Goal: Task Accomplishment & Management: Use online tool/utility

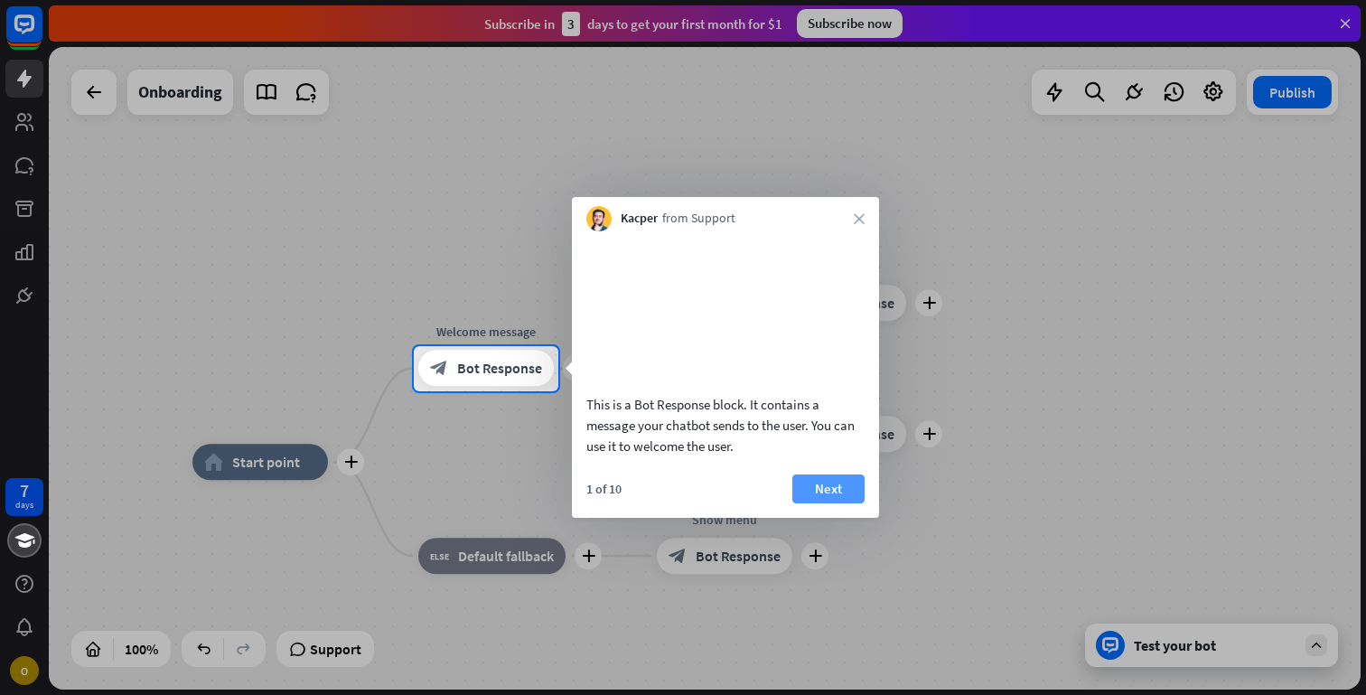
click at [817, 503] on button "Next" at bounding box center [828, 488] width 72 height 29
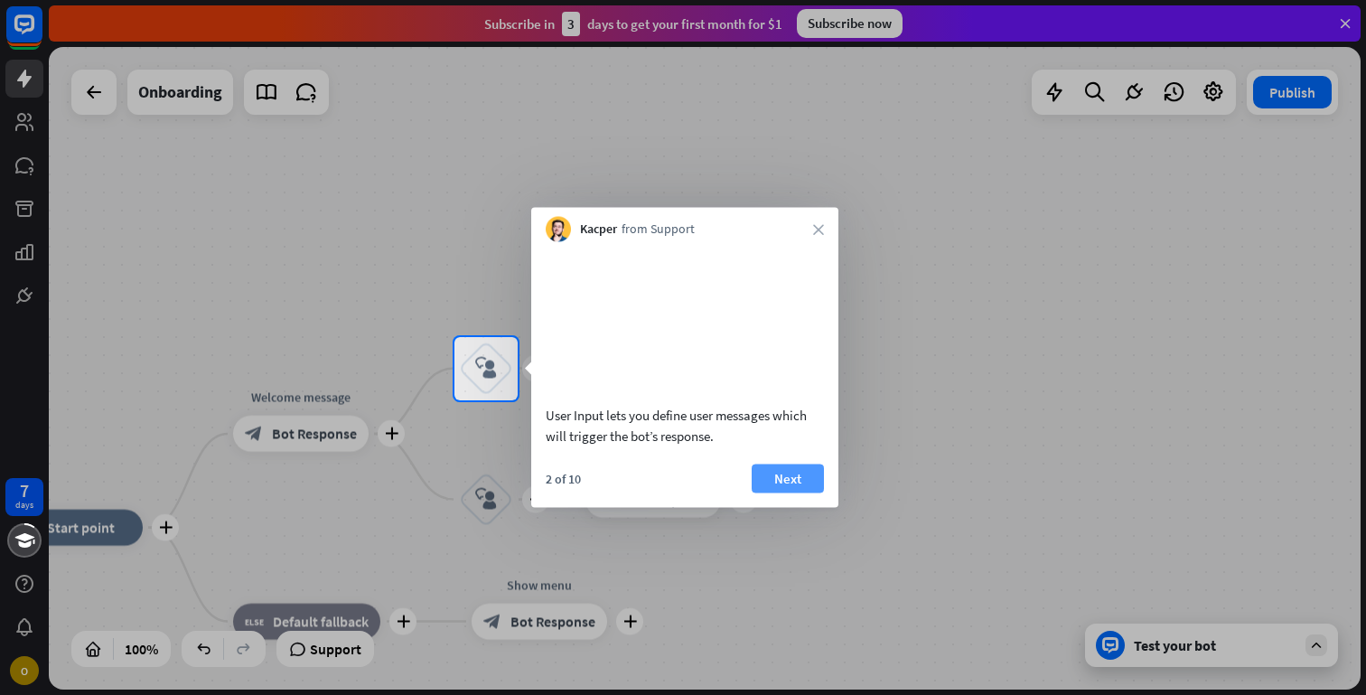
click at [815, 492] on button "Next" at bounding box center [788, 477] width 72 height 29
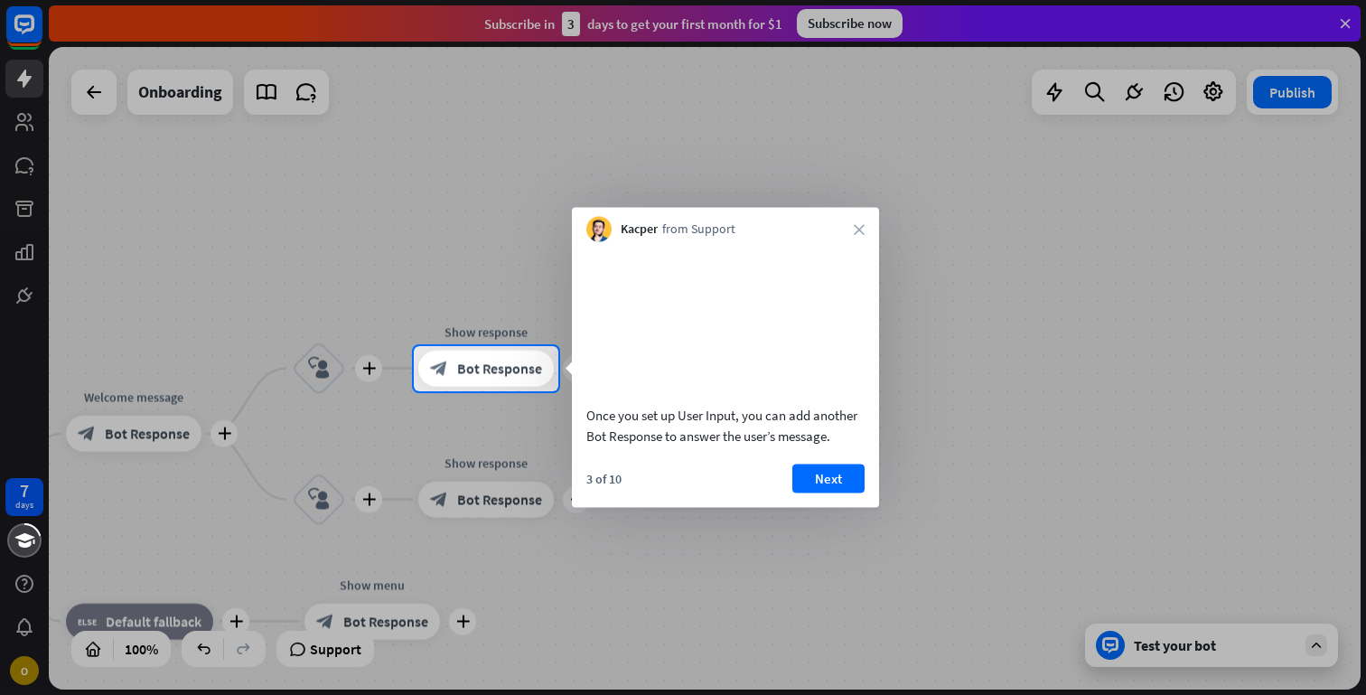
click at [815, 492] on button "Next" at bounding box center [828, 477] width 72 height 29
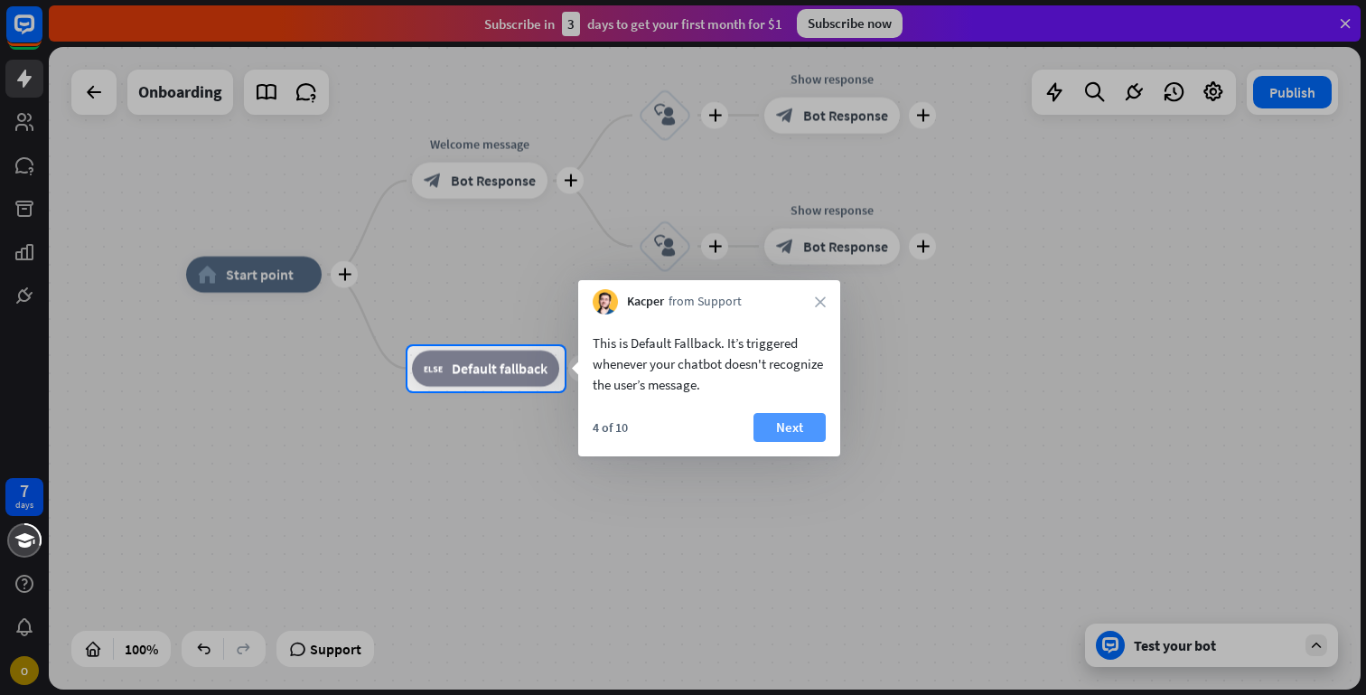
click at [785, 431] on button "Next" at bounding box center [789, 427] width 72 height 29
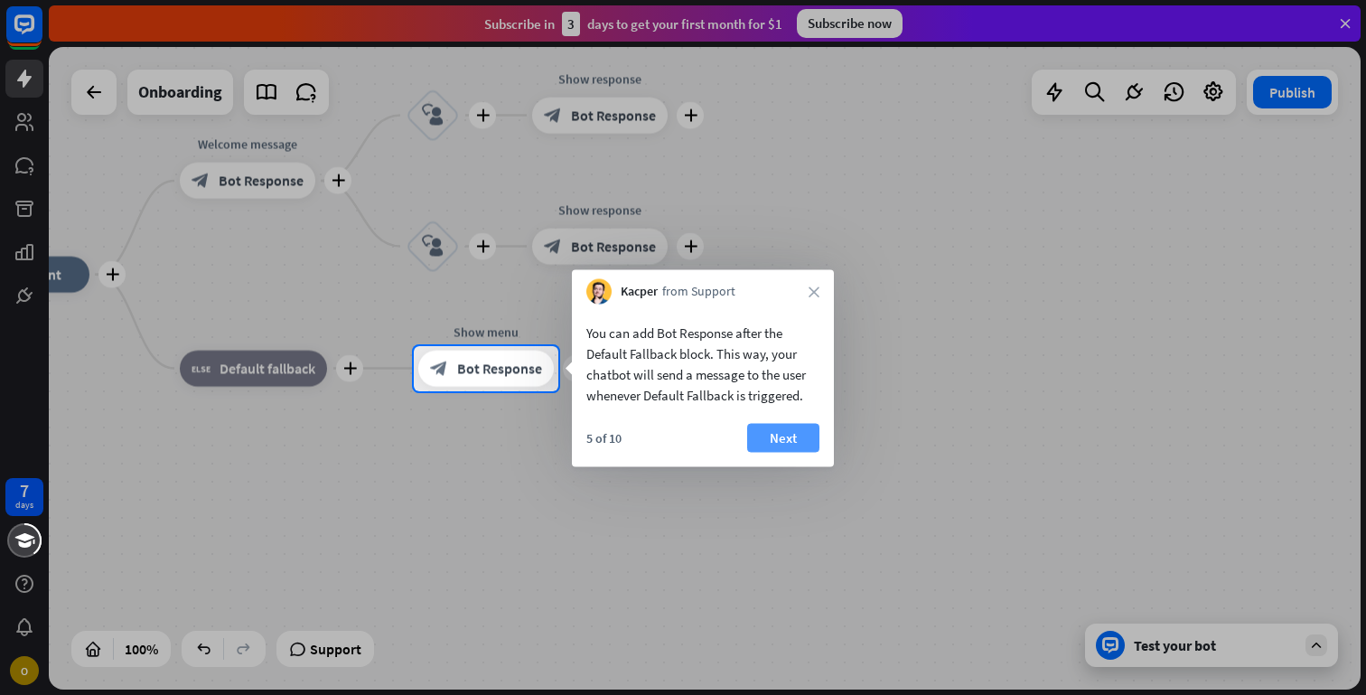
click at [778, 435] on button "Next" at bounding box center [783, 438] width 72 height 29
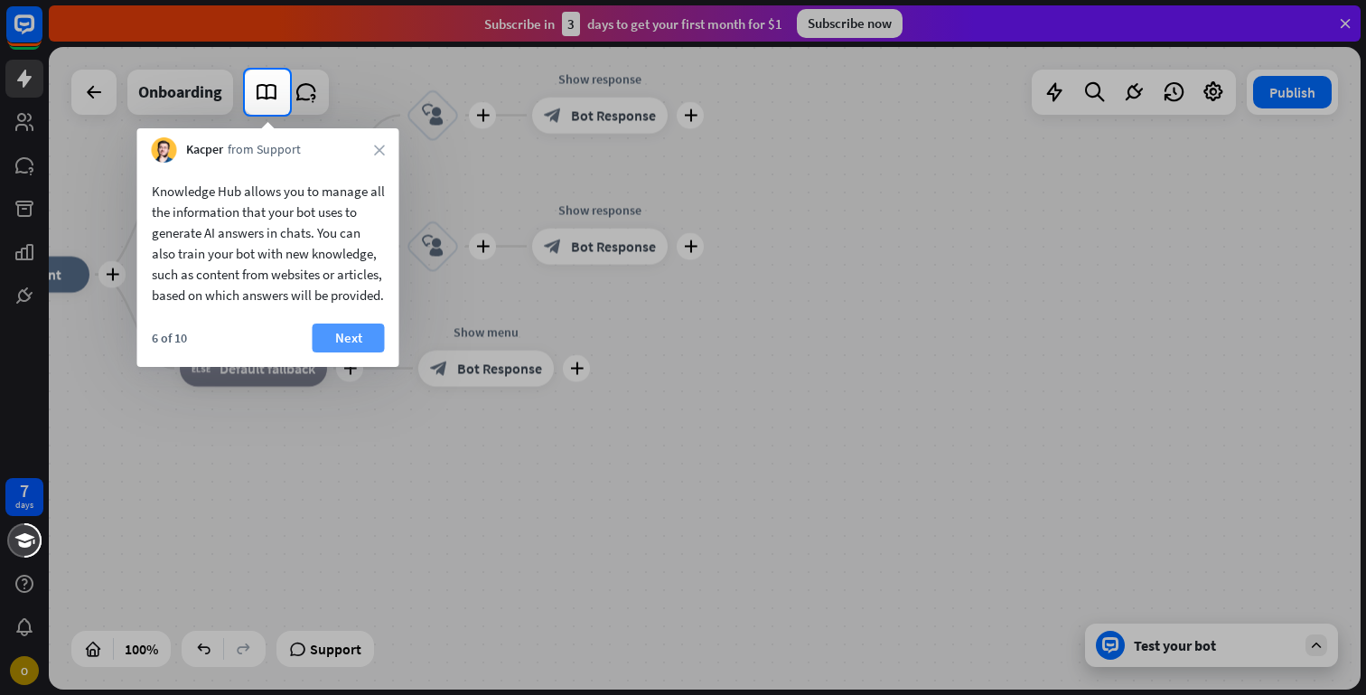
click at [330, 352] on button "Next" at bounding box center [349, 337] width 72 height 29
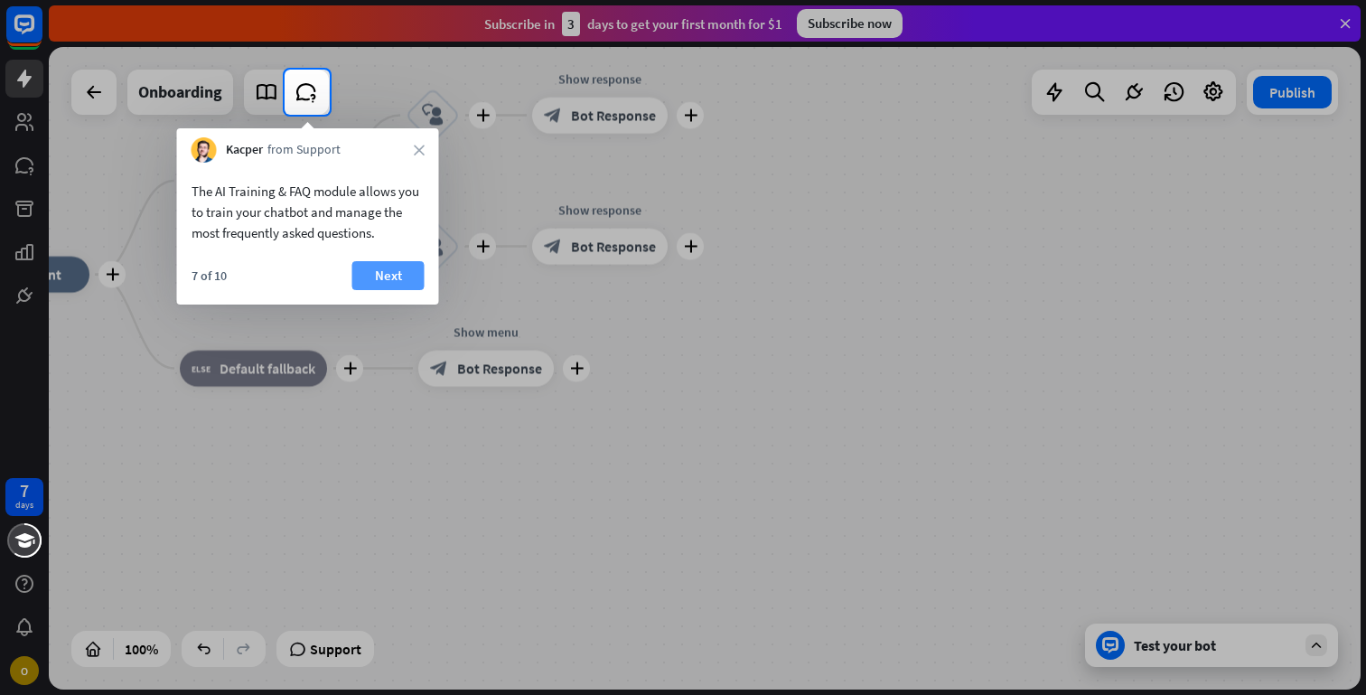
click at [371, 277] on button "Next" at bounding box center [388, 275] width 72 height 29
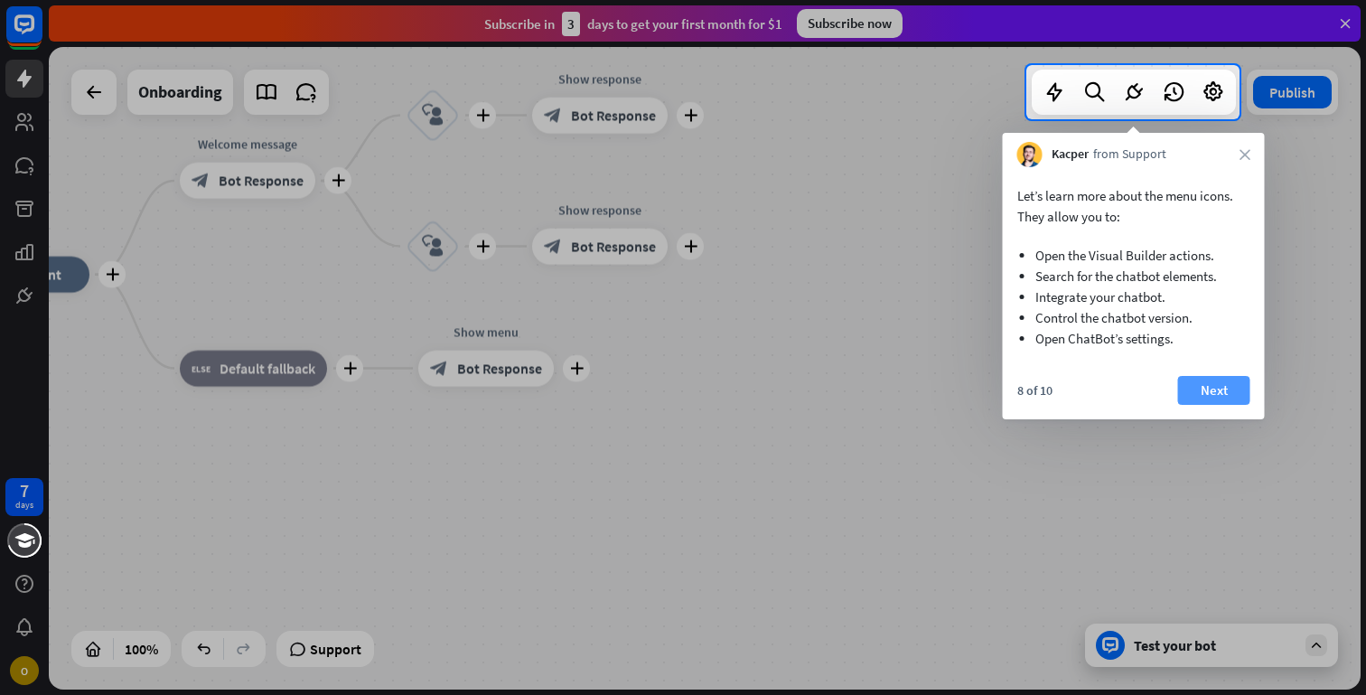
click at [1214, 392] on button "Next" at bounding box center [1214, 390] width 72 height 29
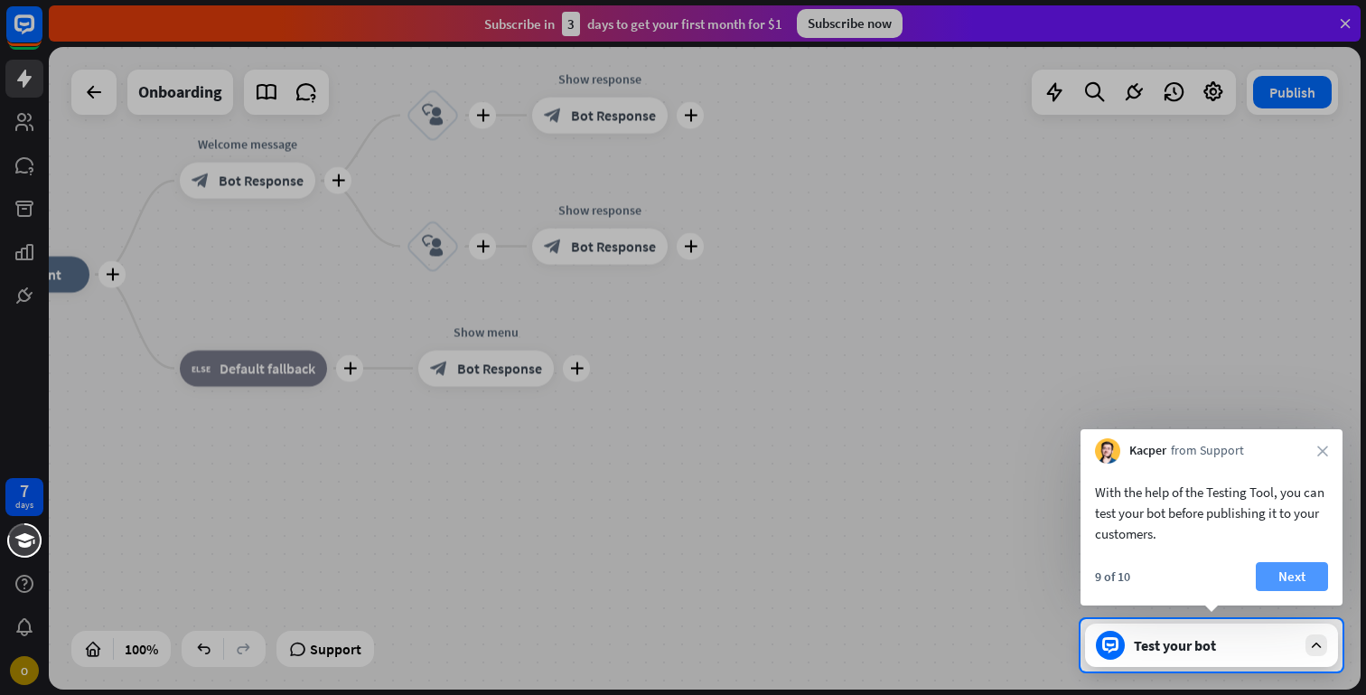
click at [1306, 575] on button "Next" at bounding box center [1292, 576] width 72 height 29
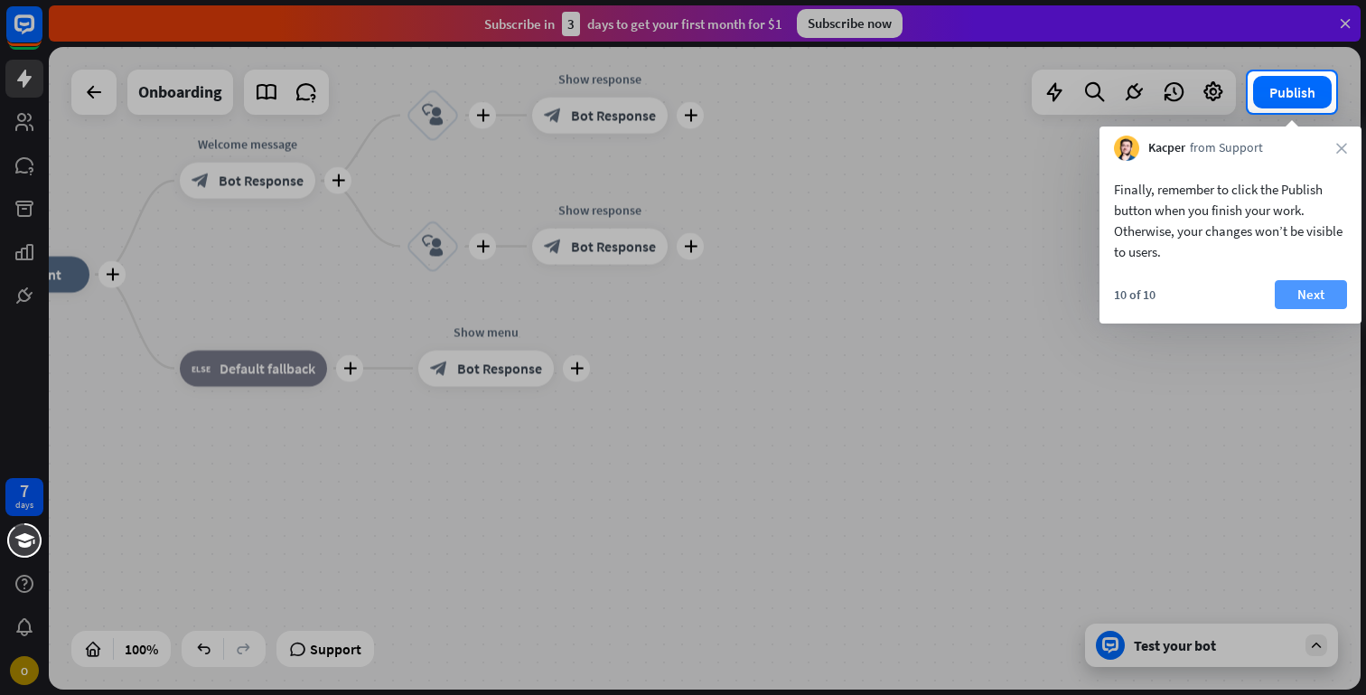
click at [1301, 290] on button "Next" at bounding box center [1311, 294] width 72 height 29
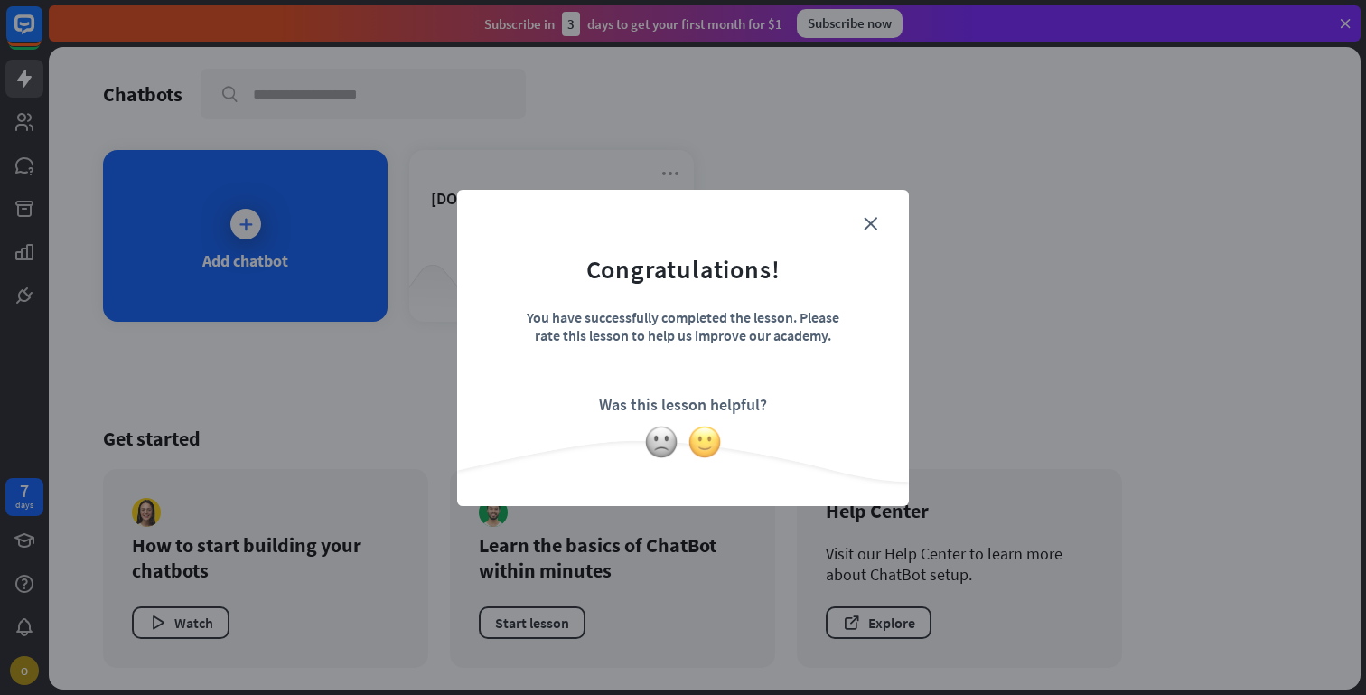
click at [702, 445] on img at bounding box center [704, 442] width 34 height 34
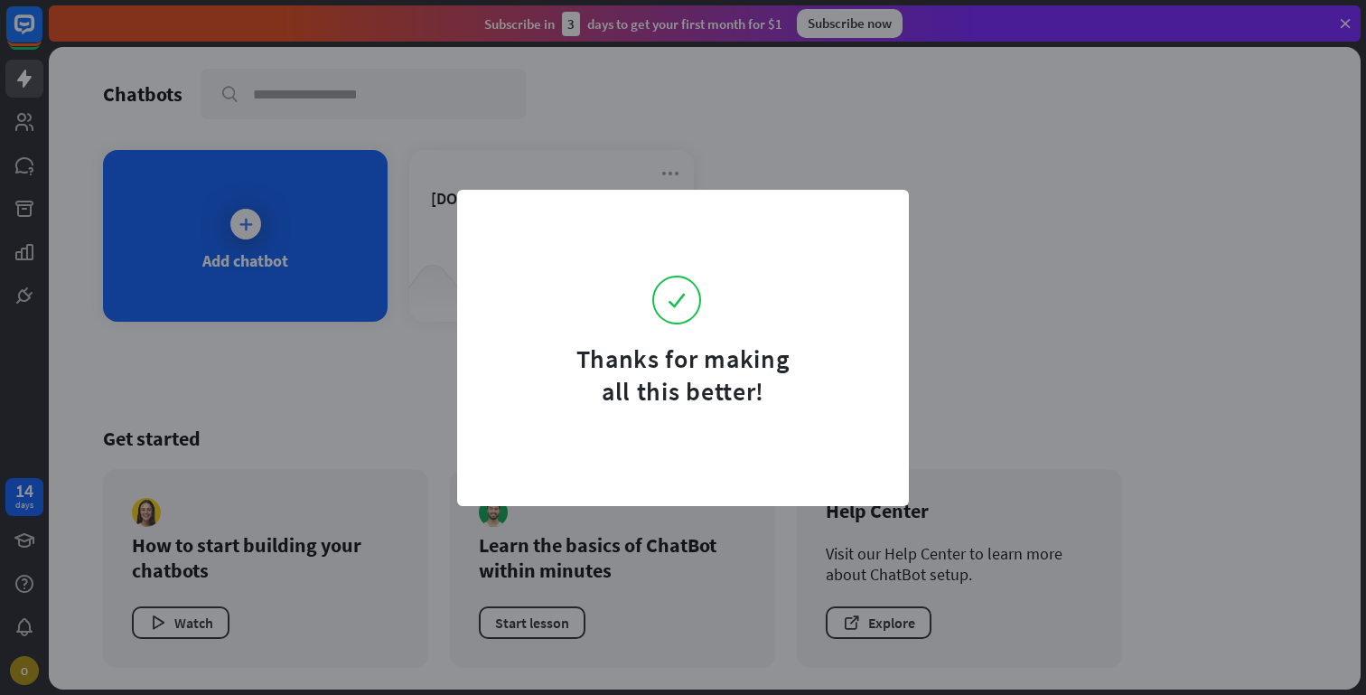
click at [323, 412] on div "Thanks for making all this better!" at bounding box center [683, 347] width 1366 height 695
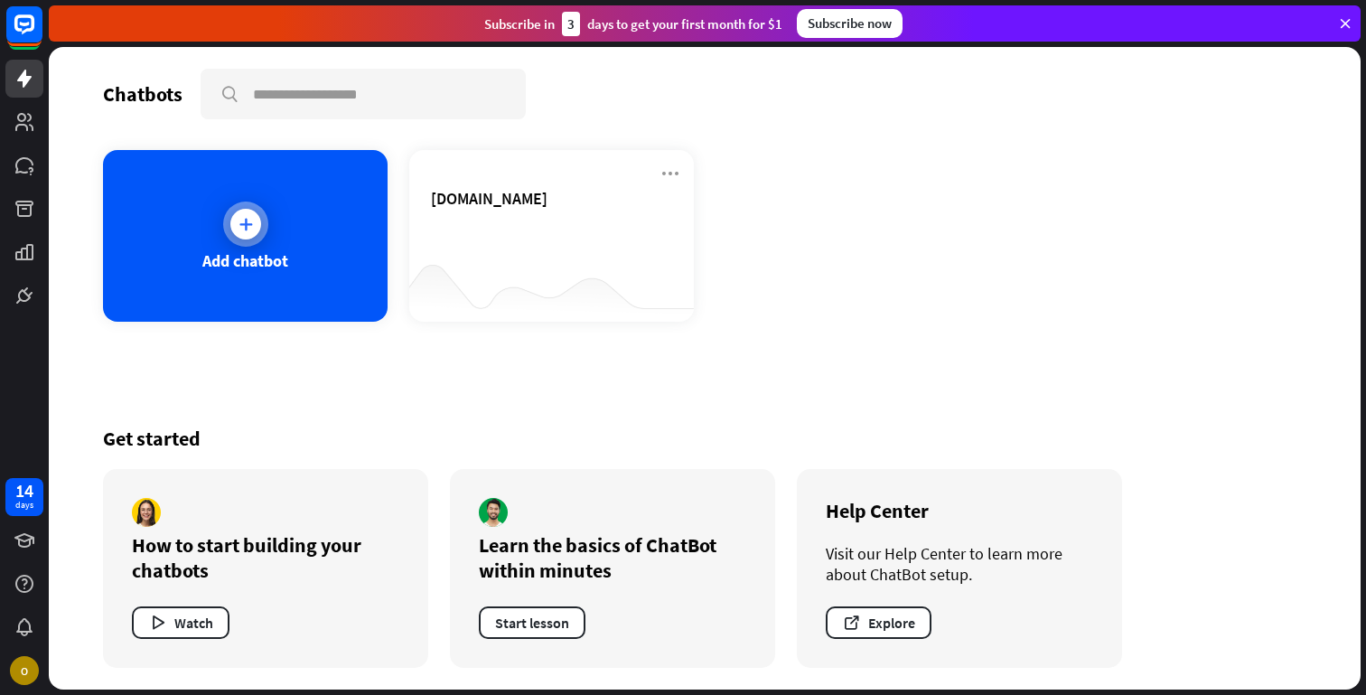
click at [270, 229] on div "Add chatbot" at bounding box center [245, 236] width 285 height 172
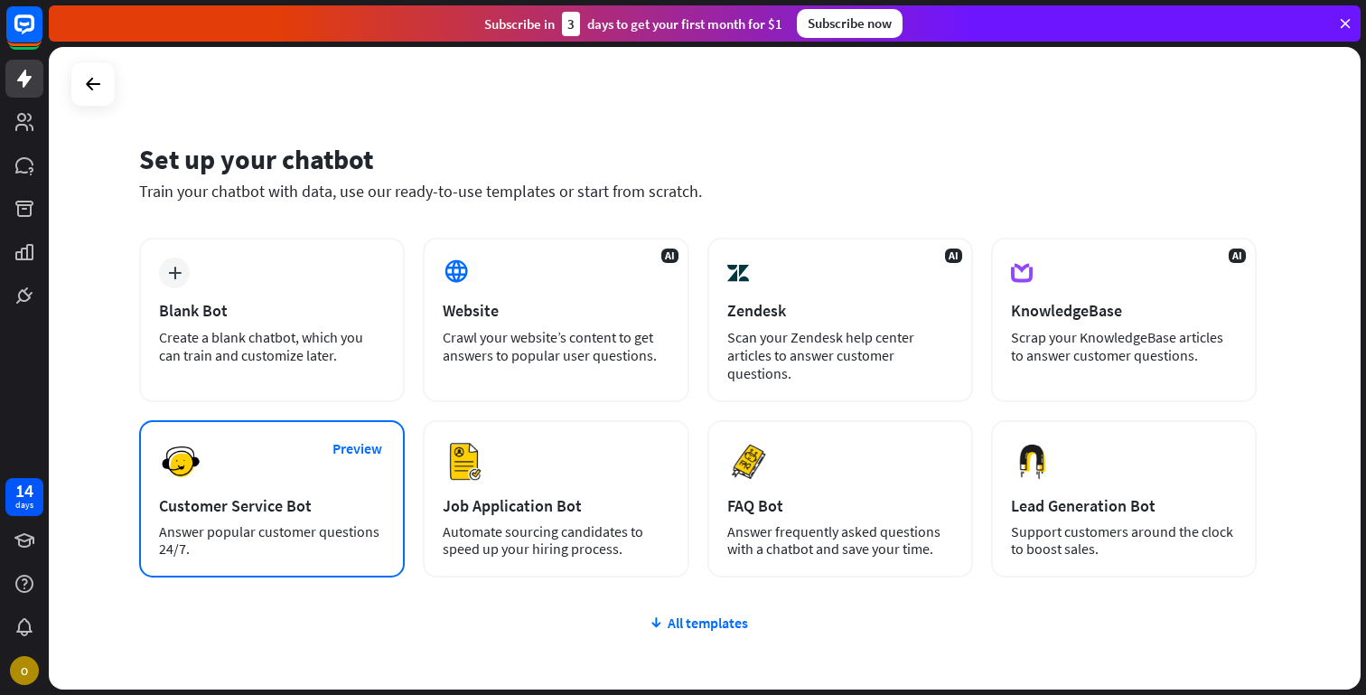
click at [313, 491] on div "Preview Customer Service Bot Answer popular customer questions 24/7." at bounding box center [272, 498] width 266 height 157
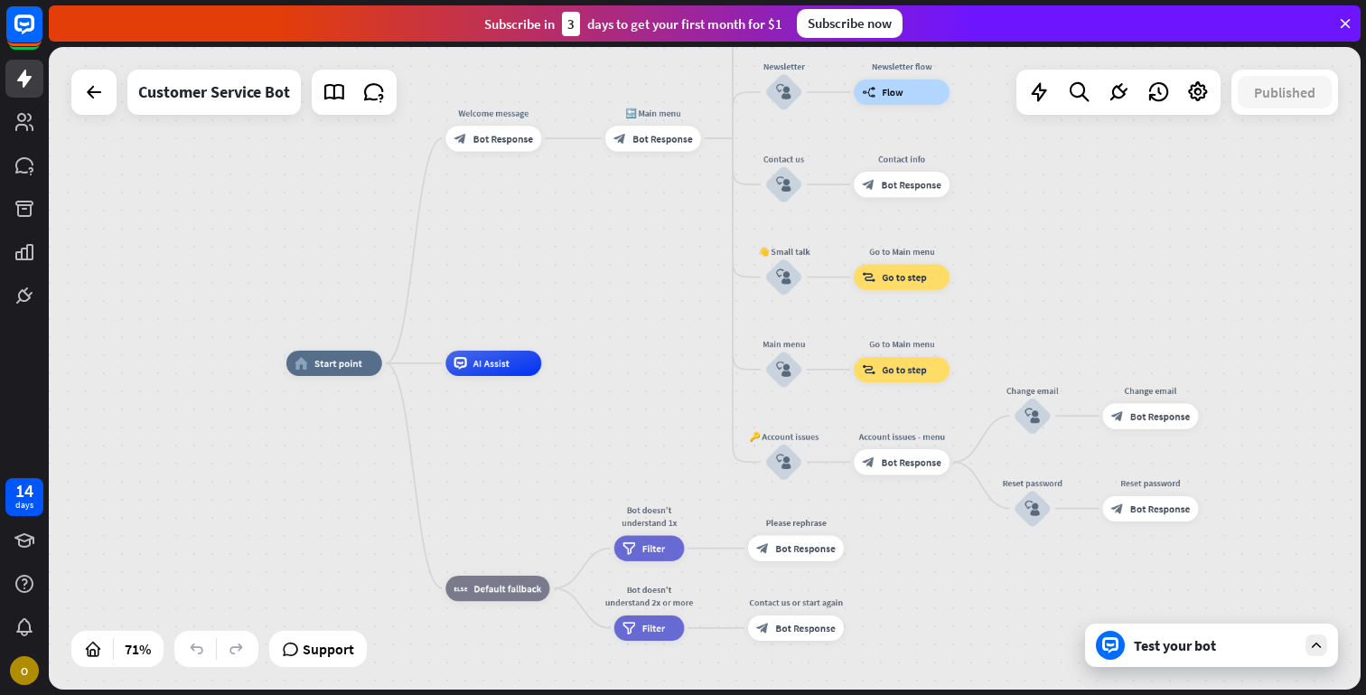
drag, startPoint x: 377, startPoint y: 505, endPoint x: 350, endPoint y: 482, distance: 34.6
click at [350, 483] on div "home_2 Start point Welcome message block_bot_response Bot Response 🔙 Main menu …" at bounding box center [749, 589] width 926 height 453
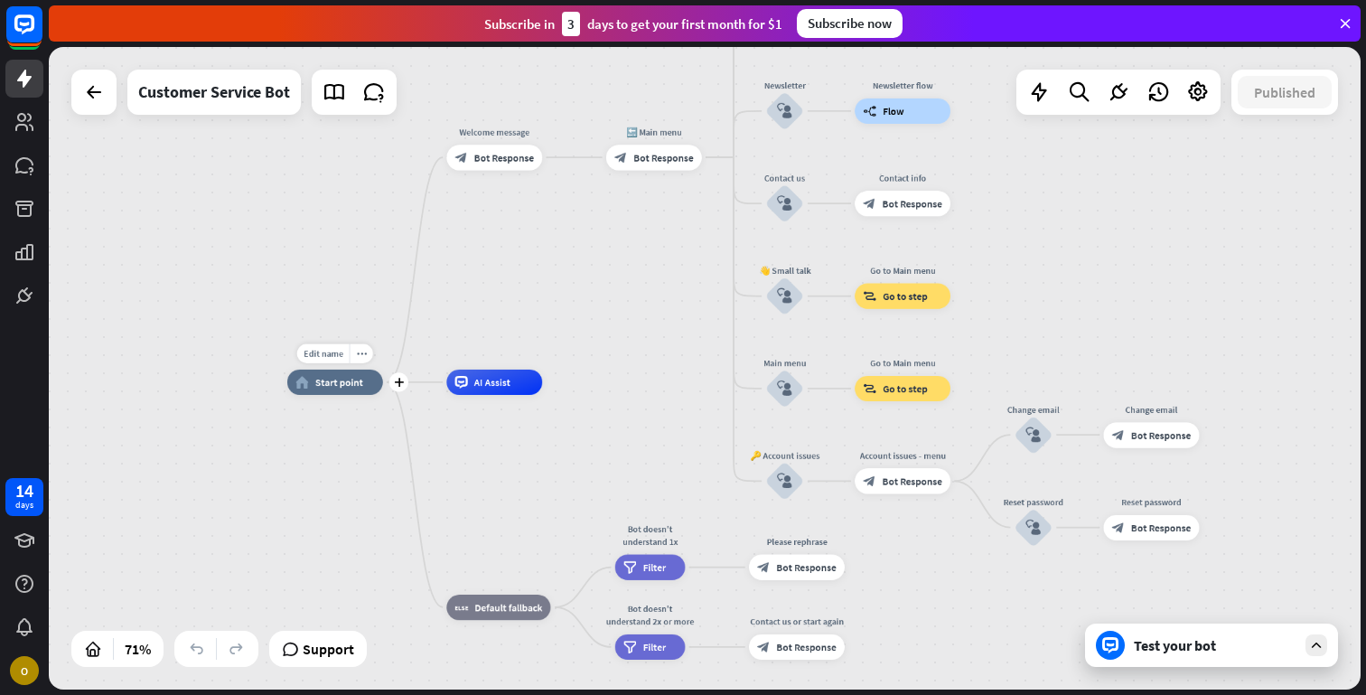
click at [340, 382] on span "Start point" at bounding box center [339, 382] width 48 height 13
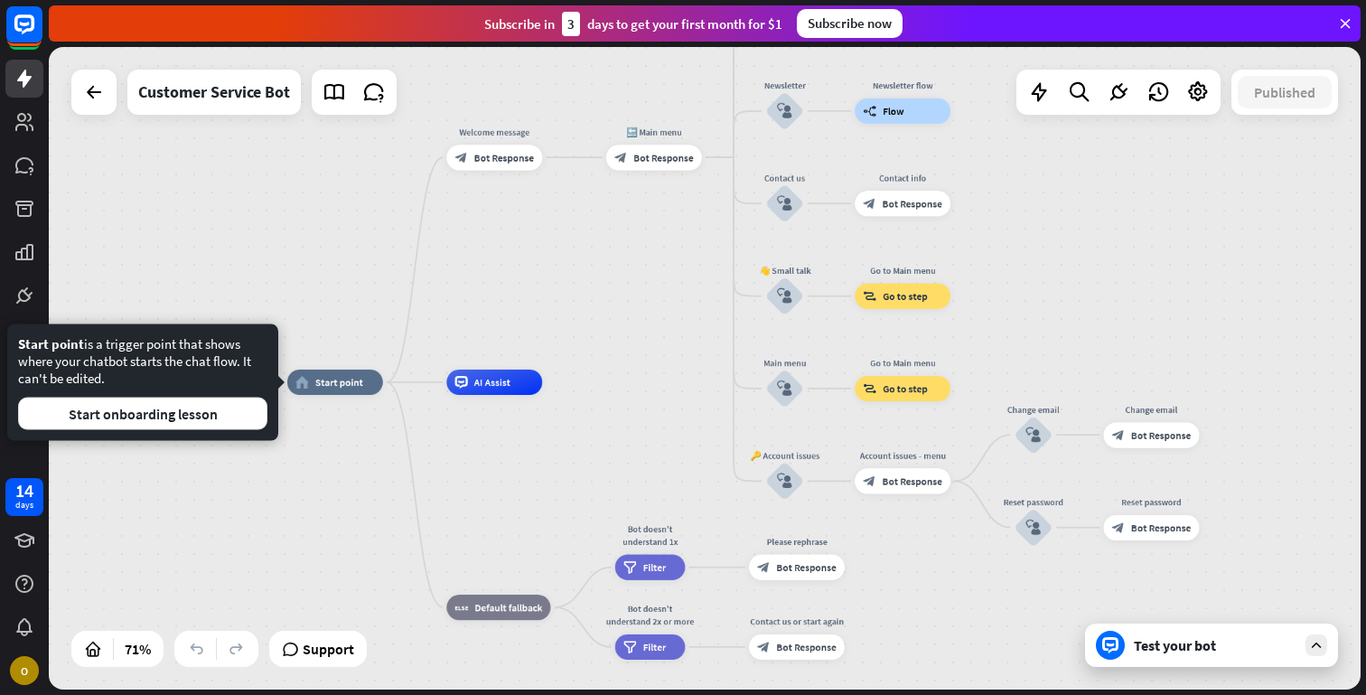
click at [321, 473] on div "home_2 Start point Welcome message block_bot_response Bot Response 🔙 Main menu …" at bounding box center [750, 608] width 926 height 453
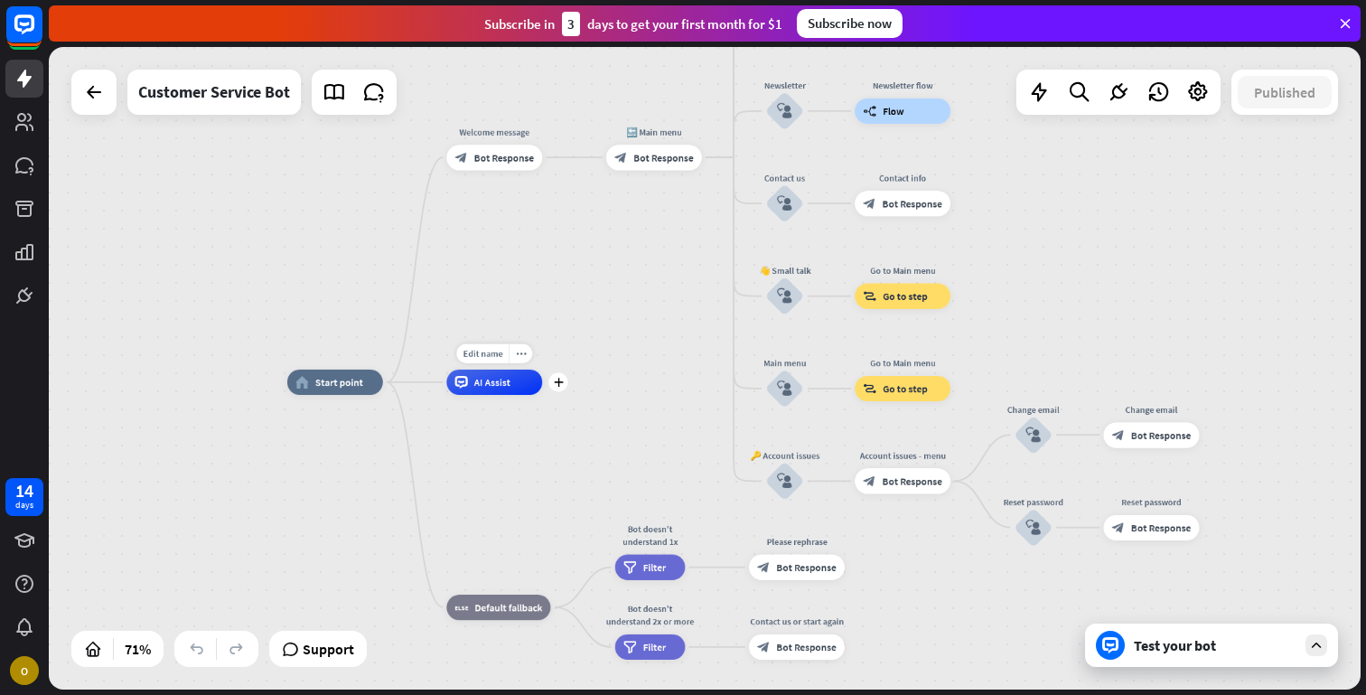
click at [484, 385] on span "AI Assist" at bounding box center [492, 382] width 36 height 13
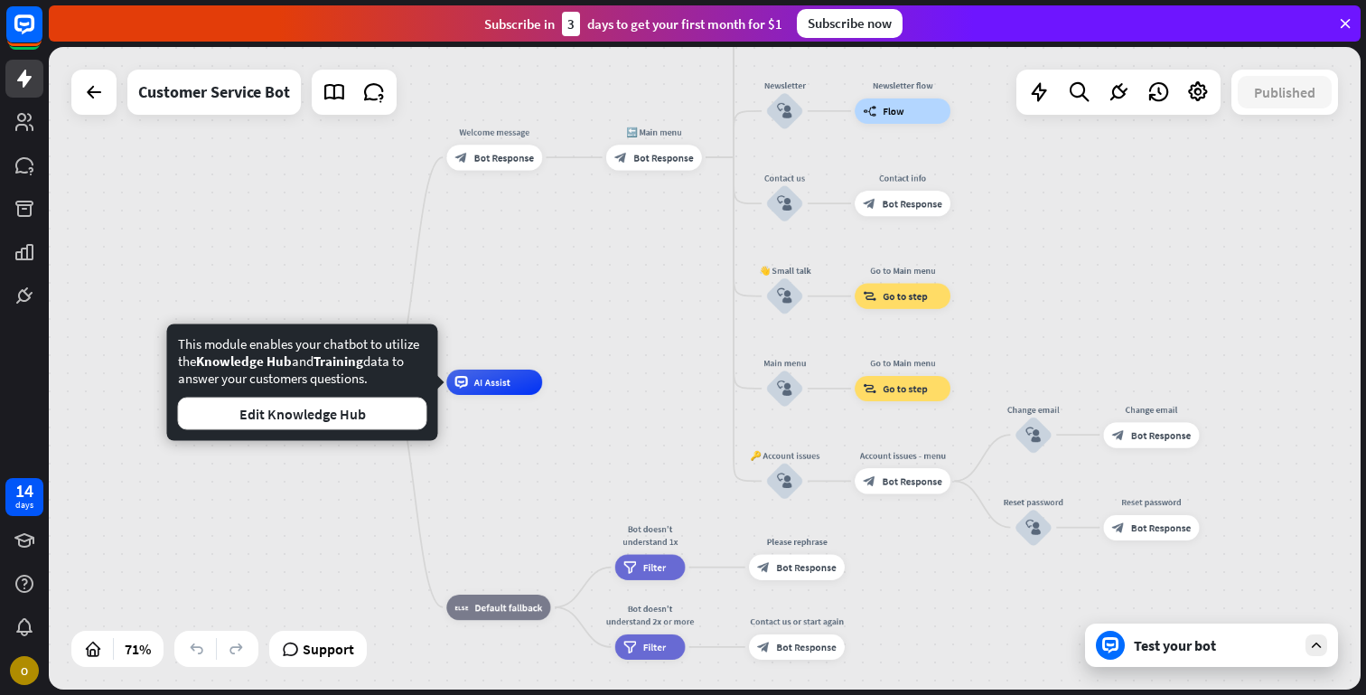
click at [486, 445] on div "home_2 Start point Welcome message block_bot_response Bot Response 🔙 Main menu …" at bounding box center [750, 608] width 926 height 453
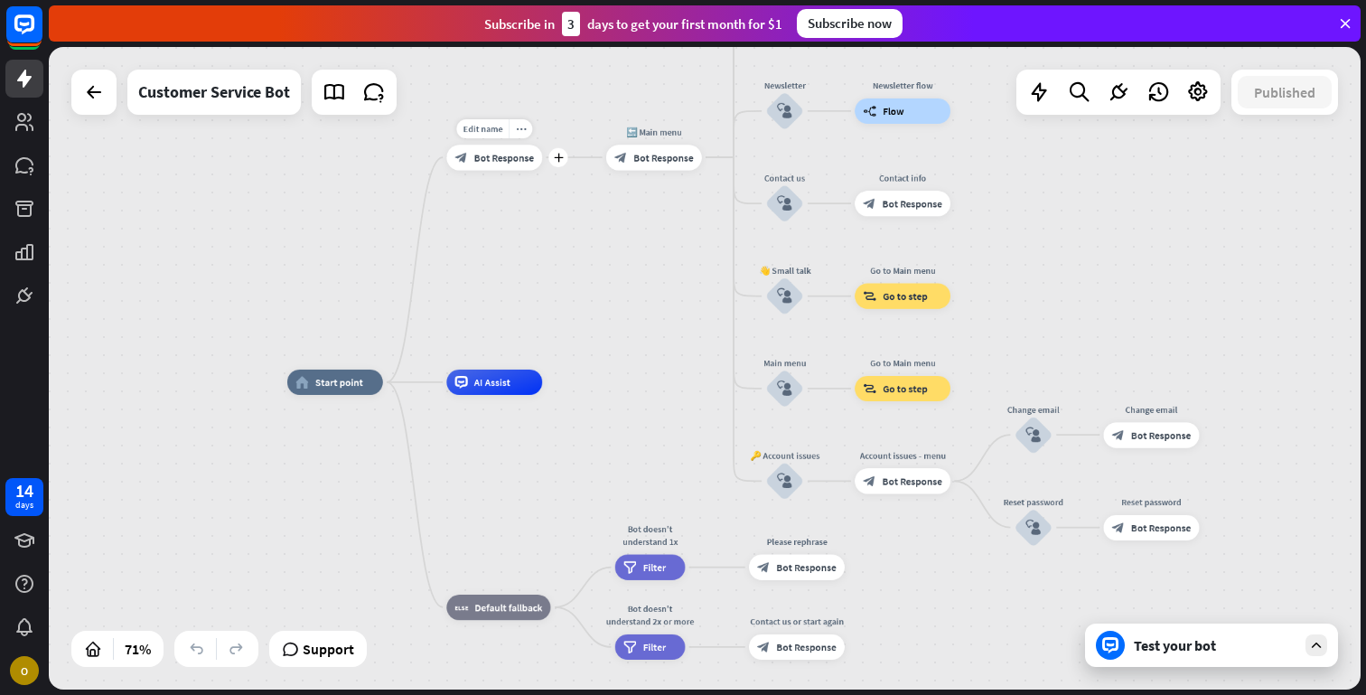
click at [484, 165] on div "block_bot_response Bot Response" at bounding box center [494, 157] width 96 height 25
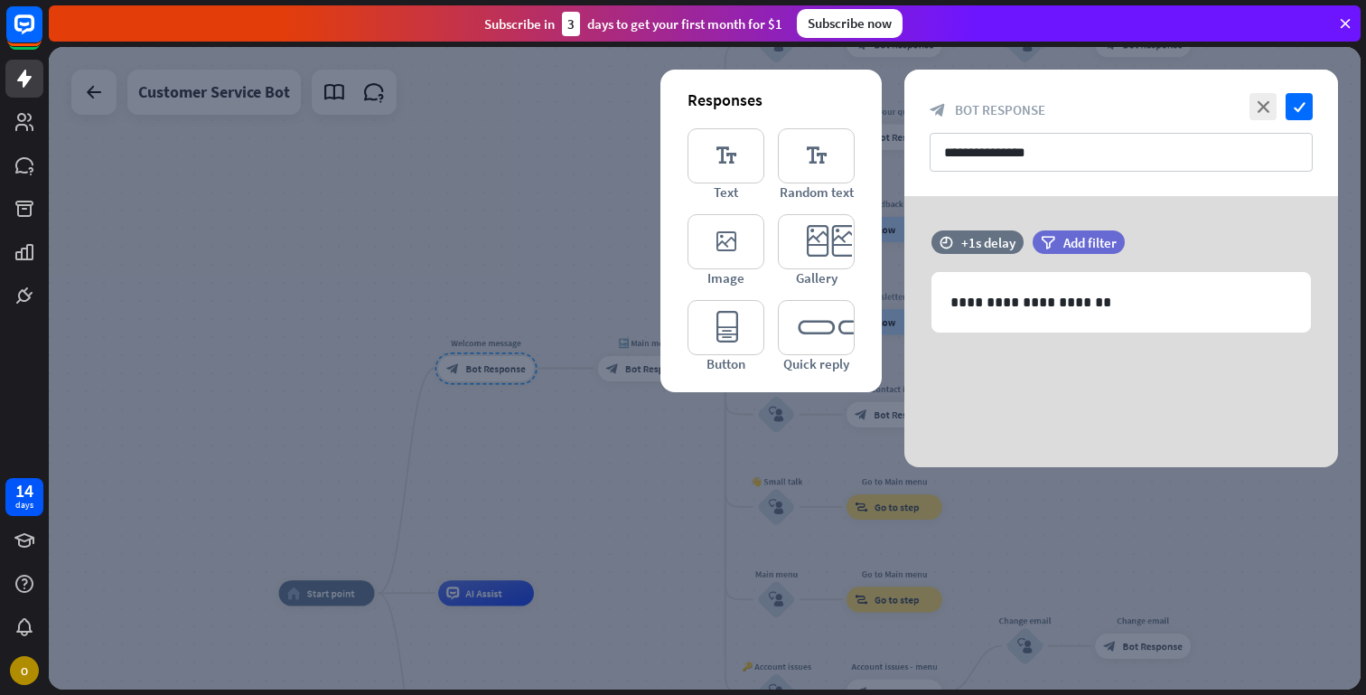
click at [449, 231] on div at bounding box center [705, 368] width 1312 height 642
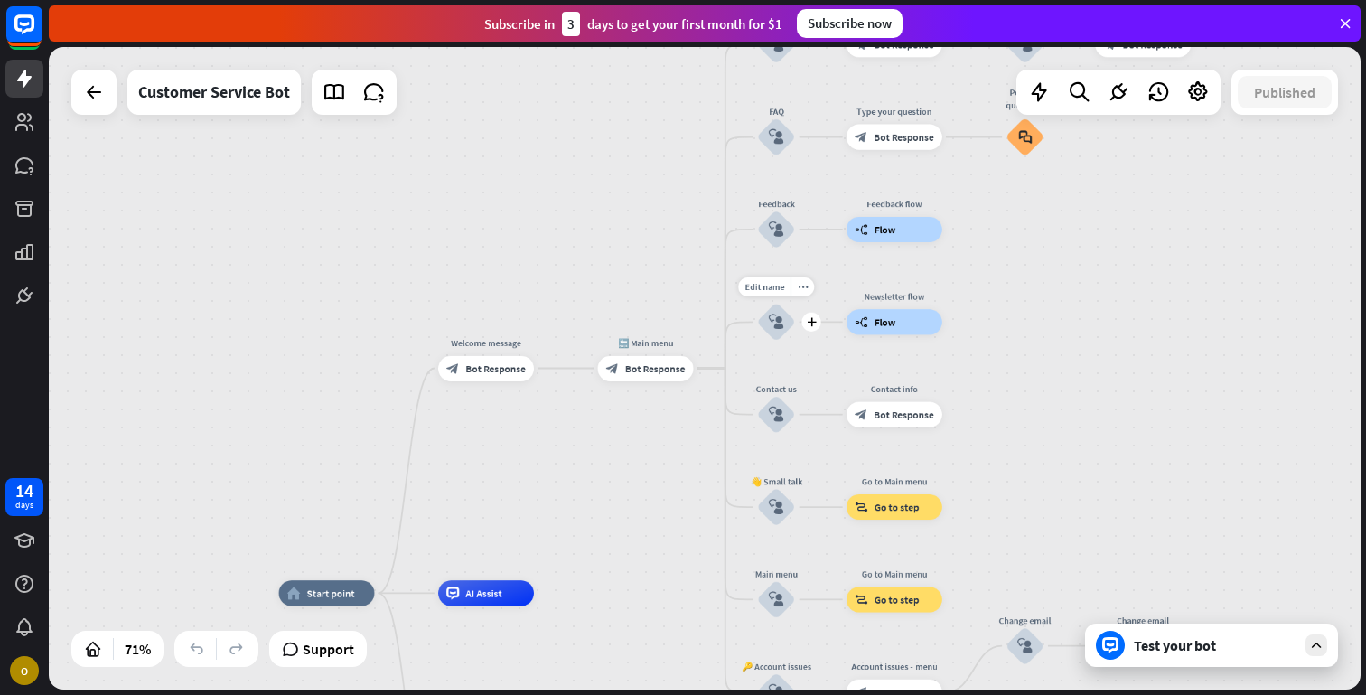
click at [770, 321] on icon "block_user_input" at bounding box center [776, 321] width 15 height 15
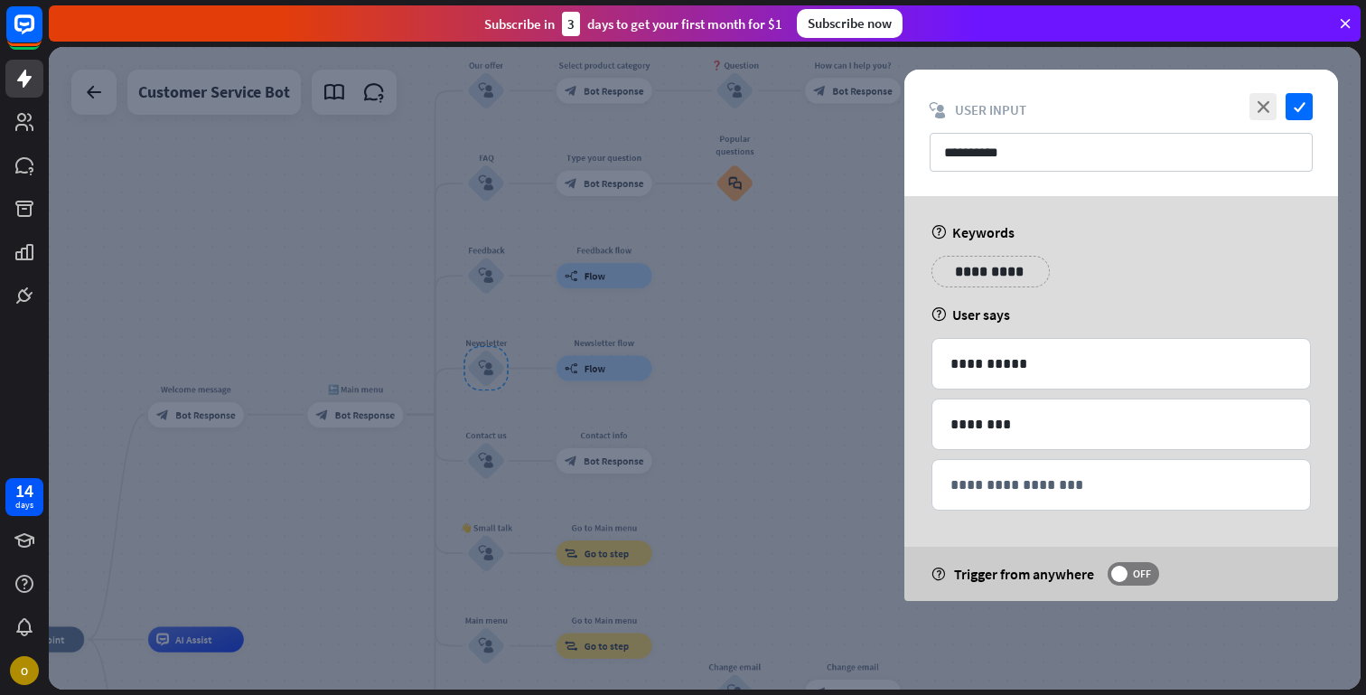
click at [486, 462] on div at bounding box center [705, 368] width 1312 height 642
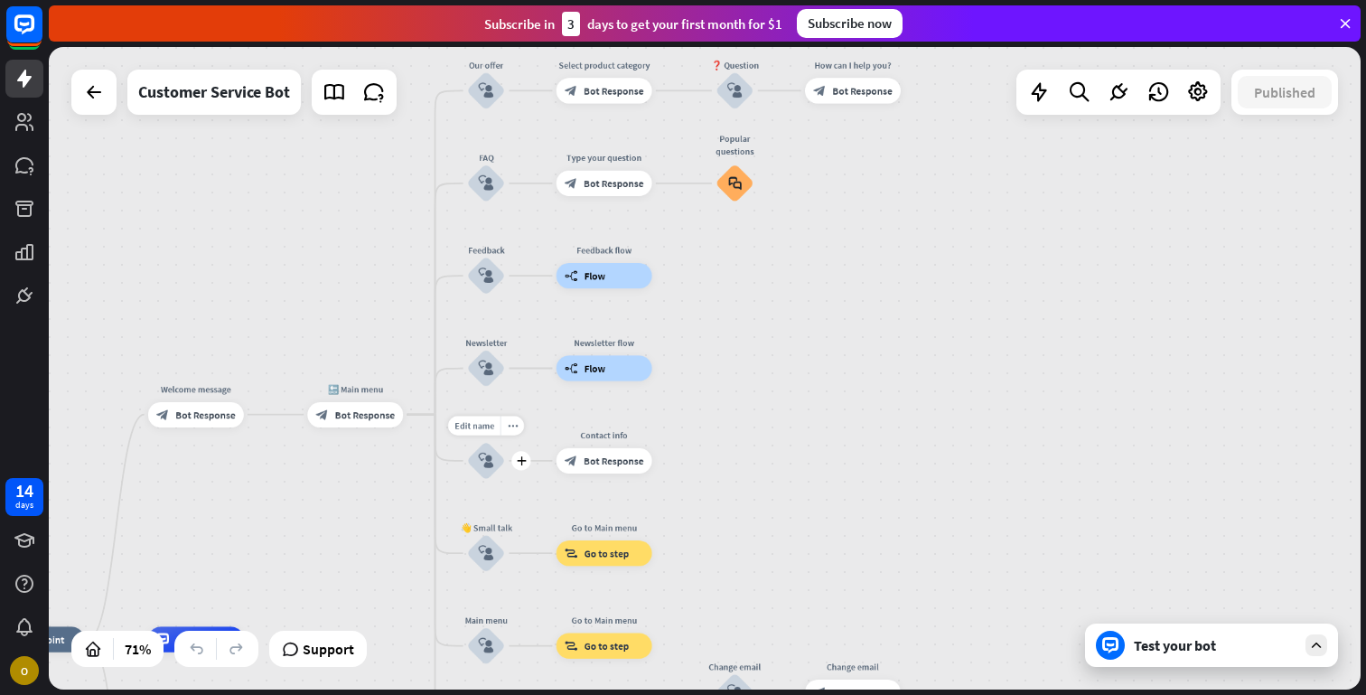
click at [486, 462] on icon "block_user_input" at bounding box center [486, 460] width 15 height 15
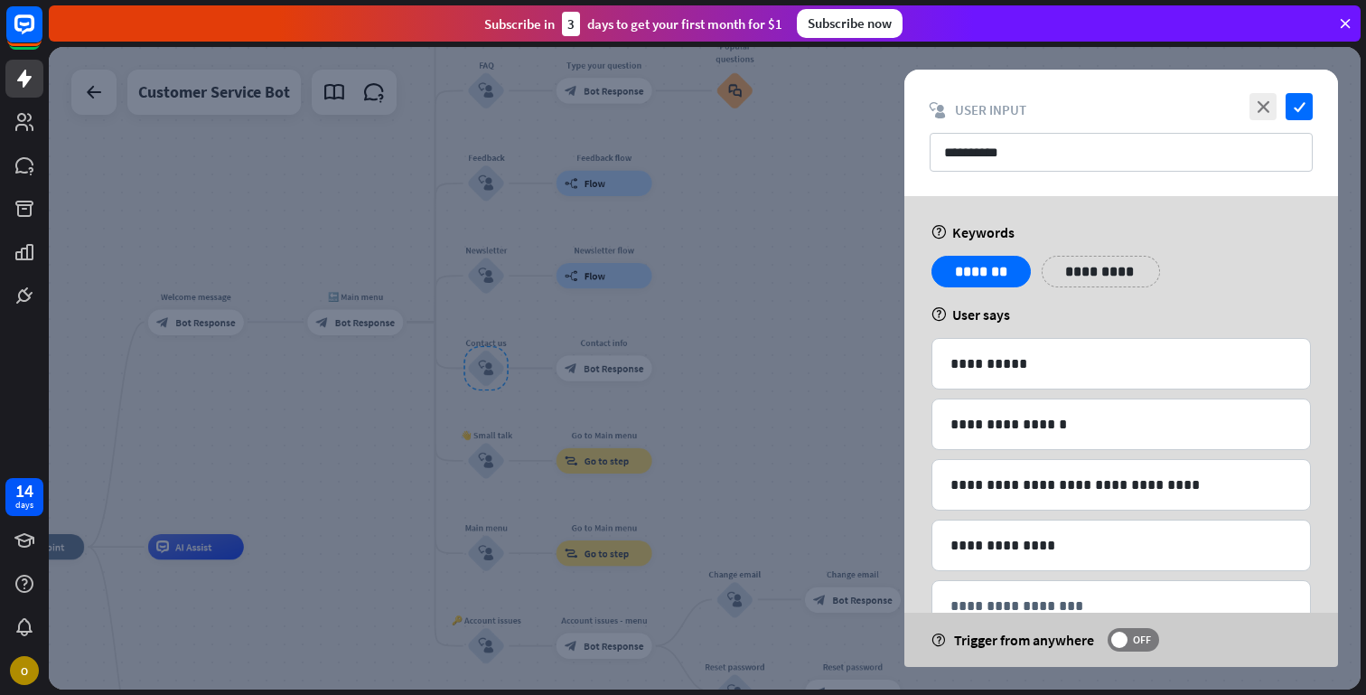
click at [481, 91] on div at bounding box center [705, 368] width 1312 height 642
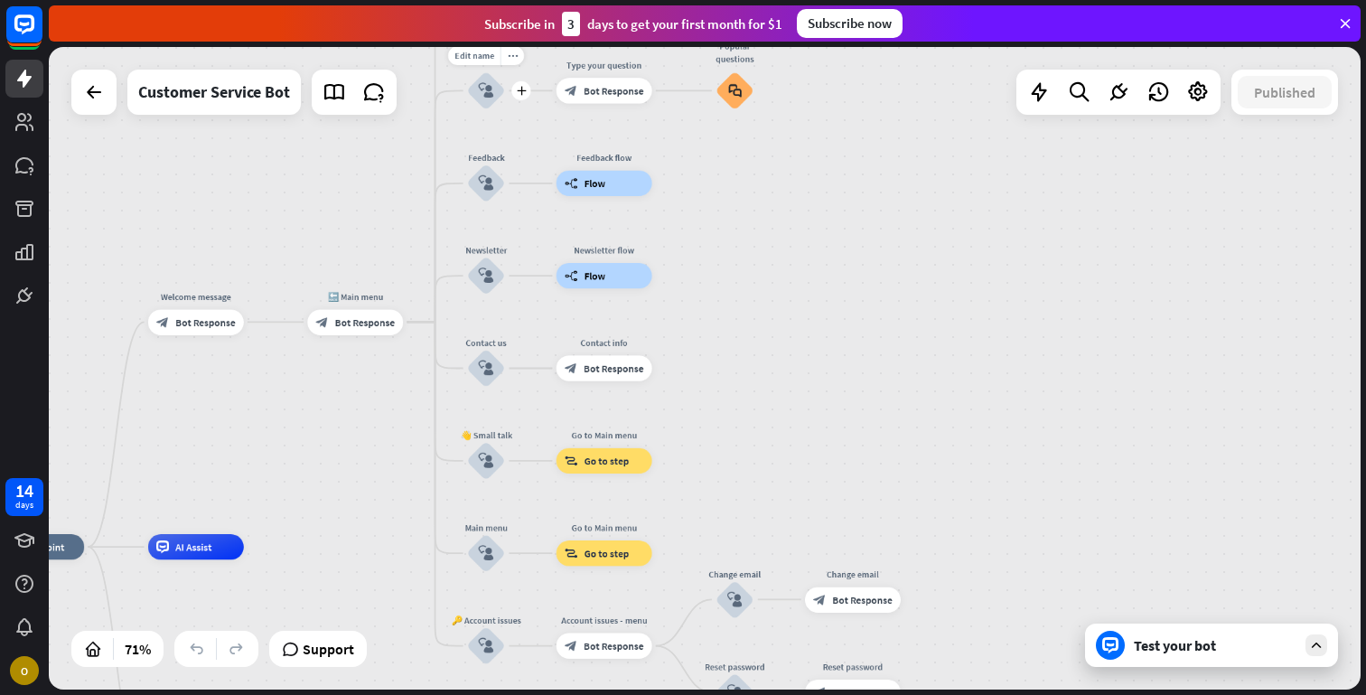
click at [482, 97] on icon "block_user_input" at bounding box center [486, 90] width 15 height 15
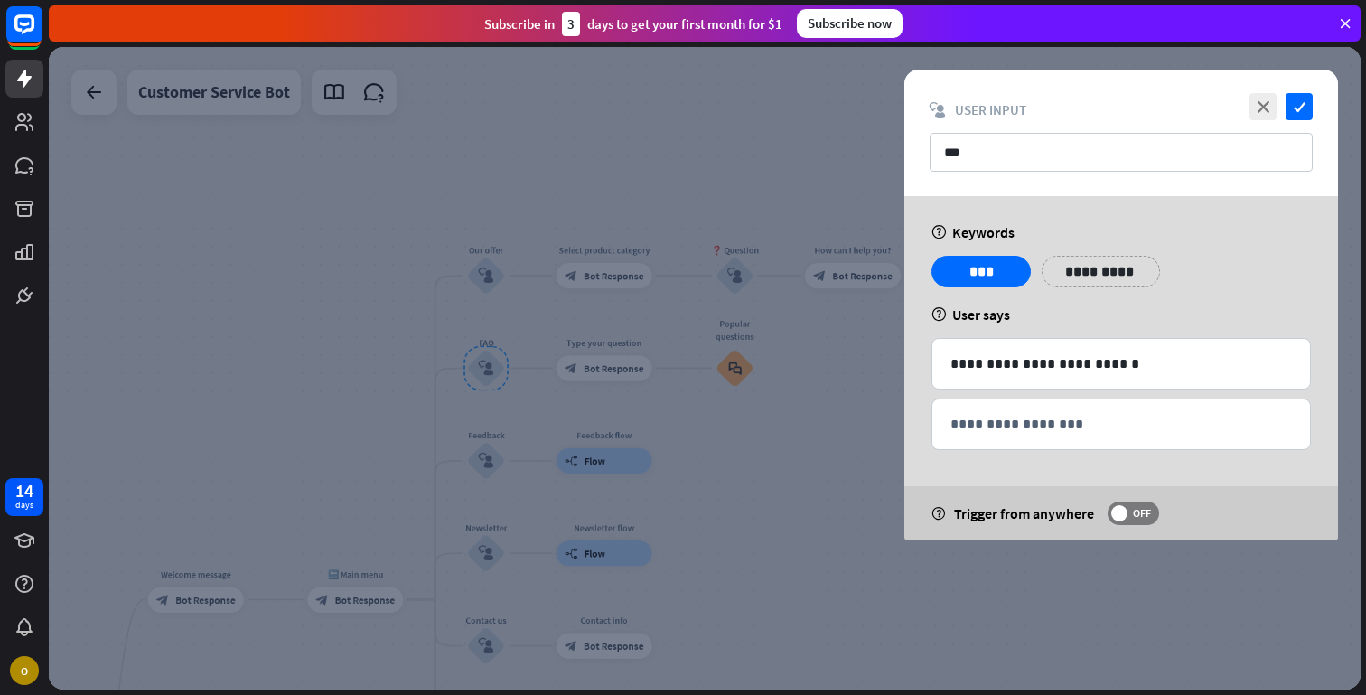
click at [466, 463] on div at bounding box center [705, 368] width 1312 height 642
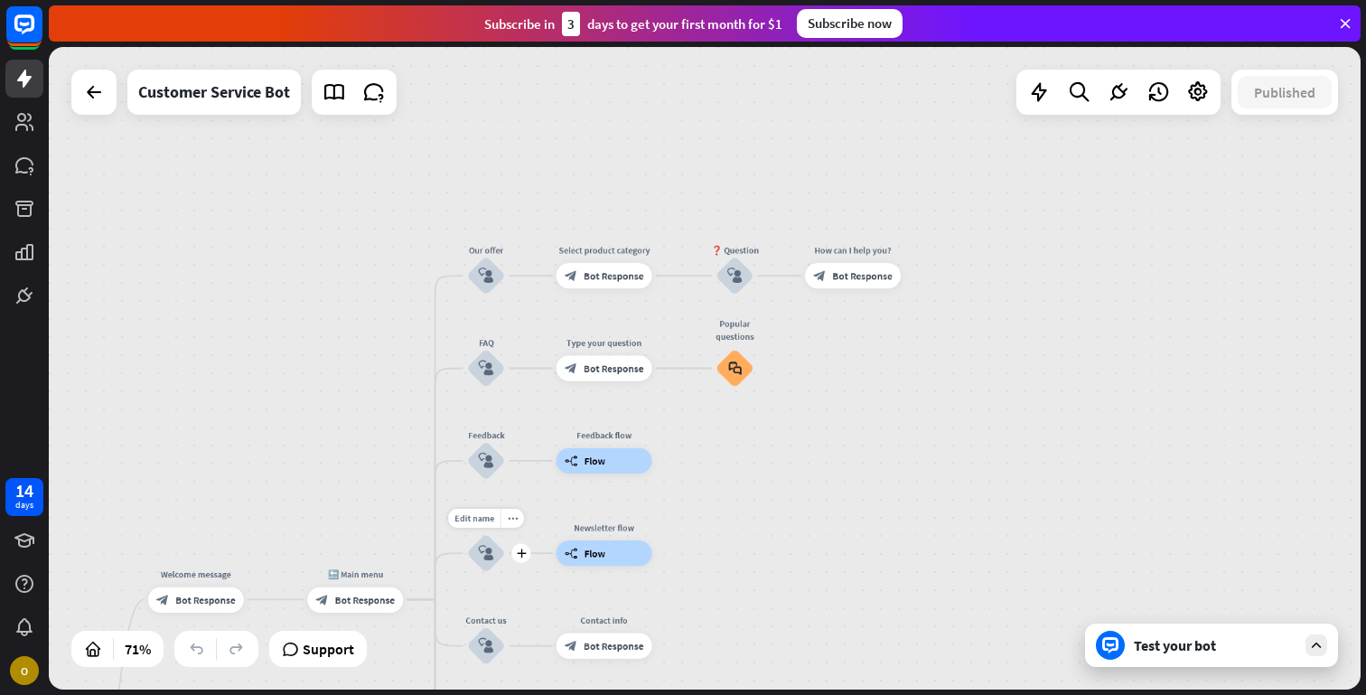
click at [477, 565] on div "block_user_input" at bounding box center [486, 553] width 38 height 38
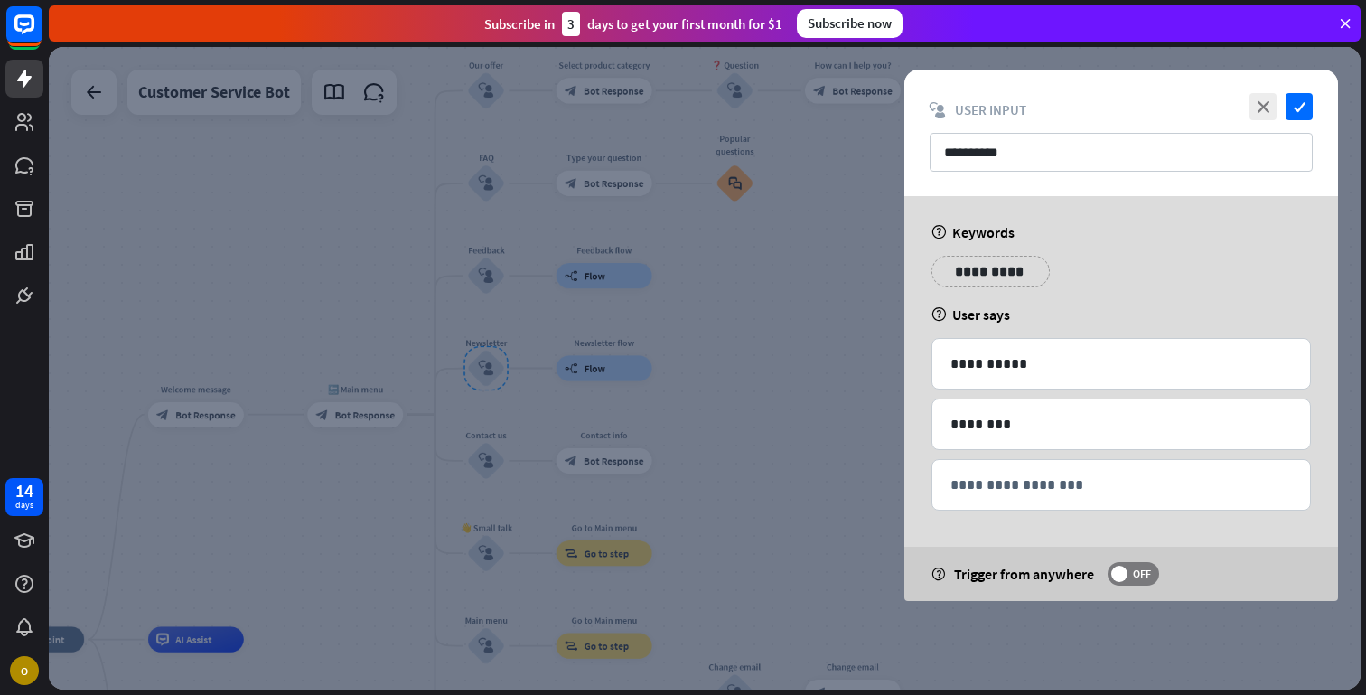
click at [348, 266] on div at bounding box center [705, 368] width 1312 height 642
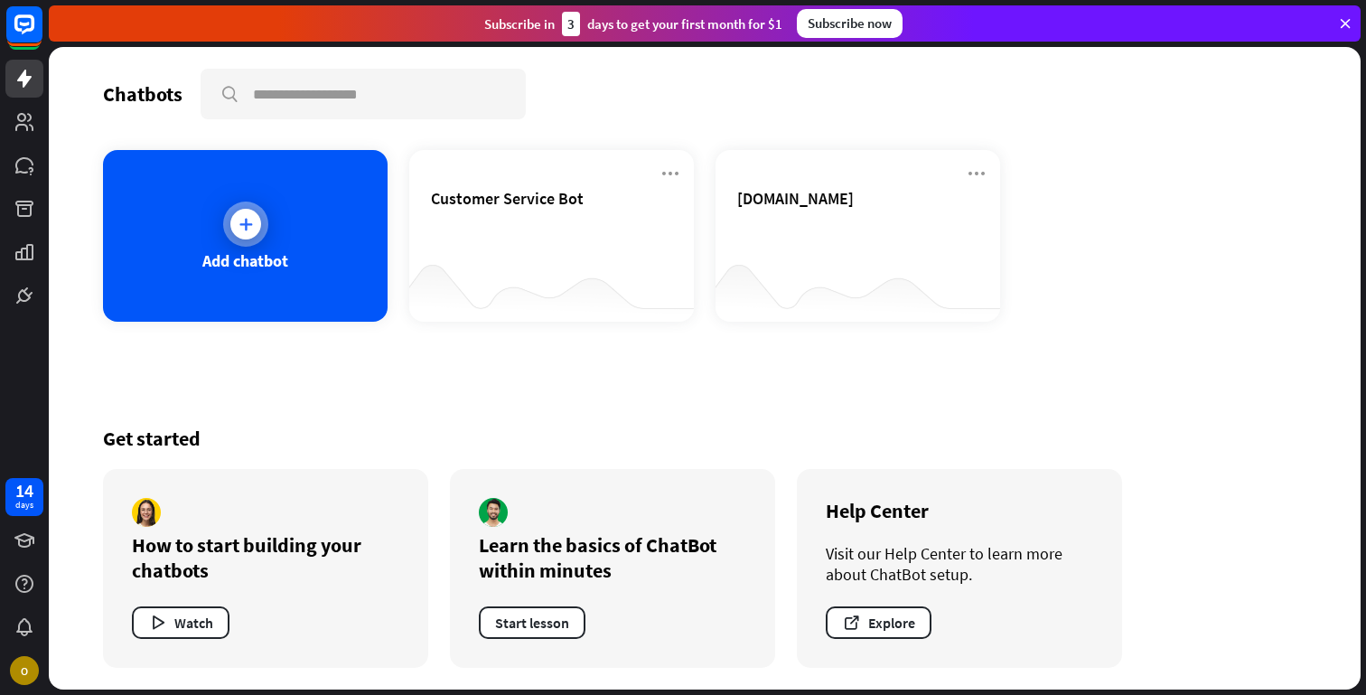
click at [244, 228] on icon at bounding box center [246, 224] width 18 height 18
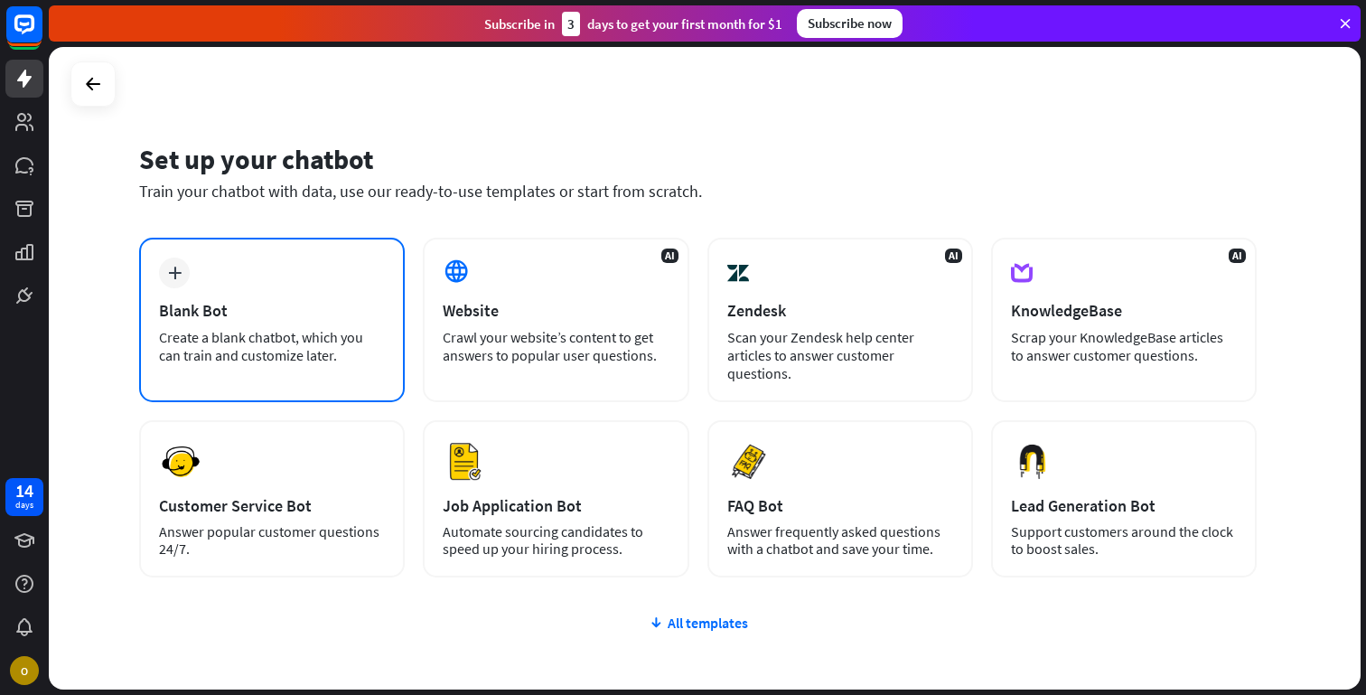
click at [228, 284] on div "plus Blank Bot Create a blank chatbot, which you can train and customize later." at bounding box center [272, 320] width 266 height 164
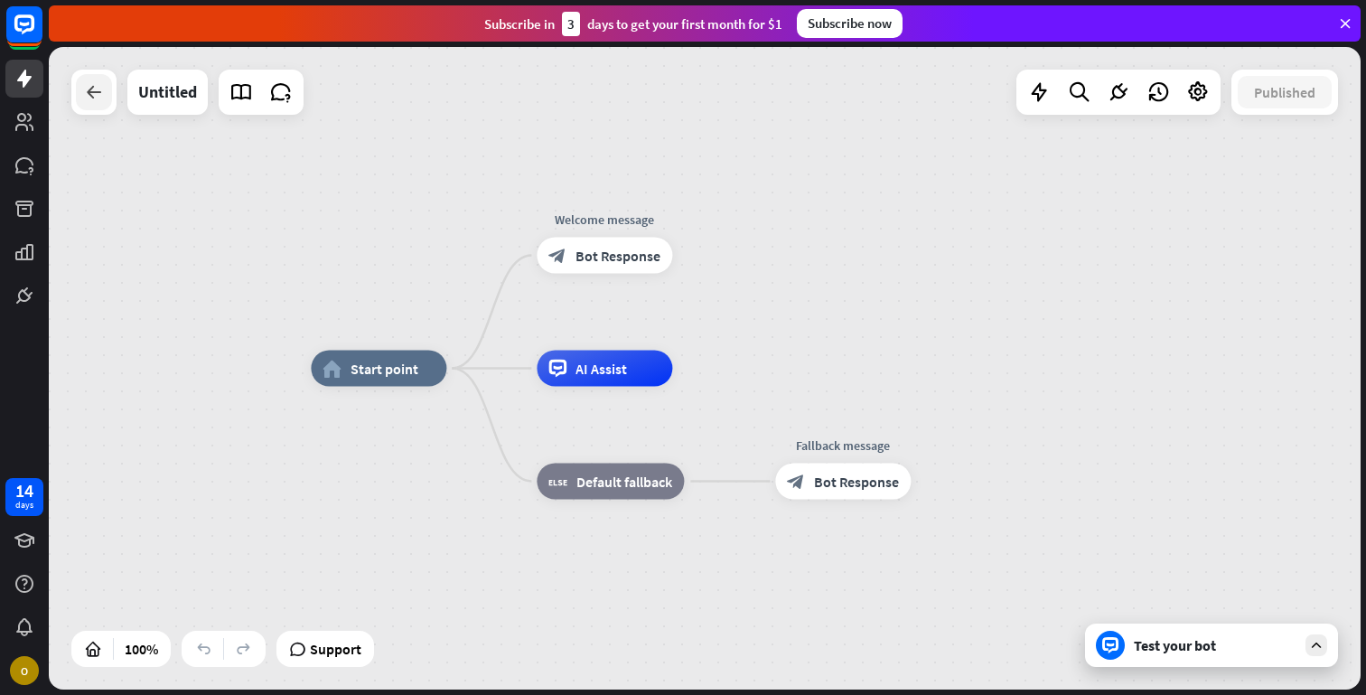
click at [87, 99] on icon at bounding box center [94, 92] width 22 height 22
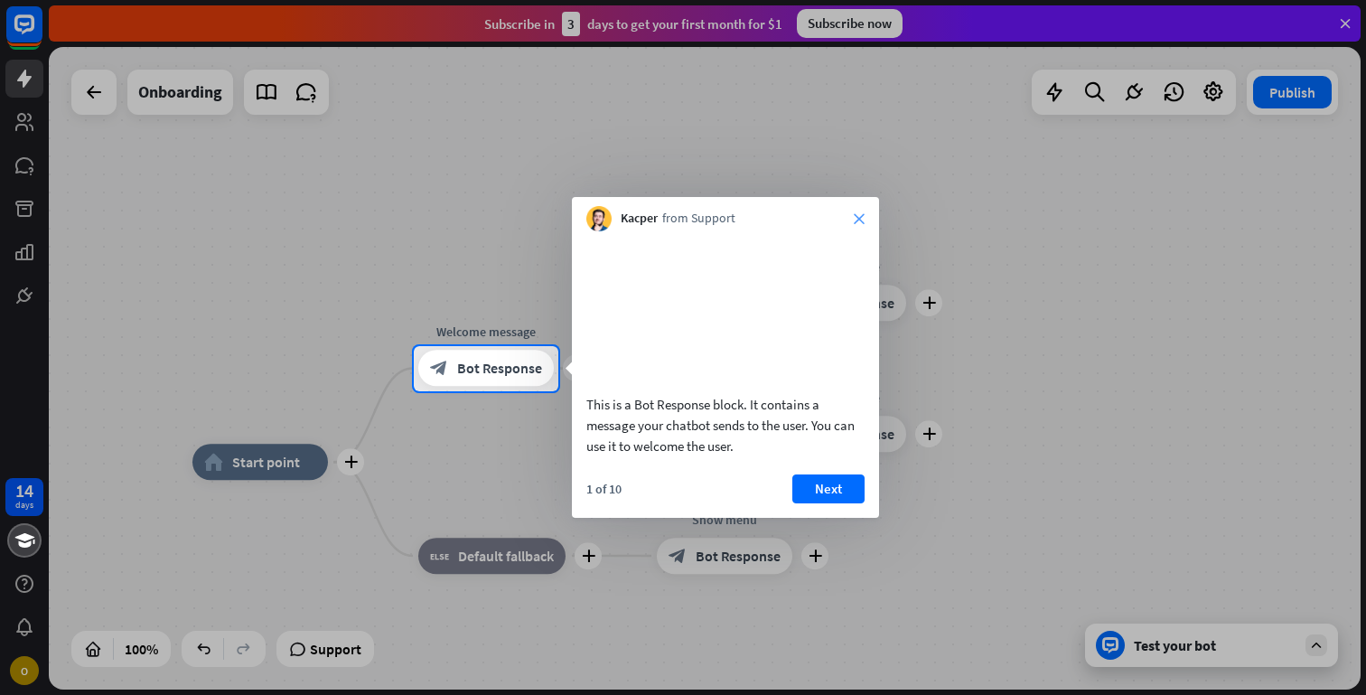
click at [859, 218] on icon "close" at bounding box center [859, 218] width 11 height 11
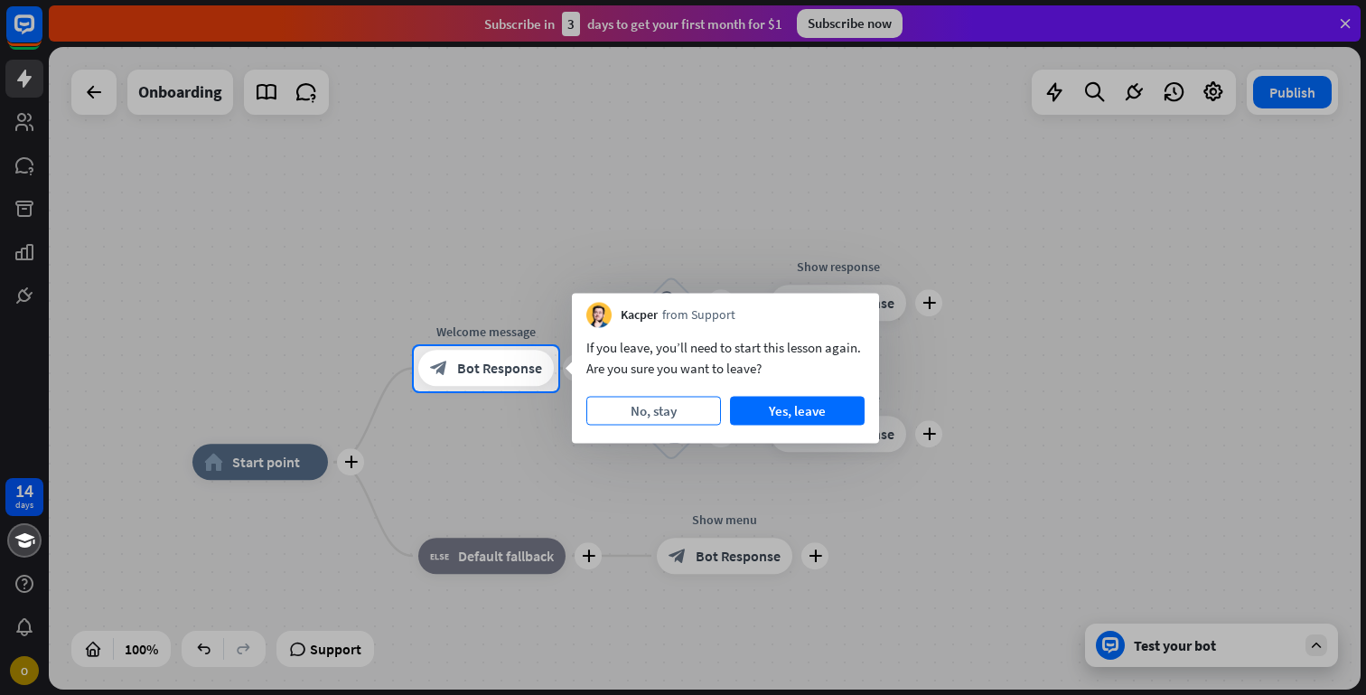
click at [686, 411] on button "No, stay" at bounding box center [653, 411] width 135 height 29
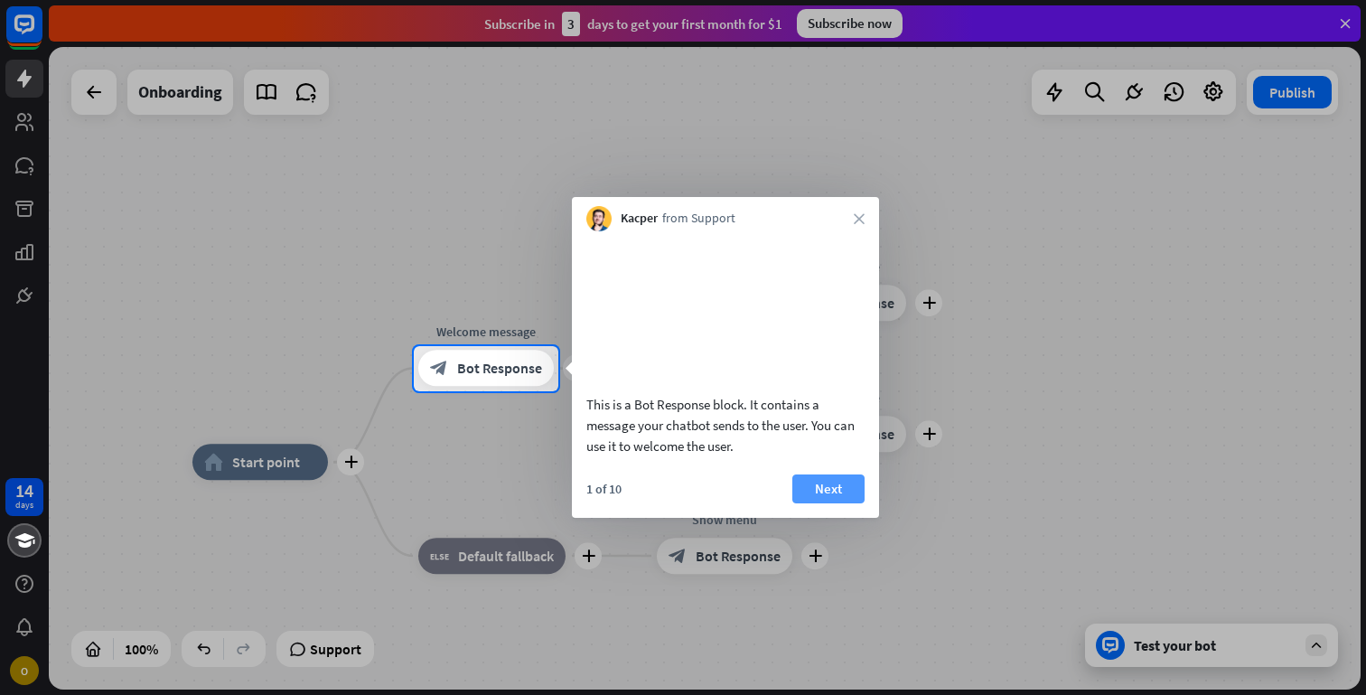
click at [818, 503] on button "Next" at bounding box center [828, 488] width 72 height 29
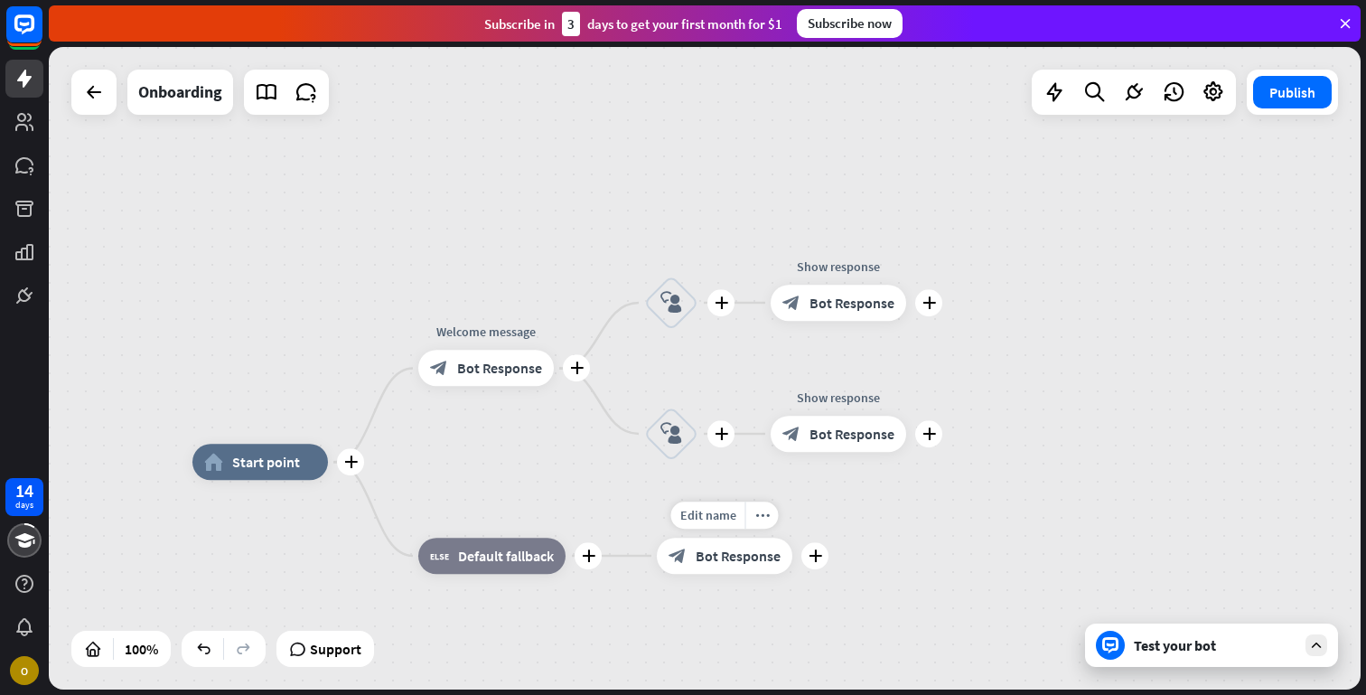
click at [792, 537] on div "Edit name more_horiz plus Show menu block_bot_response Bot Response" at bounding box center [724, 555] width 135 height 36
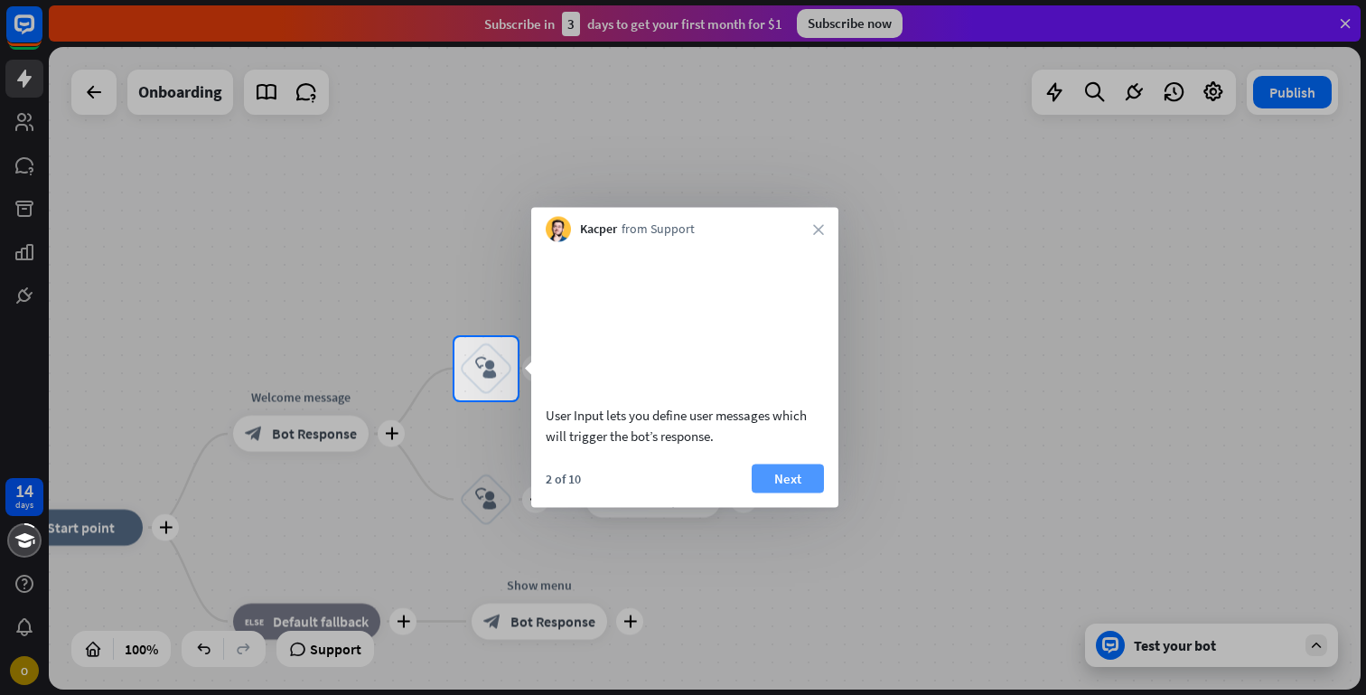
click at [811, 490] on button "Next" at bounding box center [788, 477] width 72 height 29
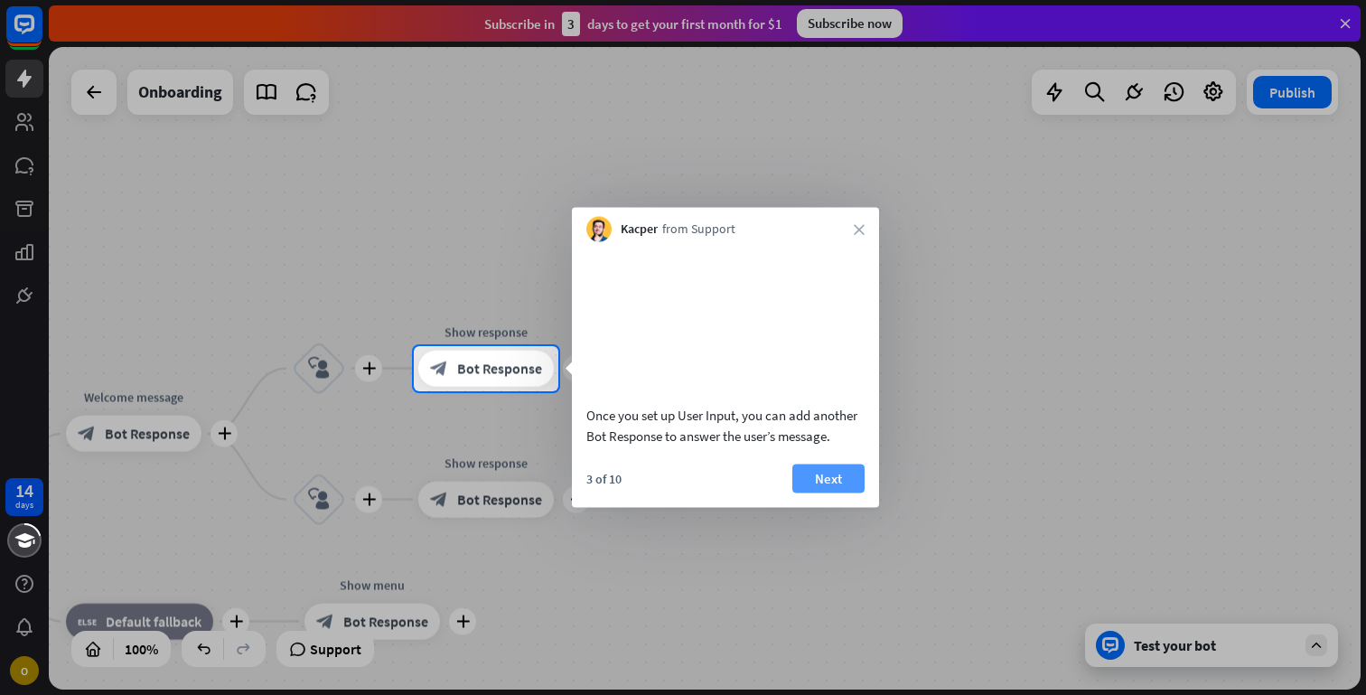
click at [855, 492] on button "Next" at bounding box center [828, 477] width 72 height 29
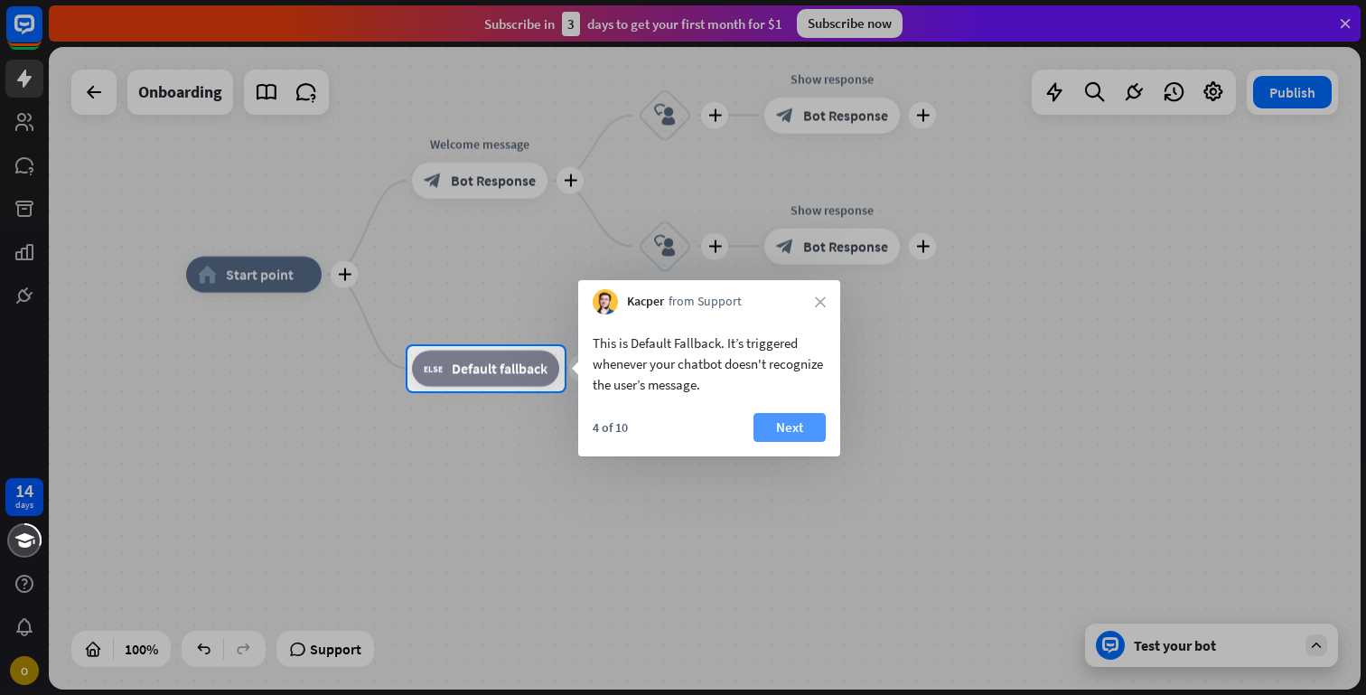
click at [790, 431] on button "Next" at bounding box center [789, 427] width 72 height 29
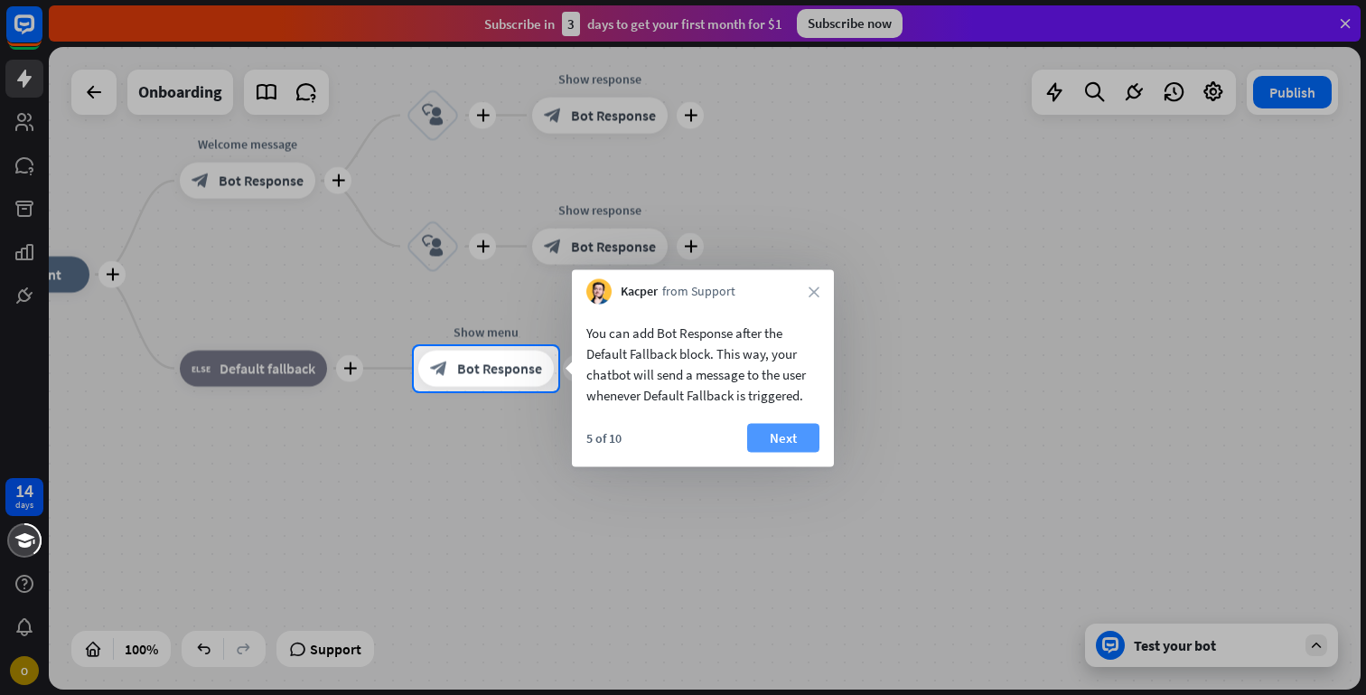
click at [808, 445] on button "Next" at bounding box center [783, 438] width 72 height 29
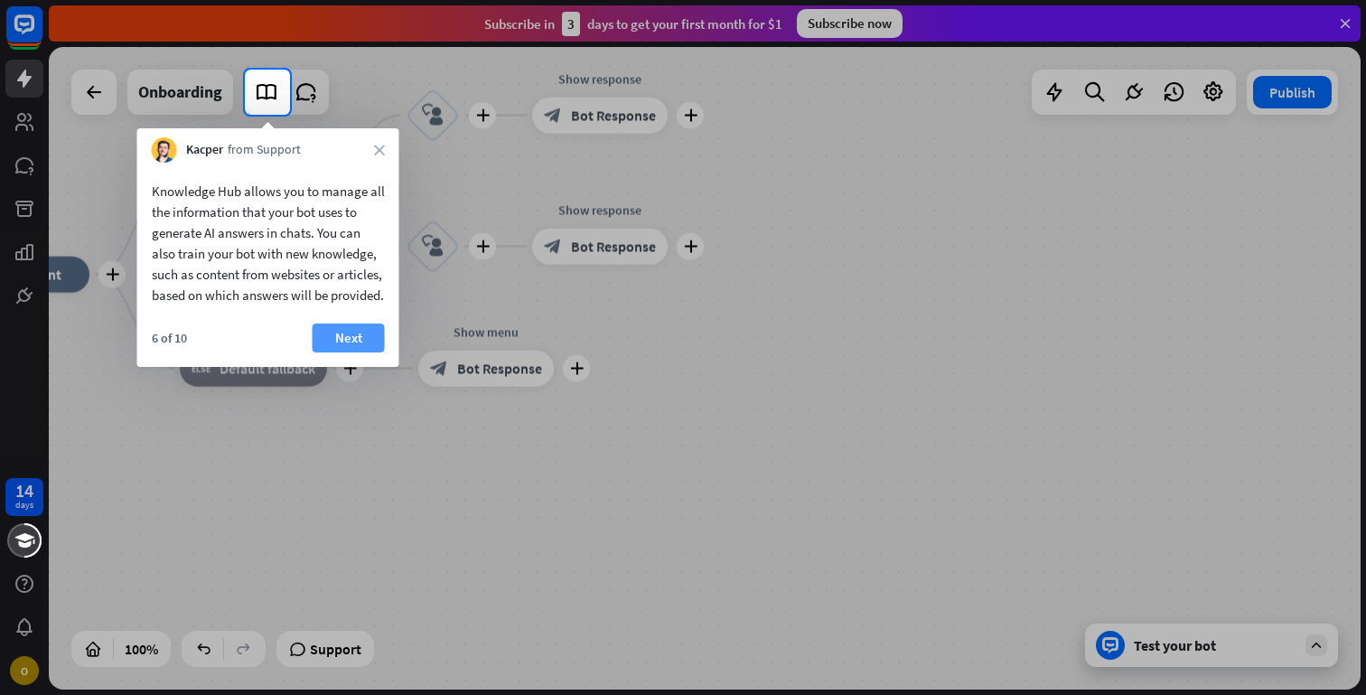
click at [341, 352] on button "Next" at bounding box center [349, 337] width 72 height 29
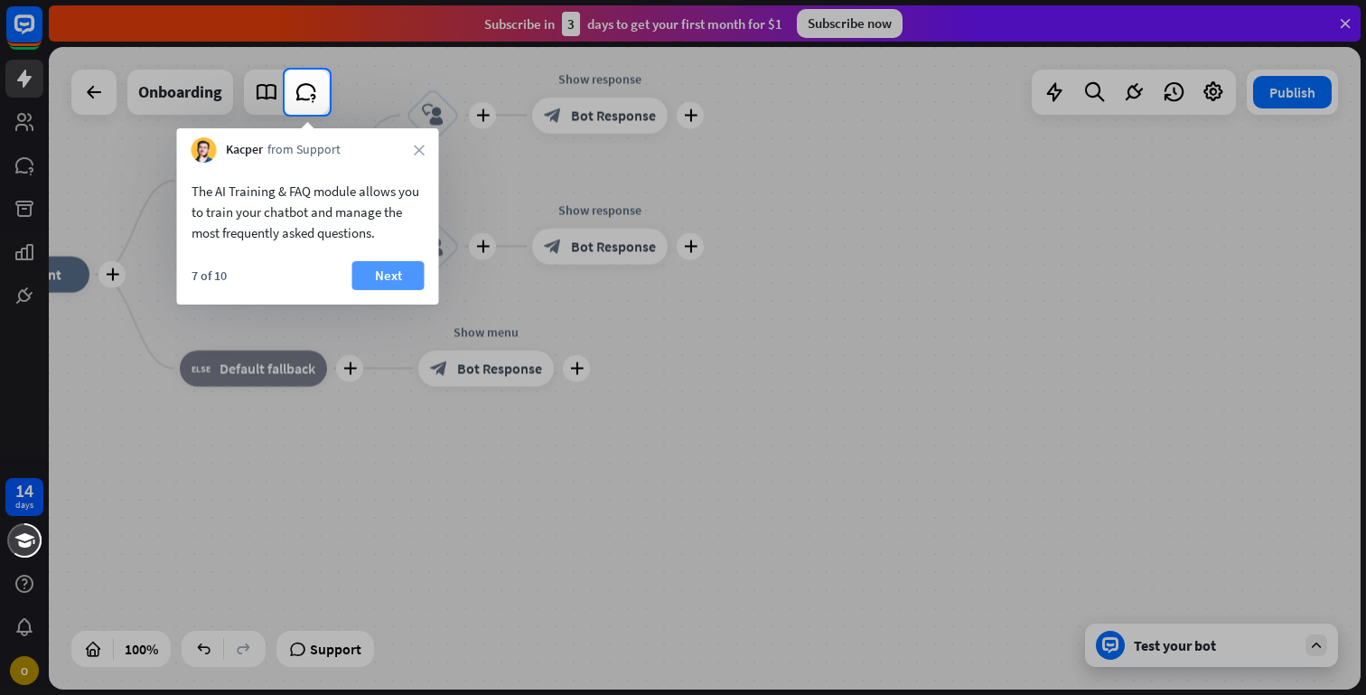
click at [363, 275] on button "Next" at bounding box center [388, 275] width 72 height 29
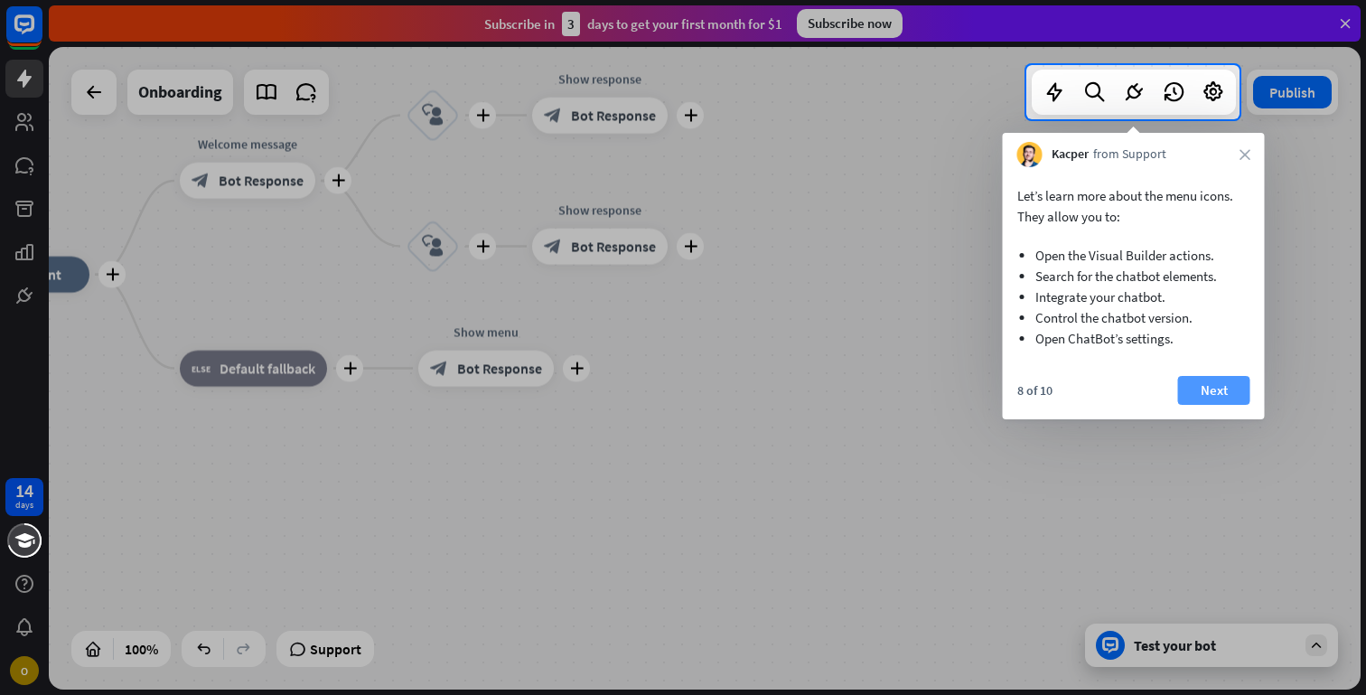
click at [1220, 393] on button "Next" at bounding box center [1214, 390] width 72 height 29
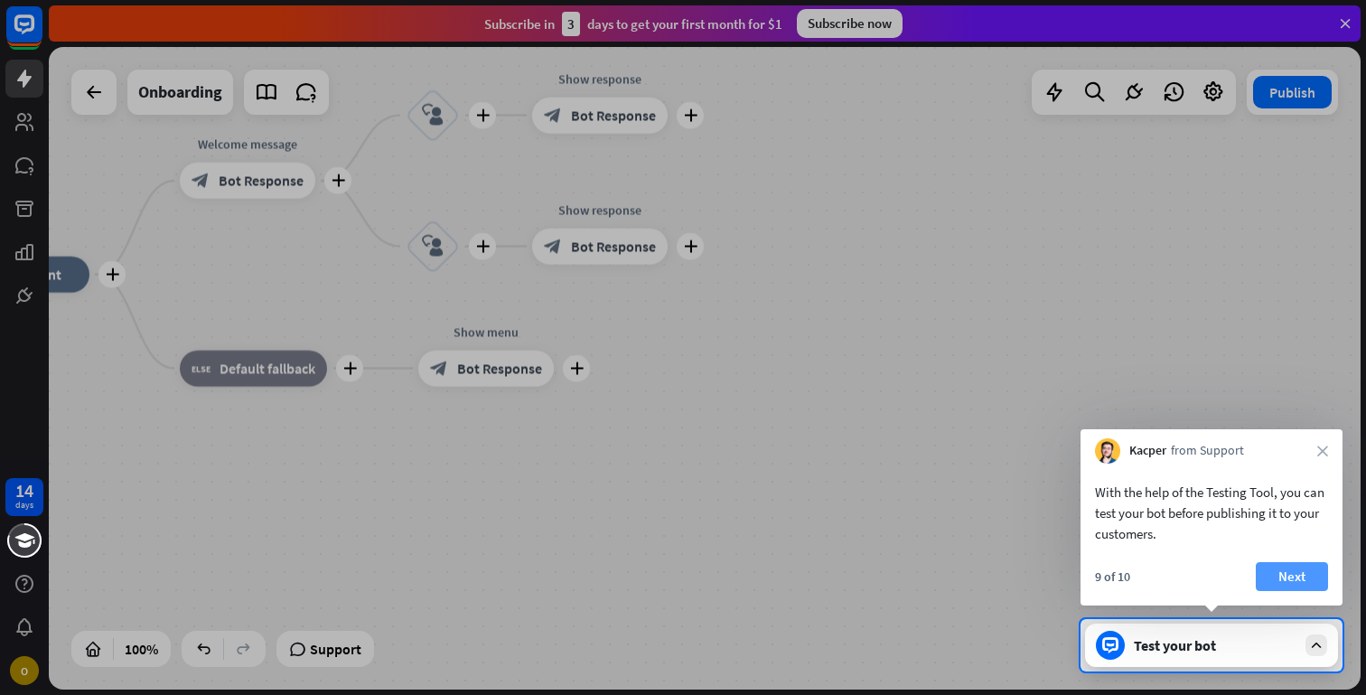
click at [1294, 574] on button "Next" at bounding box center [1292, 576] width 72 height 29
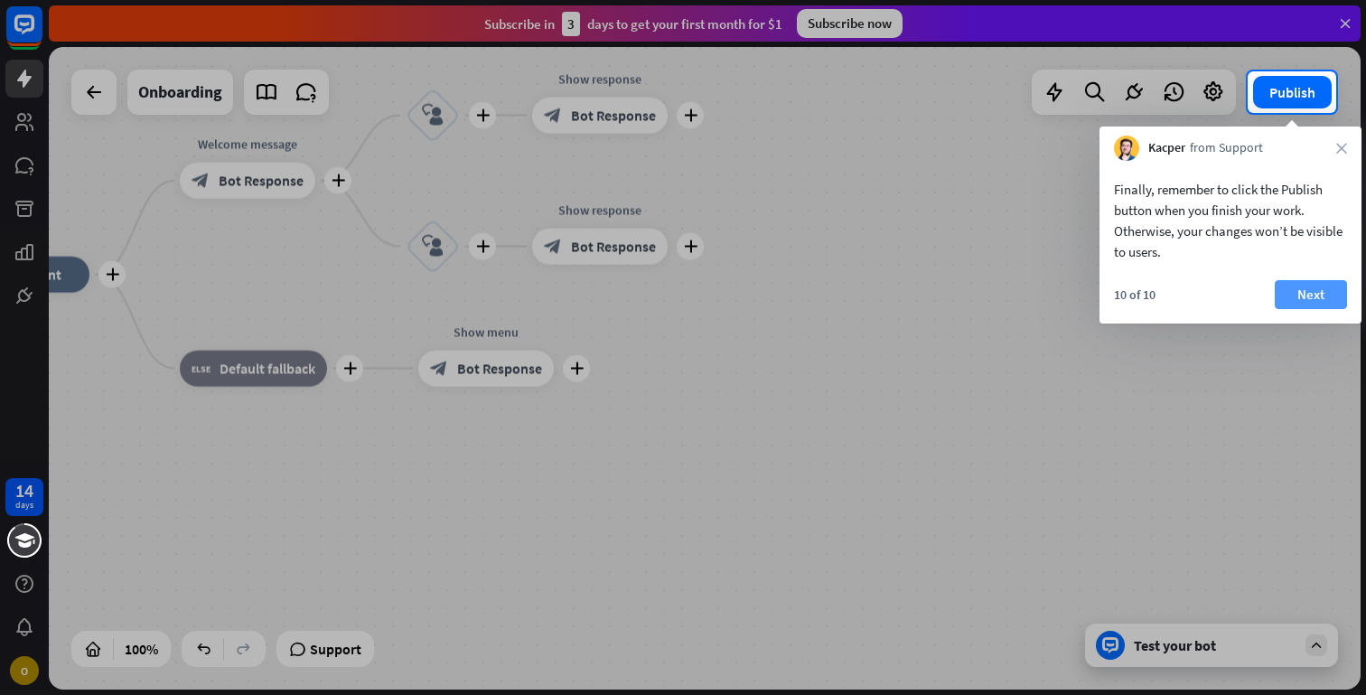
click at [1329, 294] on button "Next" at bounding box center [1311, 294] width 72 height 29
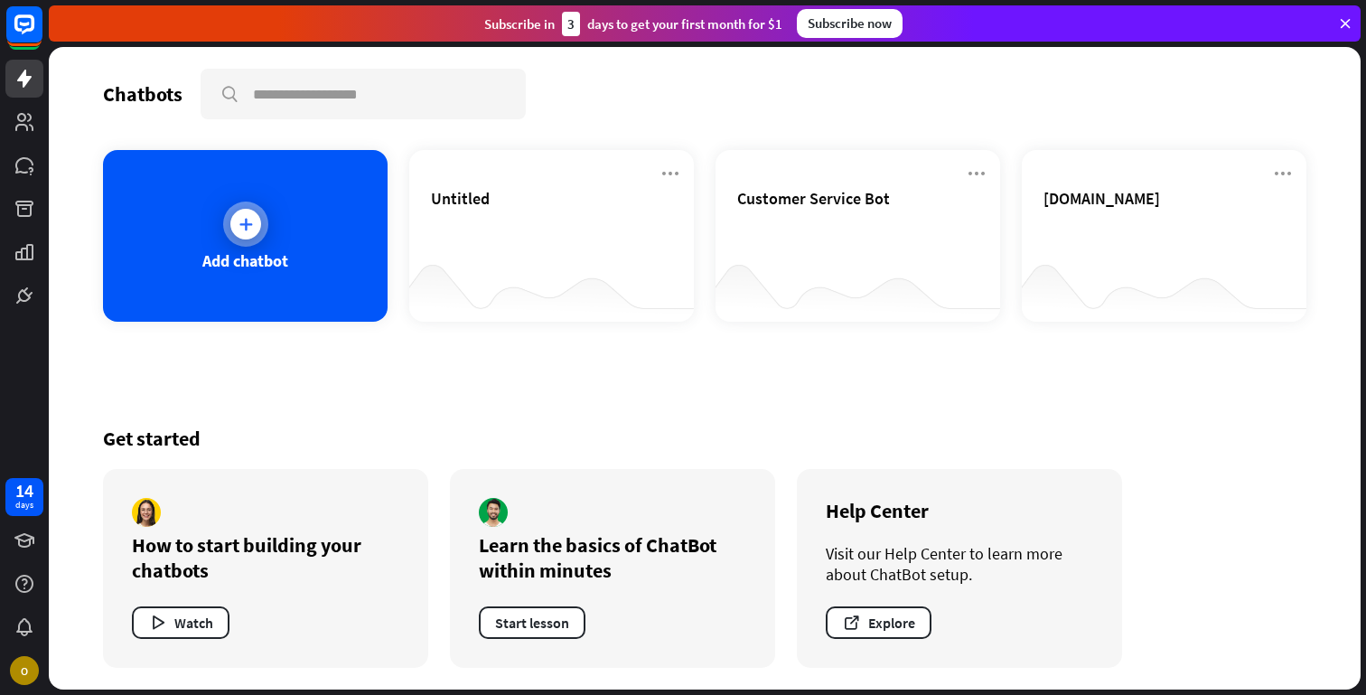
click at [226, 215] on div at bounding box center [245, 223] width 45 height 45
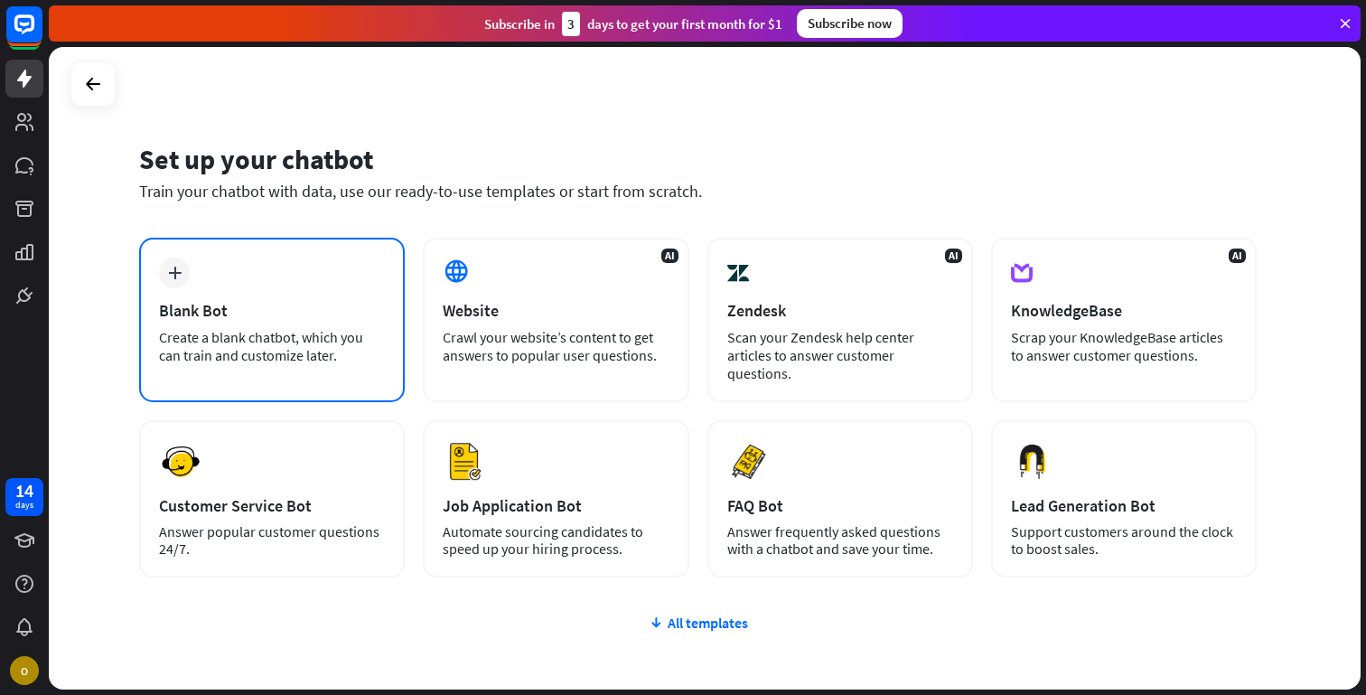
click at [242, 280] on div "plus Blank Bot Create a blank chatbot, which you can train and customize later." at bounding box center [272, 320] width 266 height 164
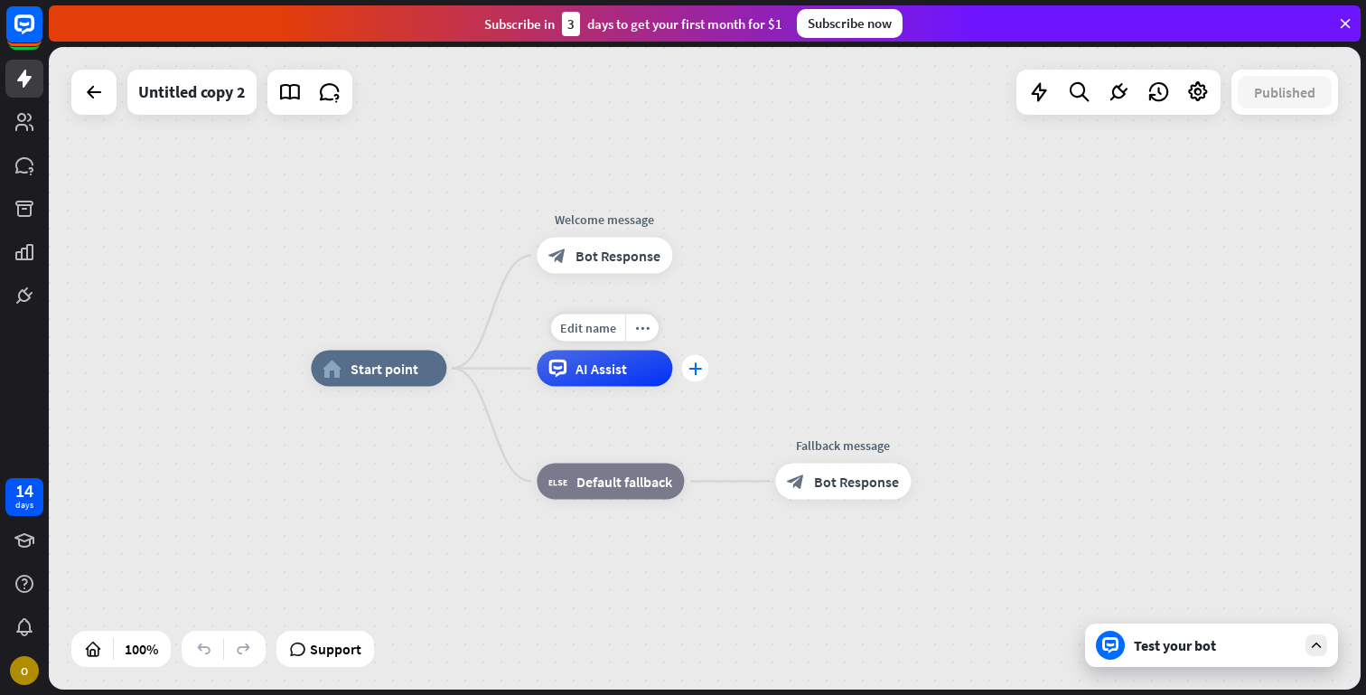
click at [692, 379] on div "plus" at bounding box center [694, 368] width 27 height 27
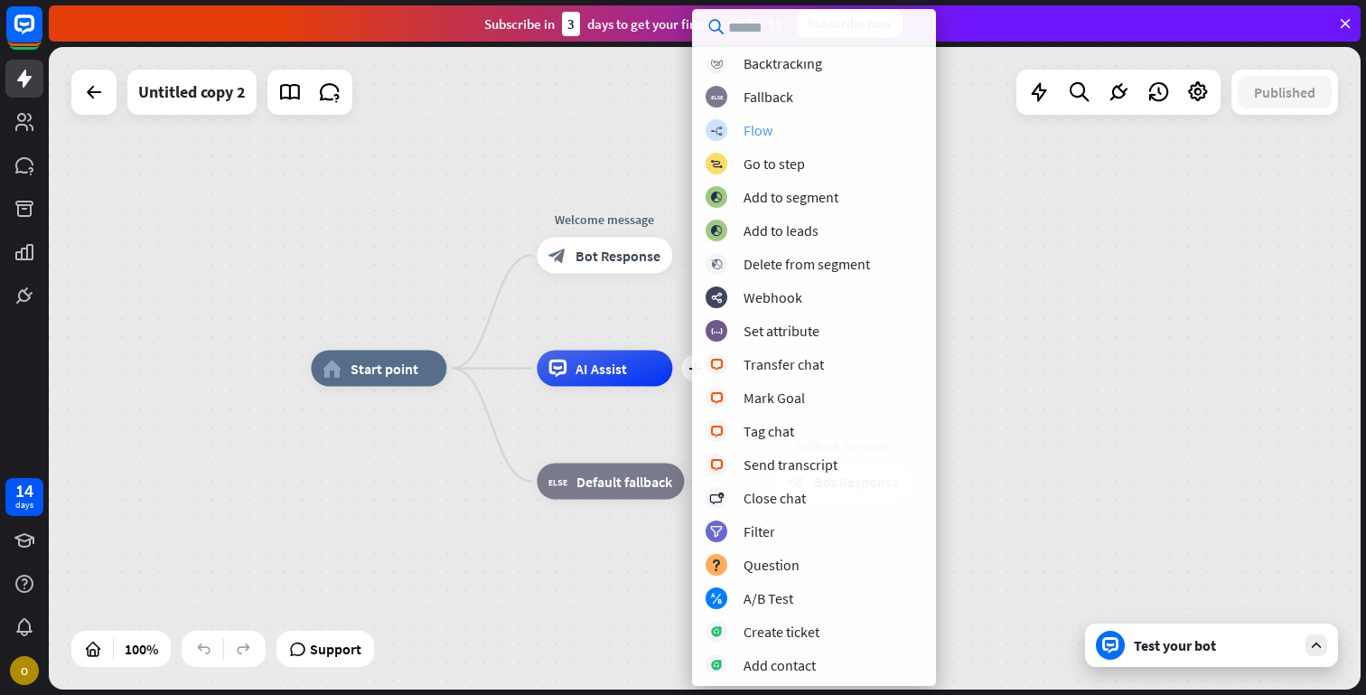
scroll to position [33, 0]
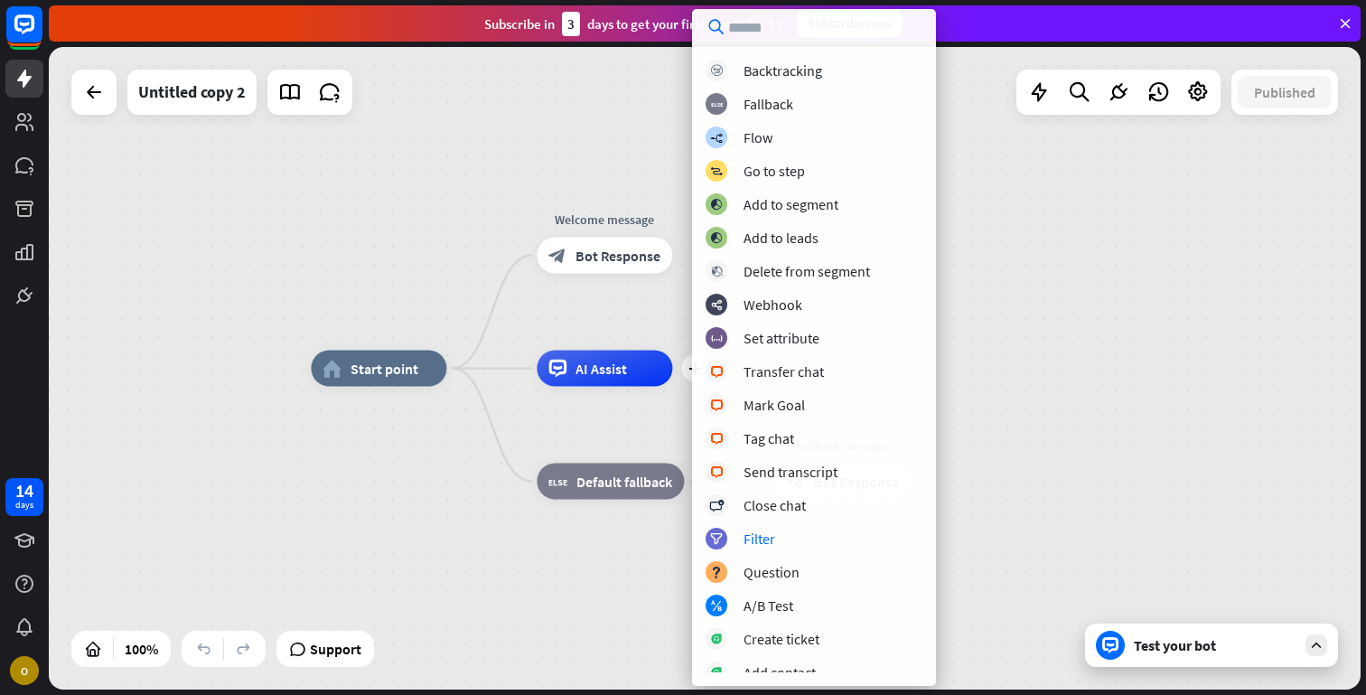
click at [616, 589] on div "home_2 Start point Welcome message block_bot_response Bot Response plus AI Assi…" at bounding box center [967, 690] width 1312 height 642
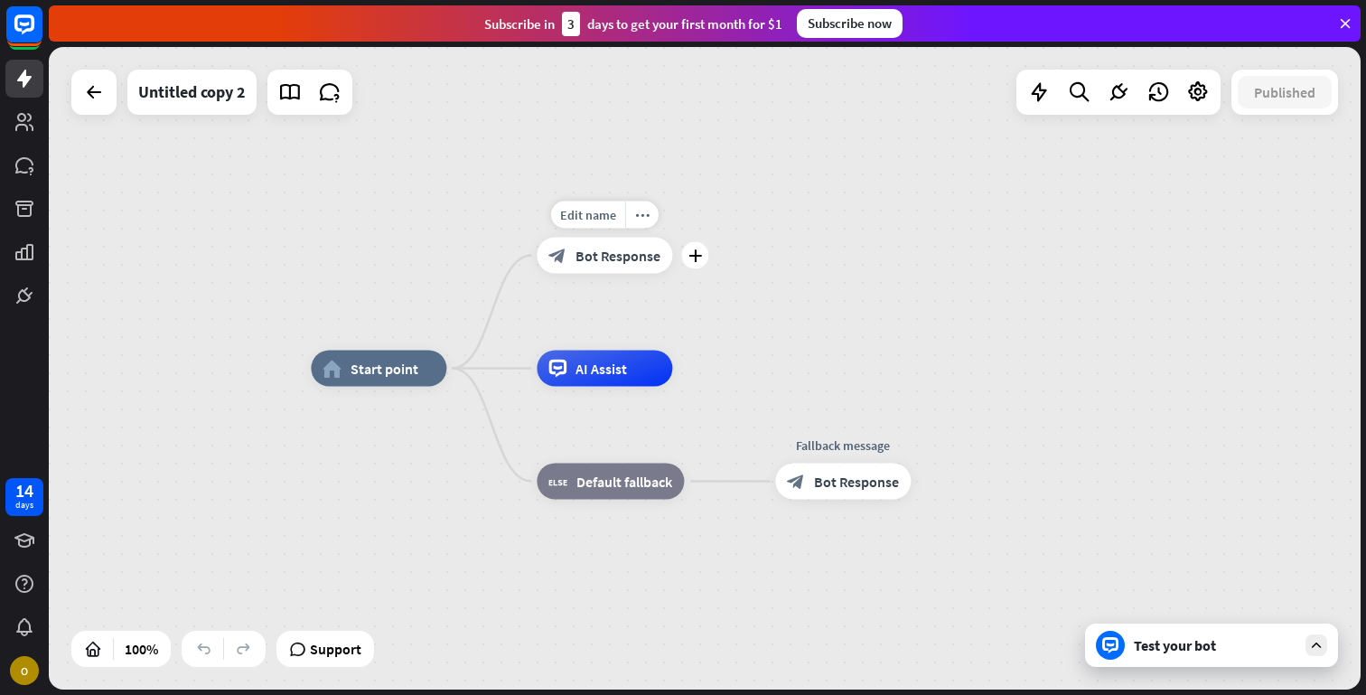
click at [593, 253] on span "Bot Response" at bounding box center [617, 256] width 85 height 18
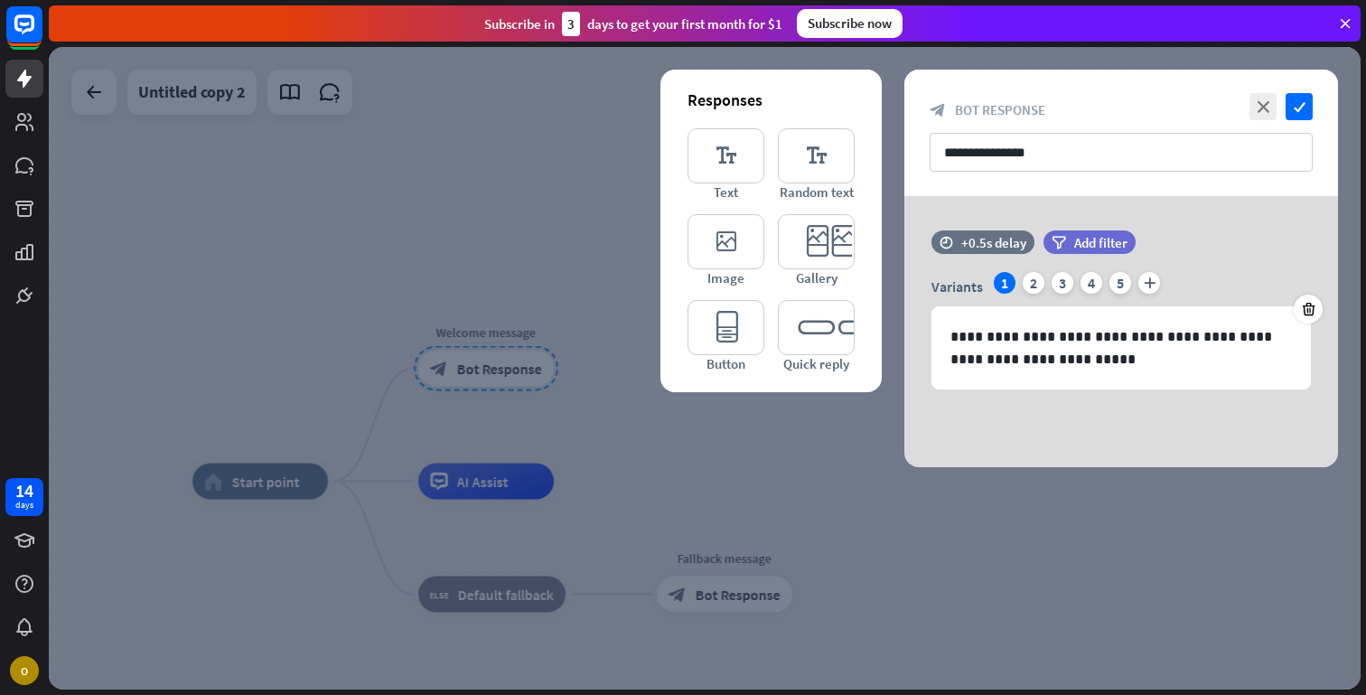
click at [586, 246] on div at bounding box center [705, 368] width 1312 height 642
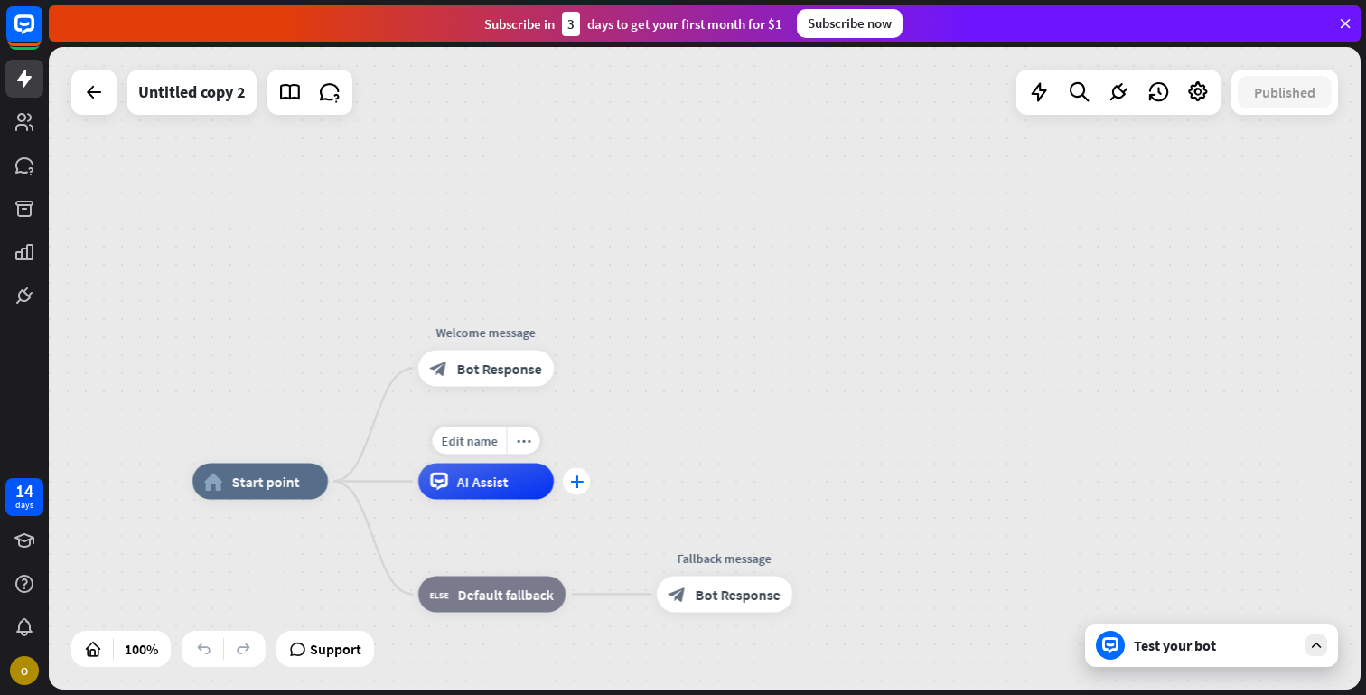
click at [573, 488] on div "plus" at bounding box center [576, 481] width 27 height 27
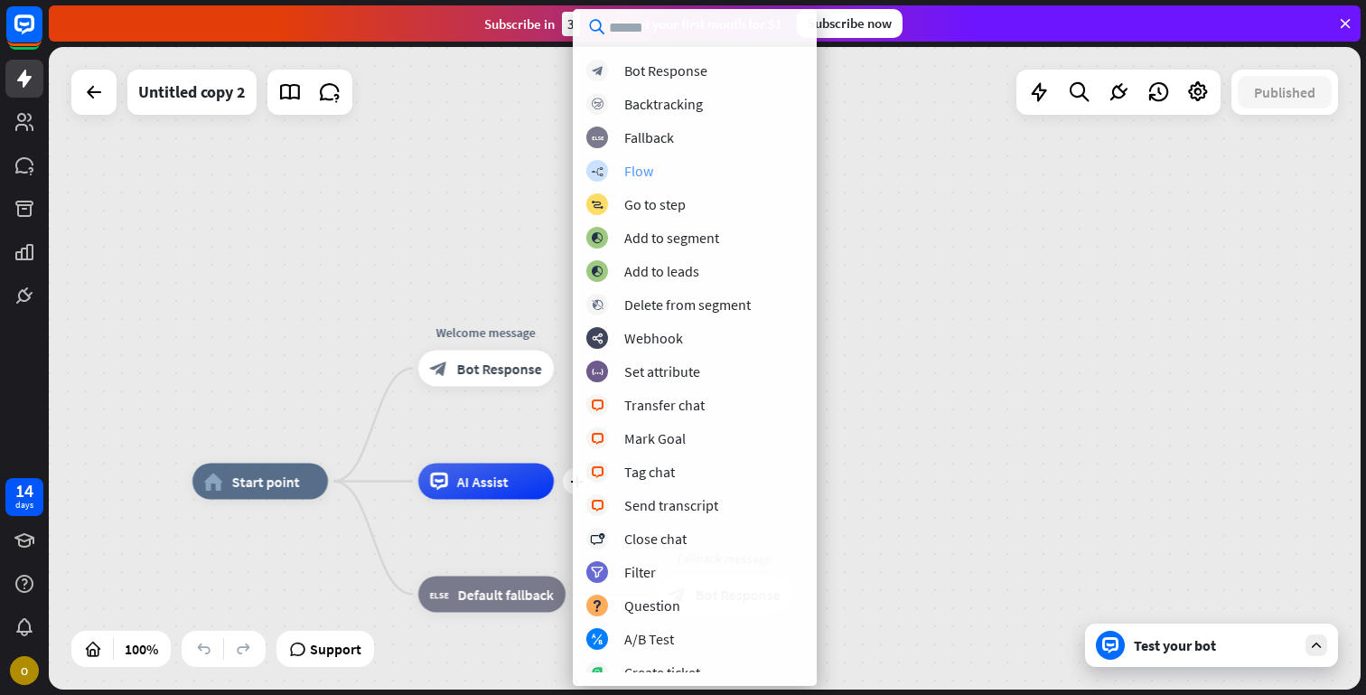
click at [633, 169] on div "Flow" at bounding box center [638, 171] width 29 height 18
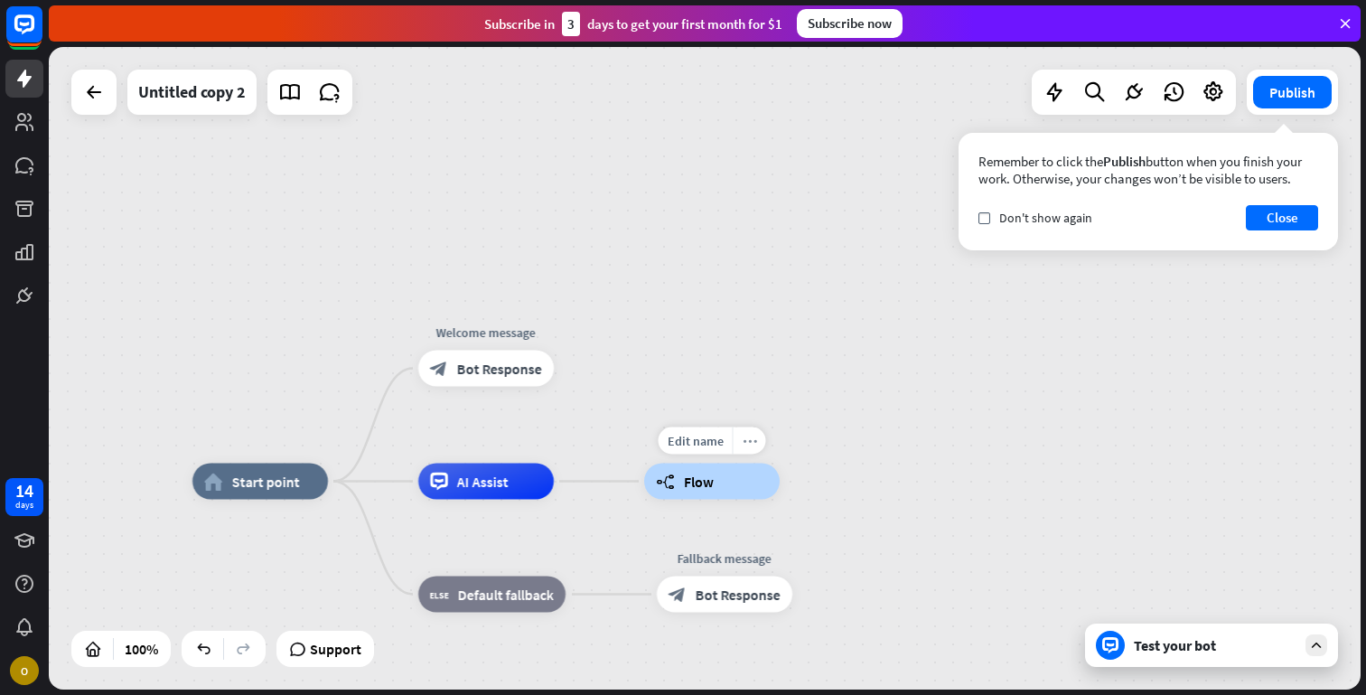
click at [750, 434] on icon "more_horiz" at bounding box center [749, 441] width 14 height 14
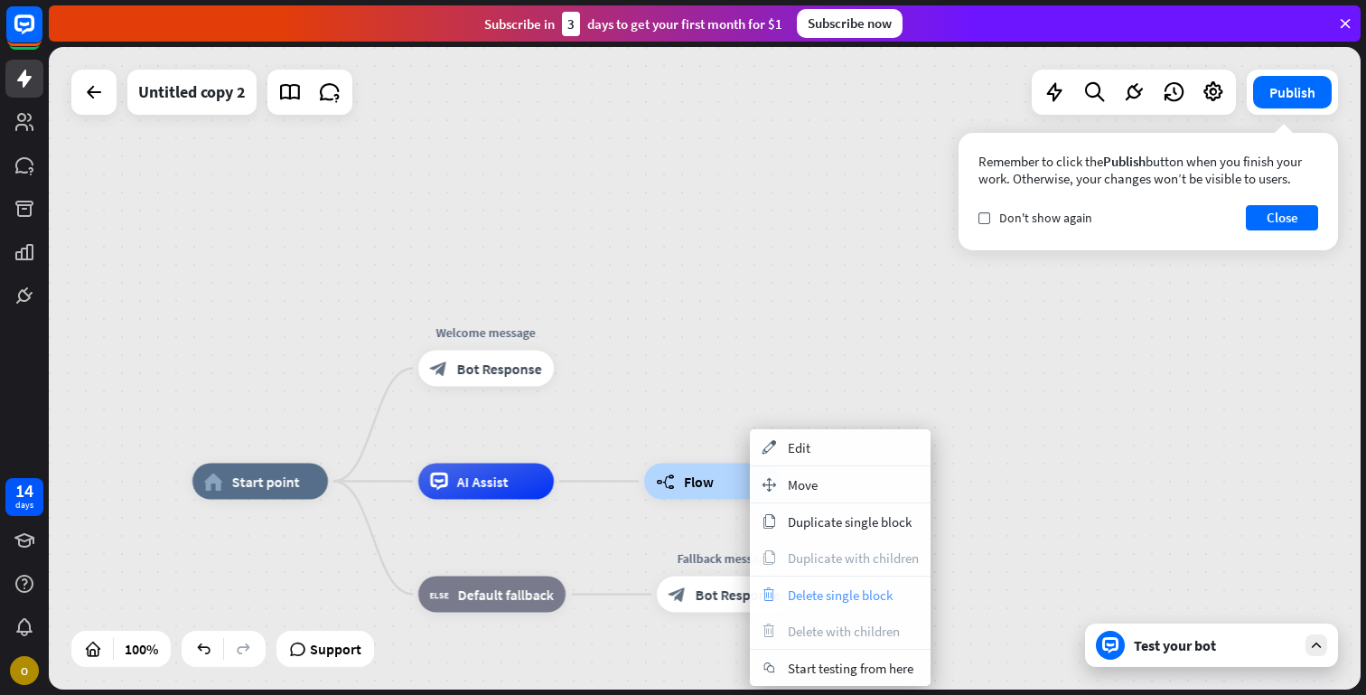
click at [812, 586] on span "Delete single block" at bounding box center [840, 594] width 105 height 17
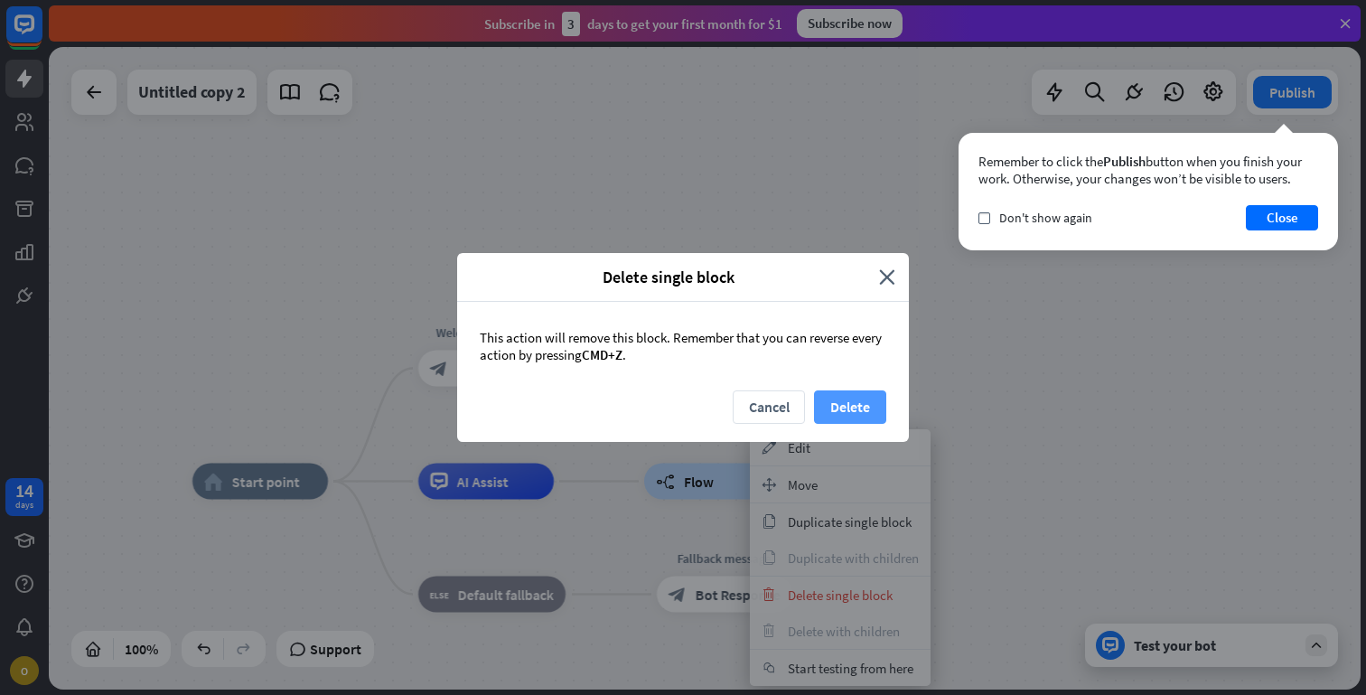
click at [872, 397] on button "Delete" at bounding box center [850, 406] width 72 height 33
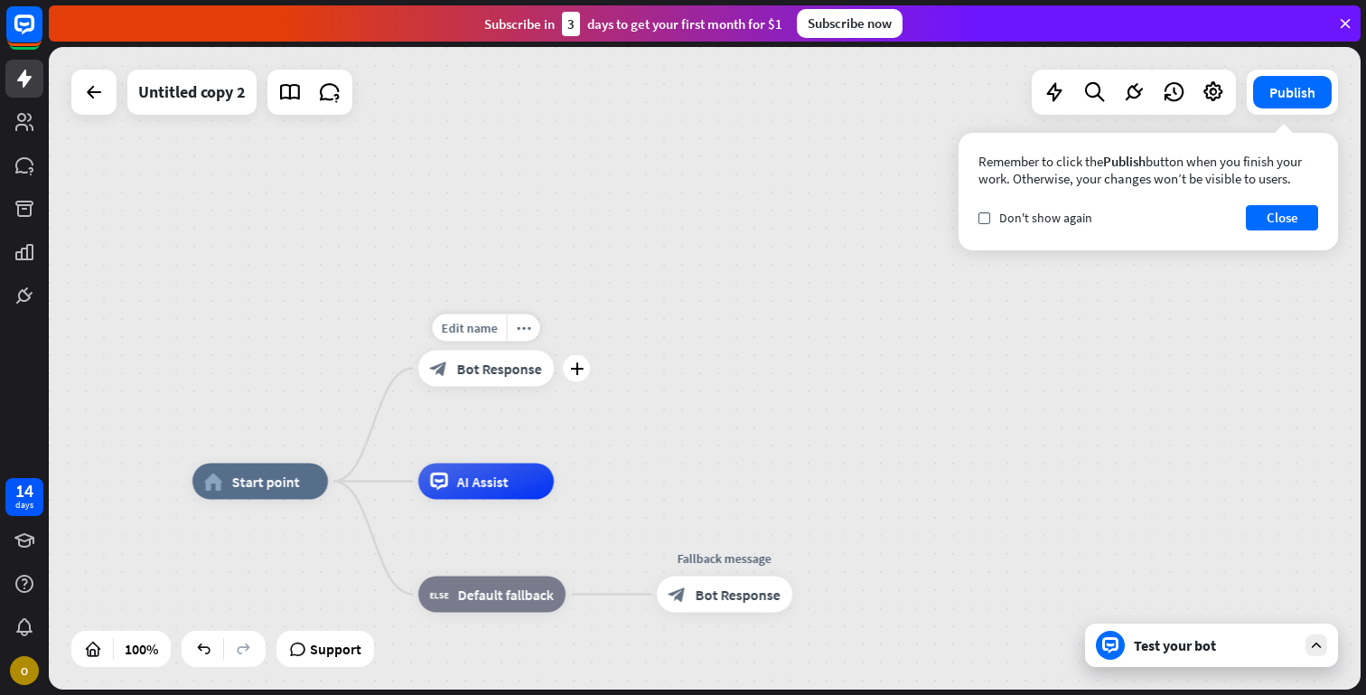
click at [523, 366] on span "Bot Response" at bounding box center [499, 369] width 85 height 18
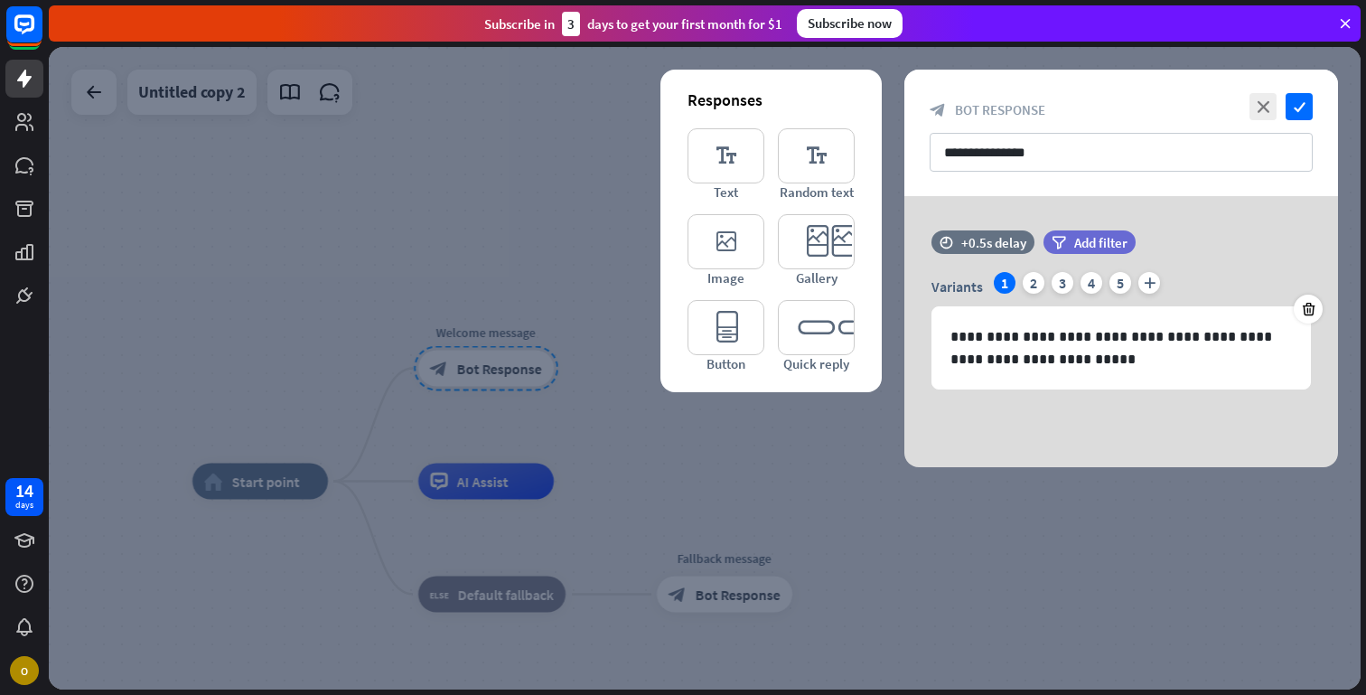
click at [655, 453] on div at bounding box center [705, 368] width 1312 height 642
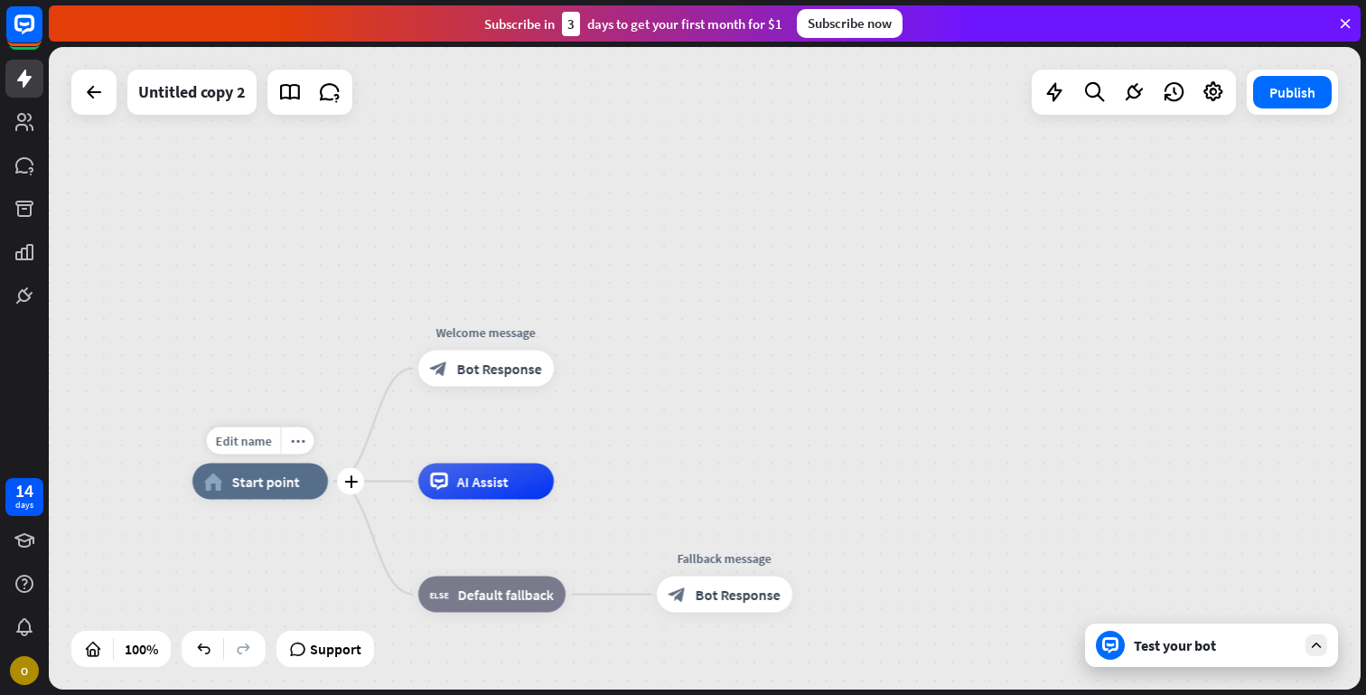
click at [290, 498] on div "home_2 Start point" at bounding box center [259, 481] width 135 height 36
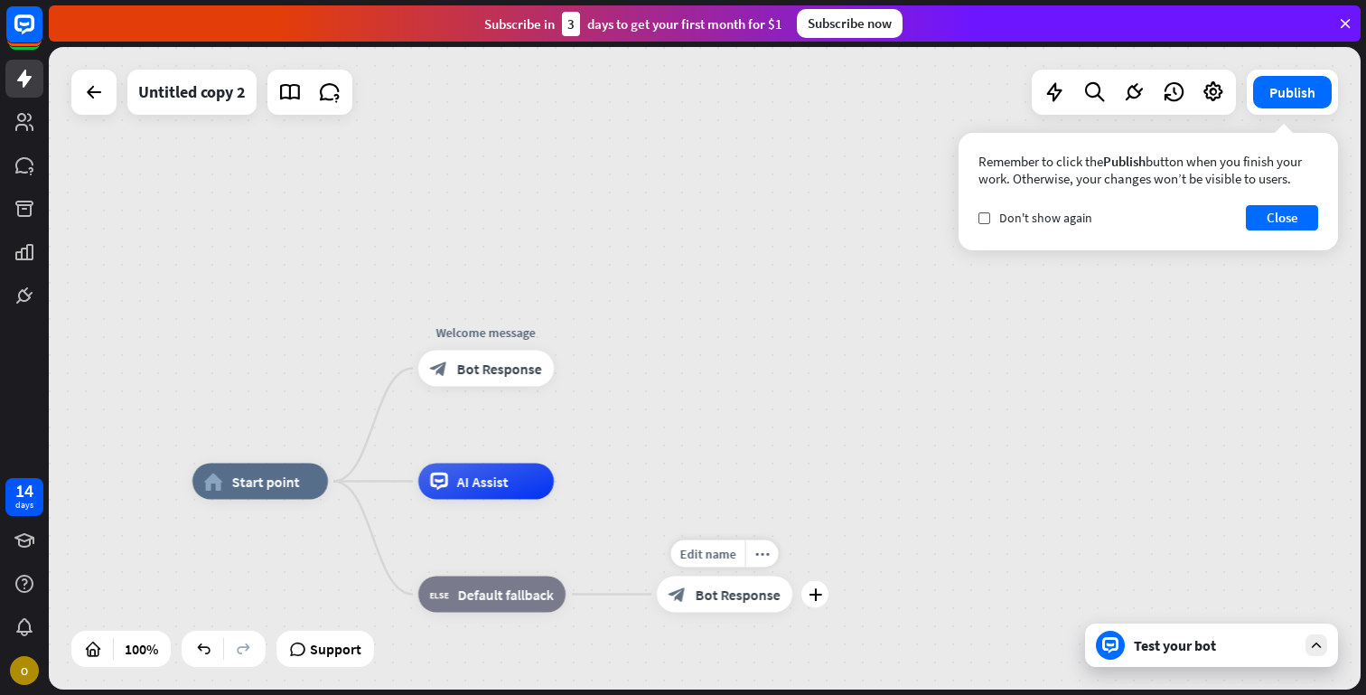
click at [712, 601] on span "Bot Response" at bounding box center [738, 594] width 85 height 18
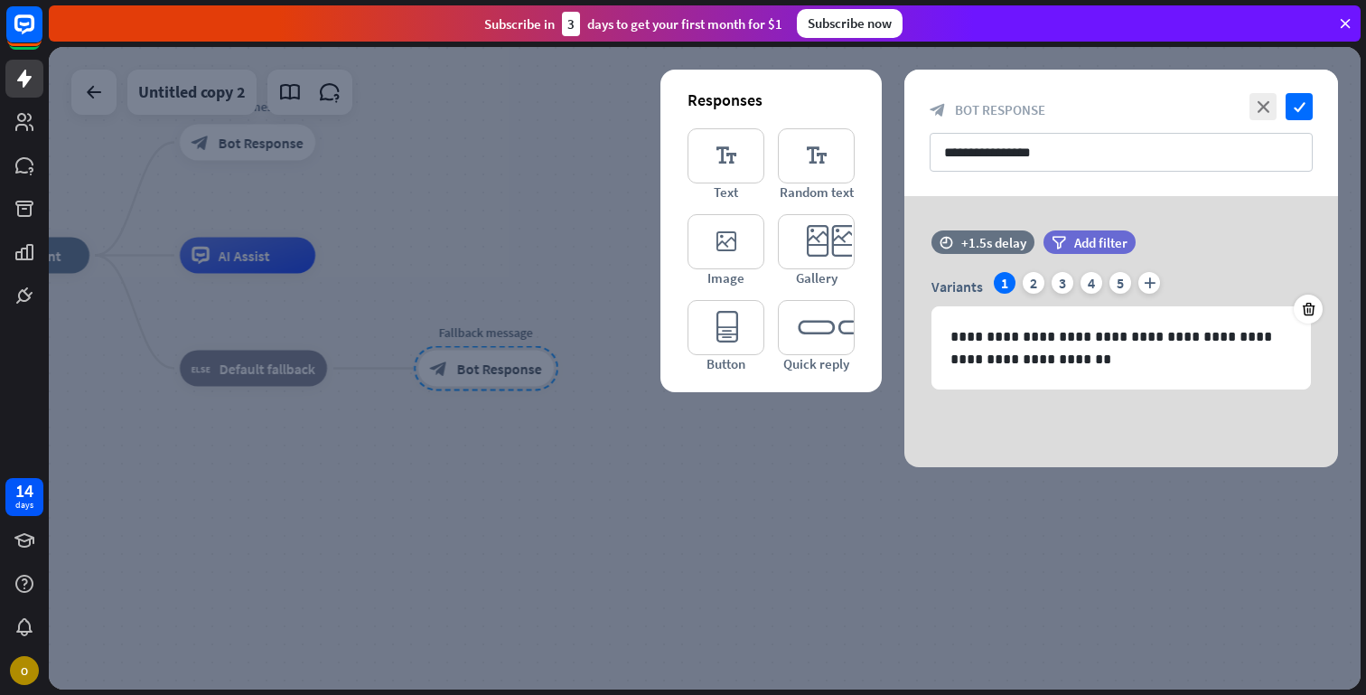
click at [491, 523] on div at bounding box center [705, 368] width 1312 height 642
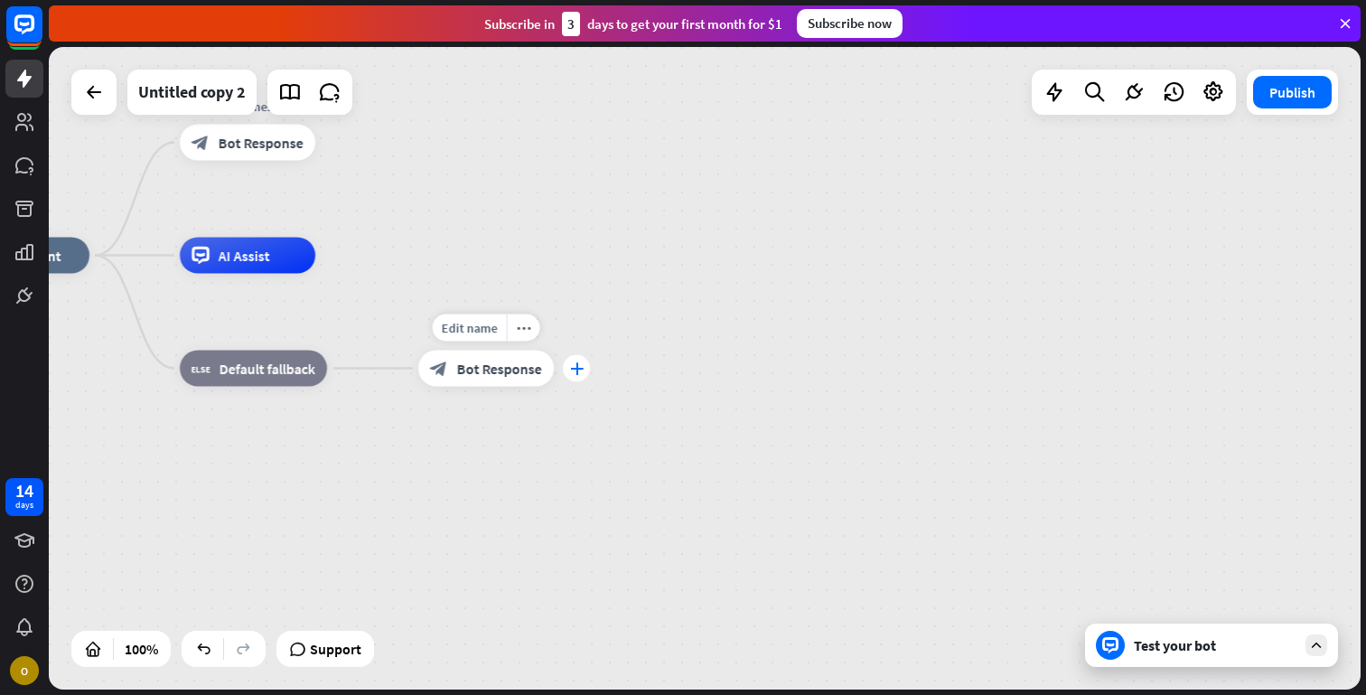
click at [578, 366] on icon "plus" at bounding box center [577, 368] width 14 height 13
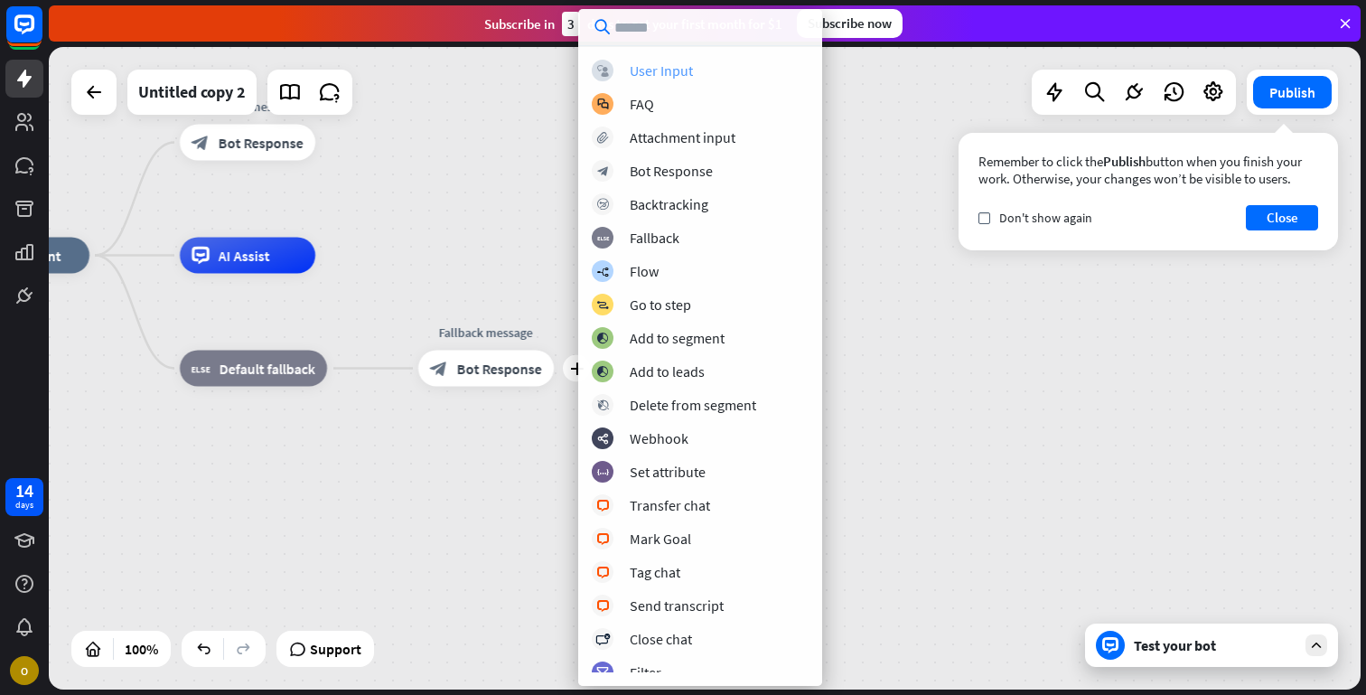
click at [644, 74] on div "User Input" at bounding box center [661, 70] width 63 height 18
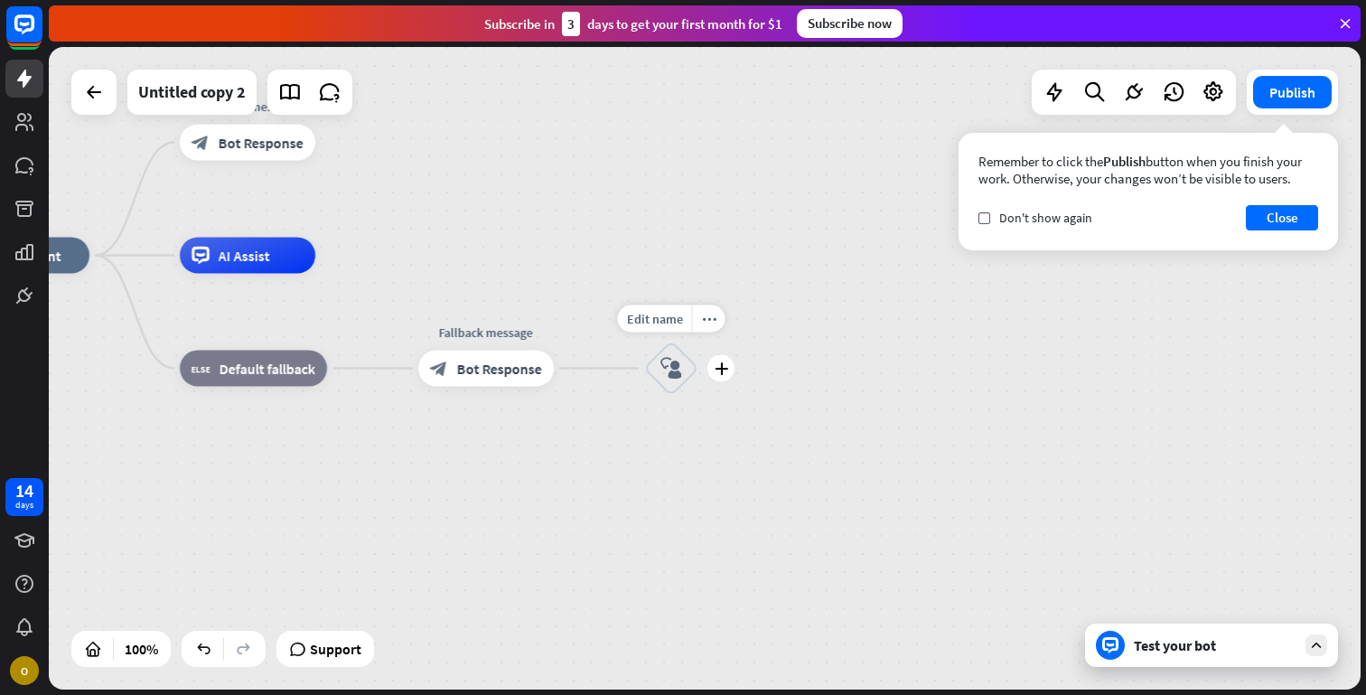
click at [669, 379] on div "block_user_input" at bounding box center [671, 368] width 54 height 54
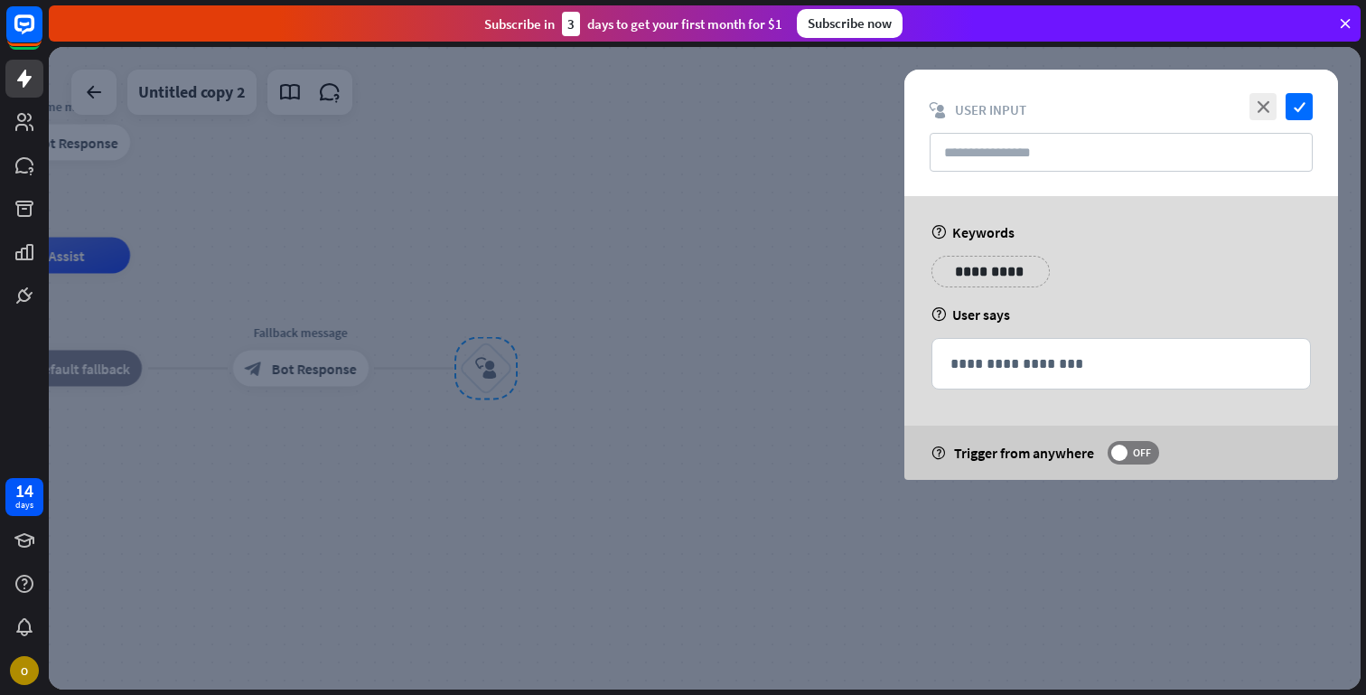
click at [687, 347] on div at bounding box center [705, 368] width 1312 height 642
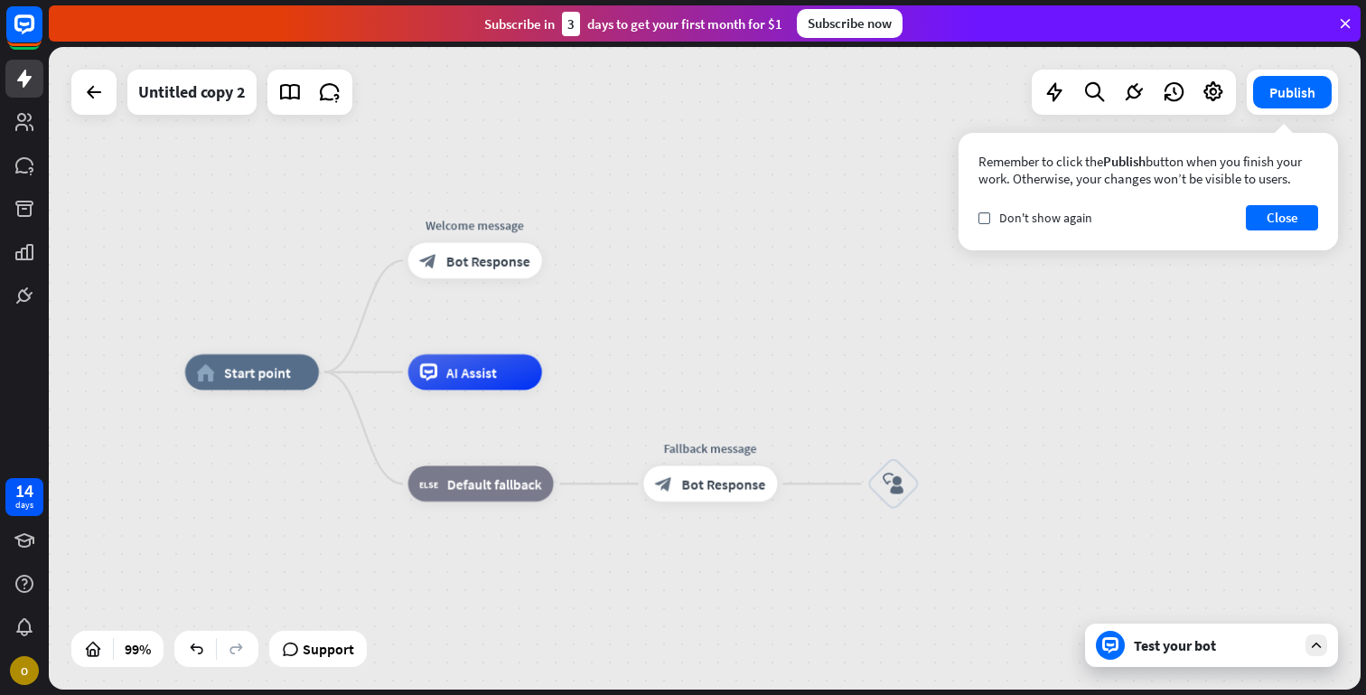
drag, startPoint x: 286, startPoint y: 310, endPoint x: 690, endPoint y: 425, distance: 419.7
click at [690, 425] on div "home_2 Start point Welcome message block_bot_response Bot Response AI Assist bl…" at bounding box center [832, 689] width 1295 height 634
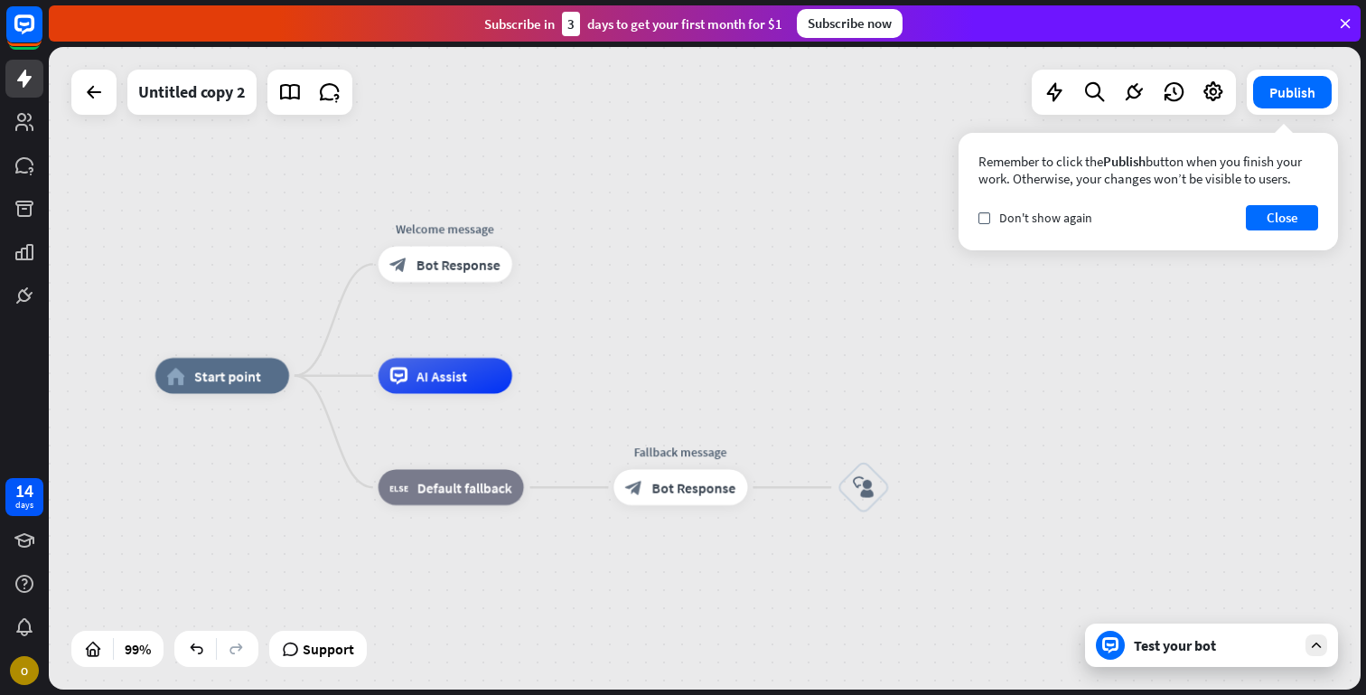
drag, startPoint x: 695, startPoint y: 371, endPoint x: 665, endPoint y: 374, distance: 29.9
click at [665, 376] on div "home_2 Start point Welcome message block_bot_response Bot Response AI Assist bl…" at bounding box center [802, 693] width 1295 height 634
click at [89, 111] on div at bounding box center [93, 92] width 45 height 45
click at [91, 98] on icon at bounding box center [94, 92] width 22 height 22
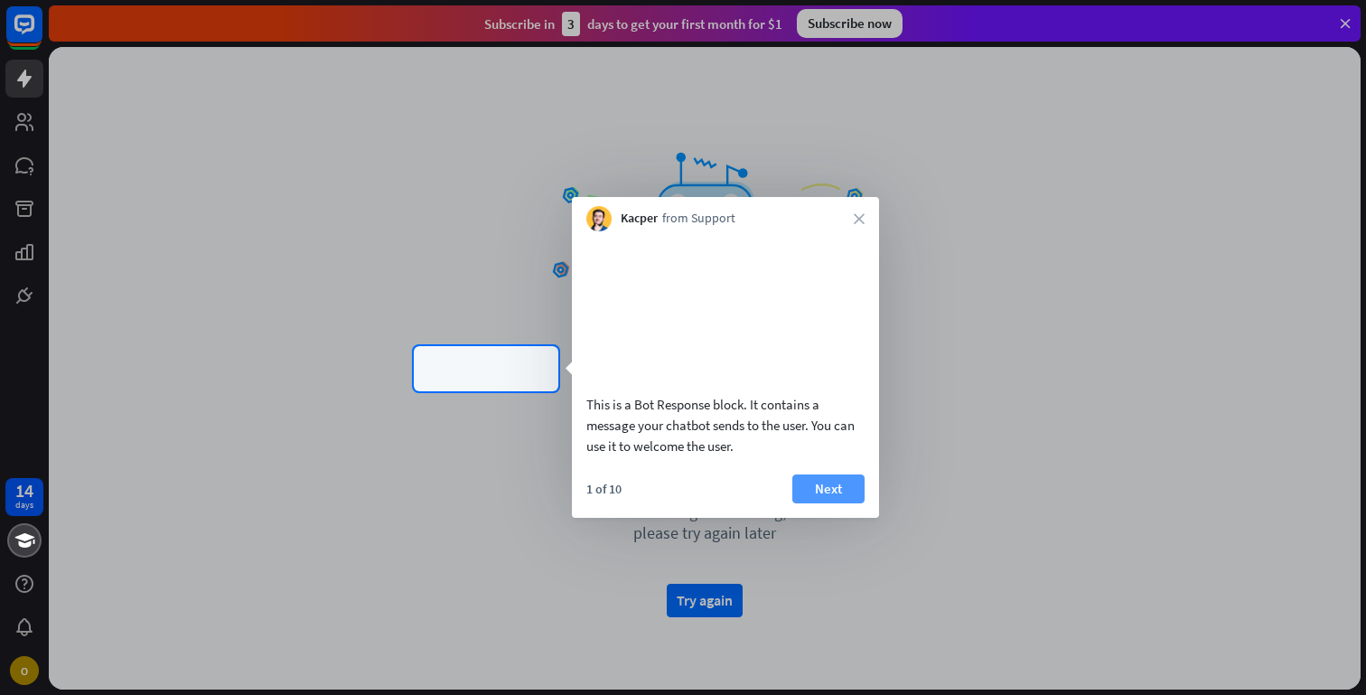
click at [836, 503] on button "Next" at bounding box center [828, 488] width 72 height 29
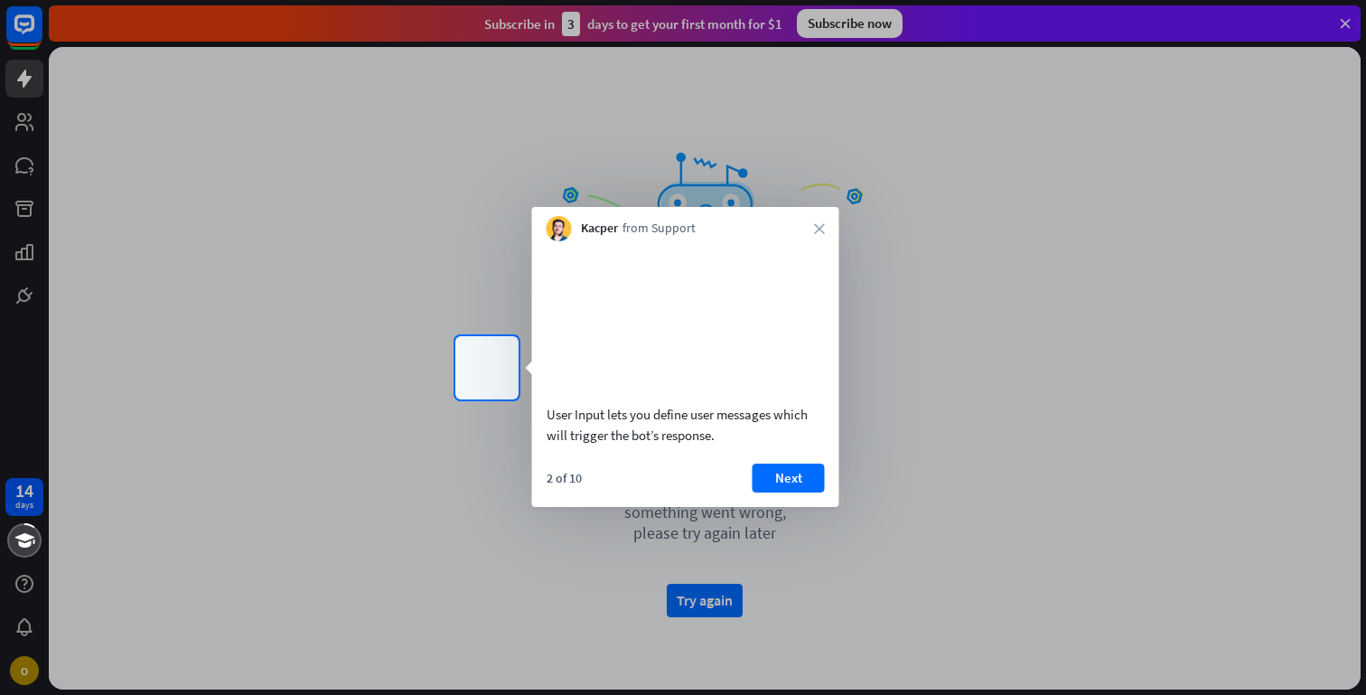
click at [700, 602] on div at bounding box center [683, 546] width 1366 height 295
click at [700, 602] on div at bounding box center [683, 547] width 1366 height 295
click at [824, 225] on div "Kacper from Support close" at bounding box center [684, 225] width 307 height 34
click at [818, 227] on icon "close" at bounding box center [818, 229] width 11 height 11
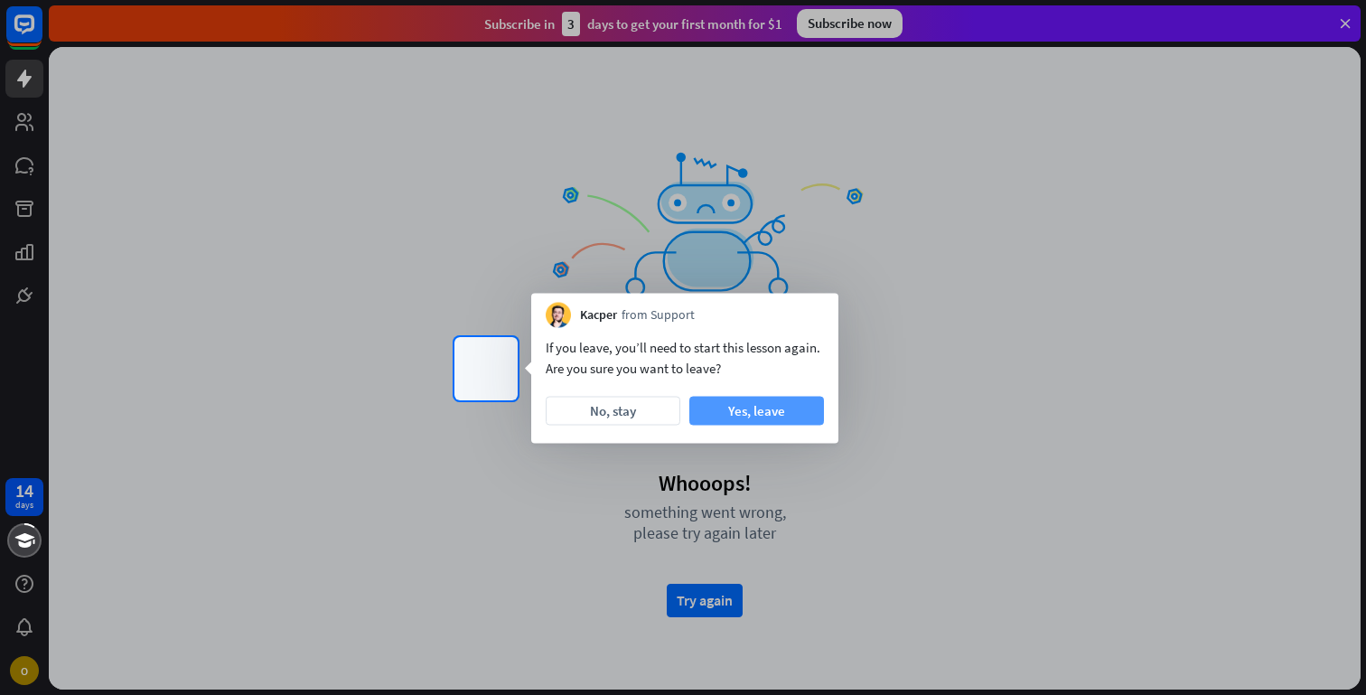
click at [734, 407] on button "Yes, leave" at bounding box center [756, 411] width 135 height 29
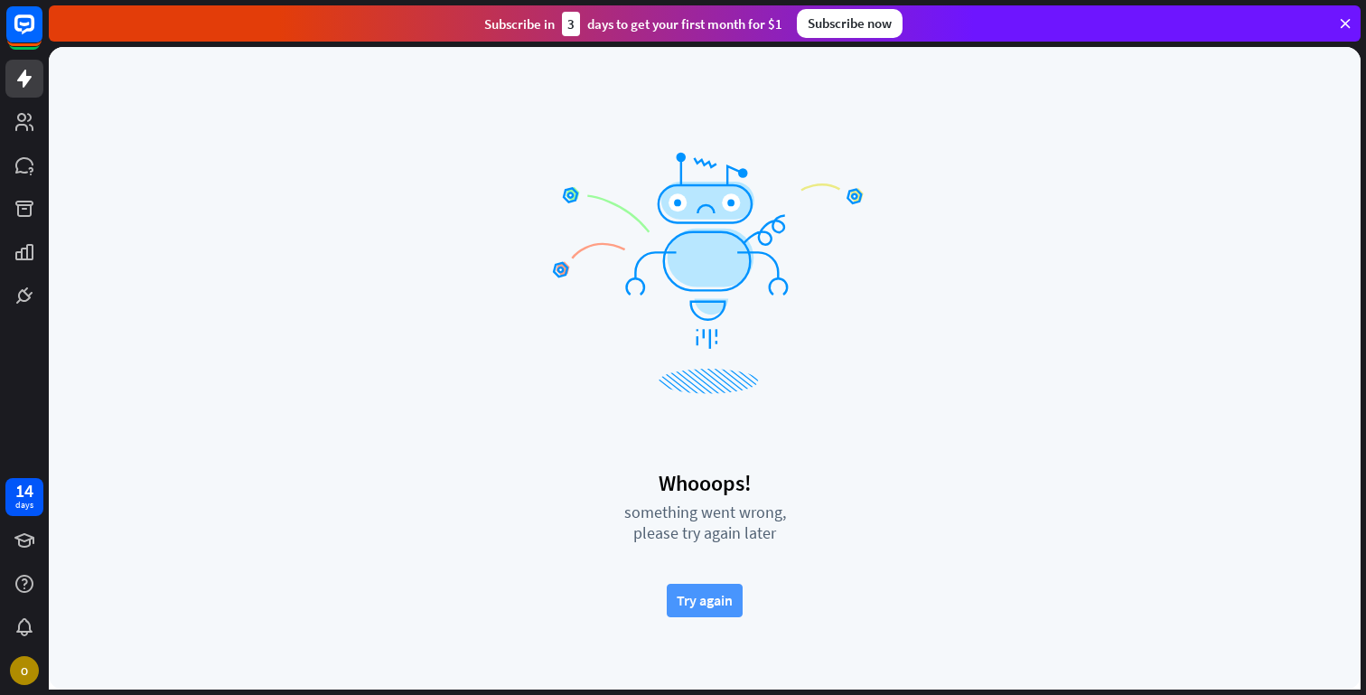
click at [696, 589] on button "Try again" at bounding box center [705, 600] width 76 height 33
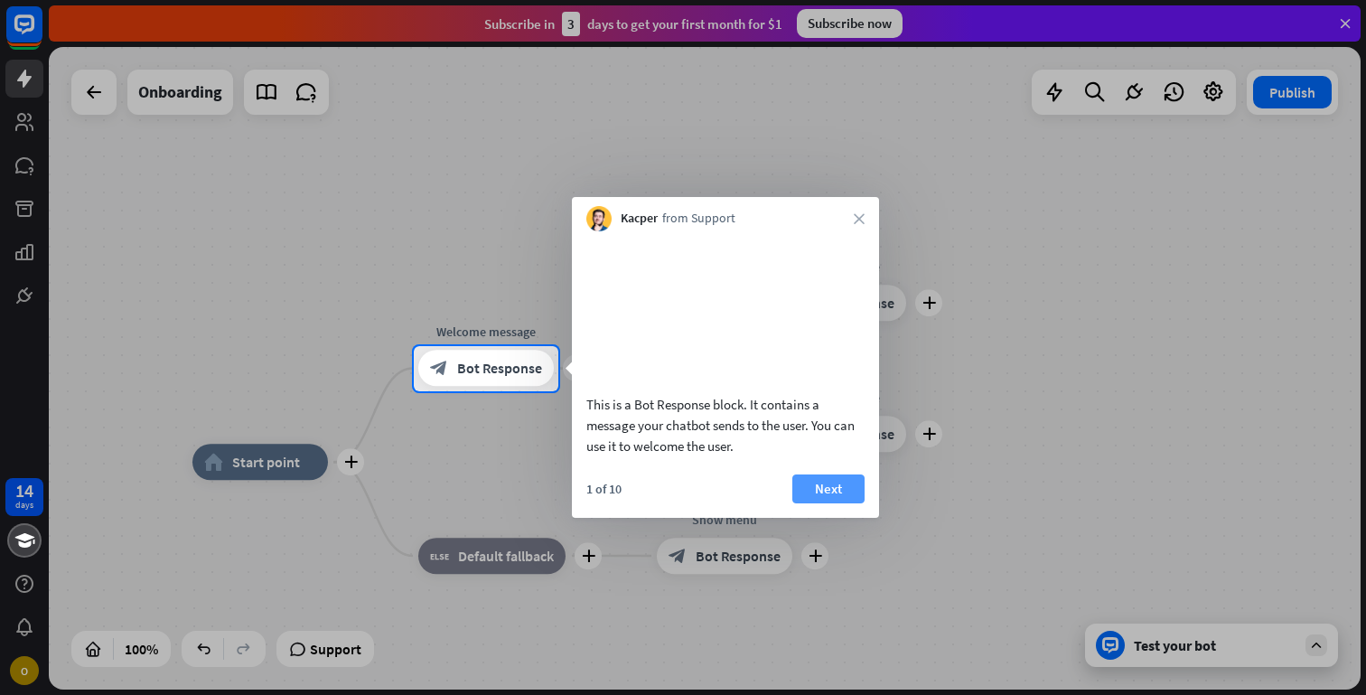
click at [806, 503] on button "Next" at bounding box center [828, 488] width 72 height 29
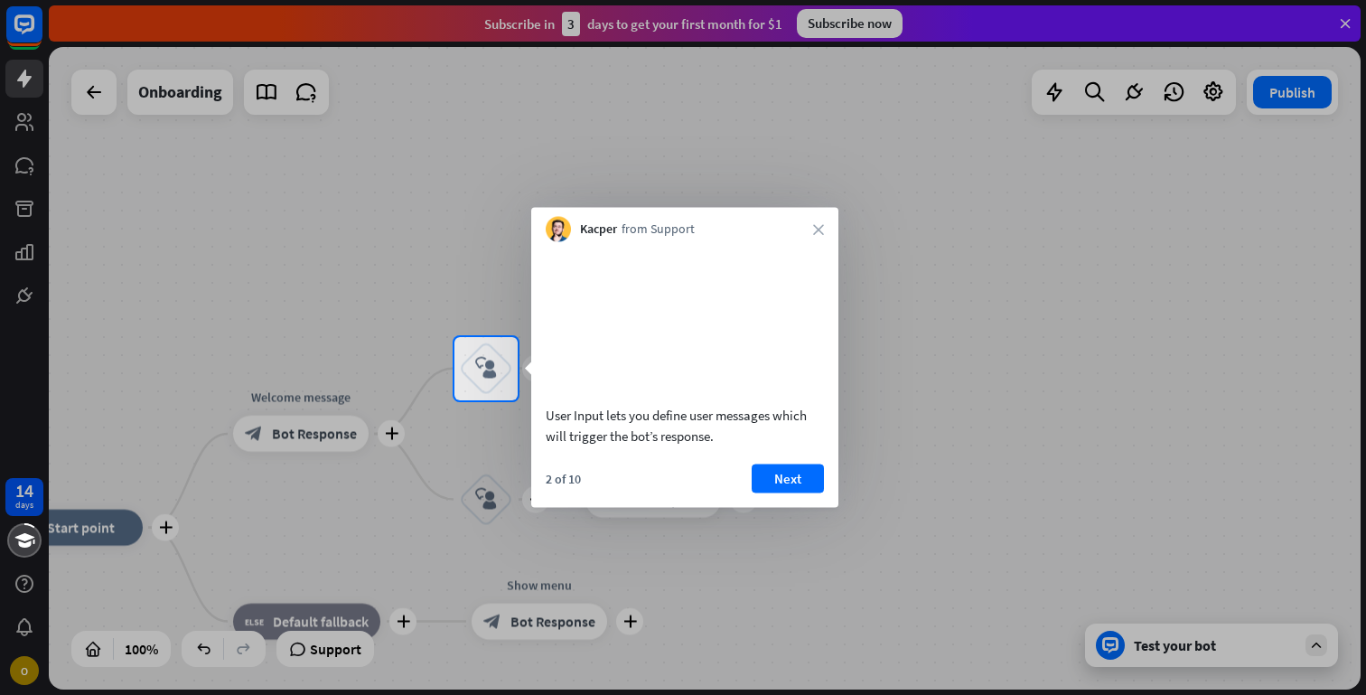
click at [75, 78] on div at bounding box center [683, 168] width 1366 height 337
click at [85, 94] on div at bounding box center [683, 168] width 1366 height 337
click at [817, 231] on icon "close" at bounding box center [818, 229] width 11 height 11
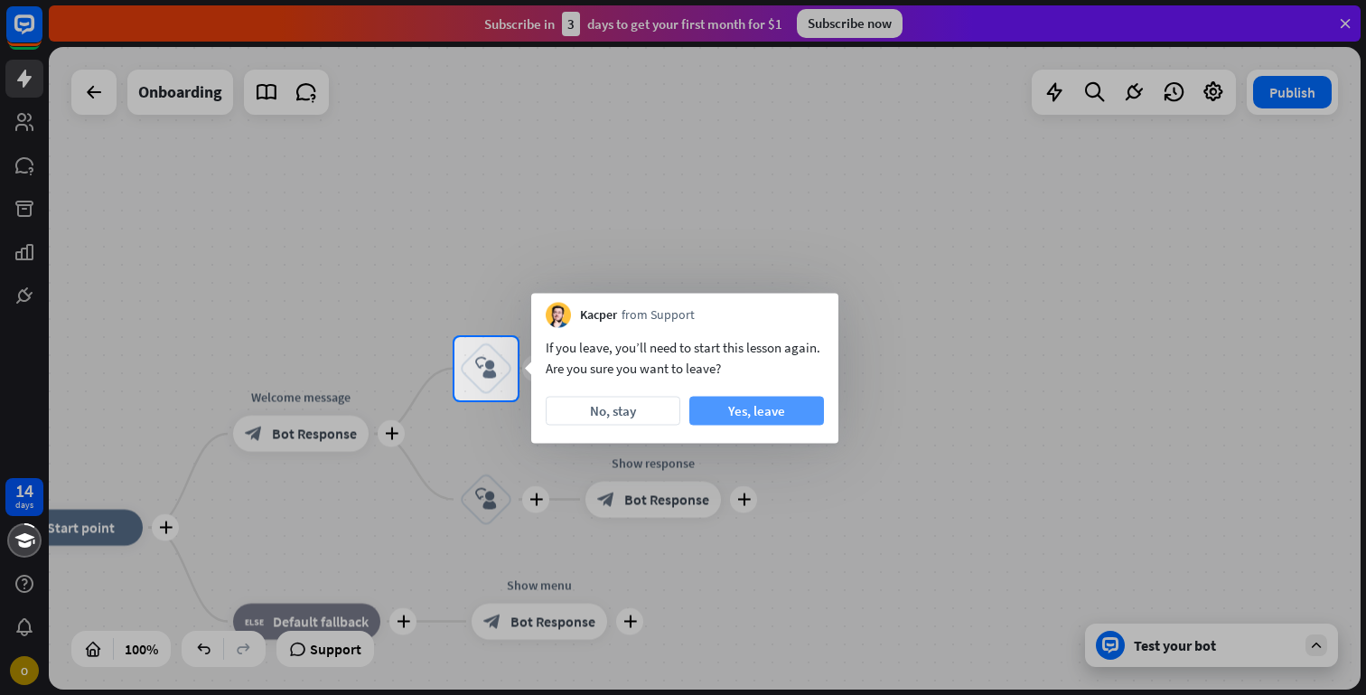
click at [751, 407] on button "Yes, leave" at bounding box center [756, 411] width 135 height 29
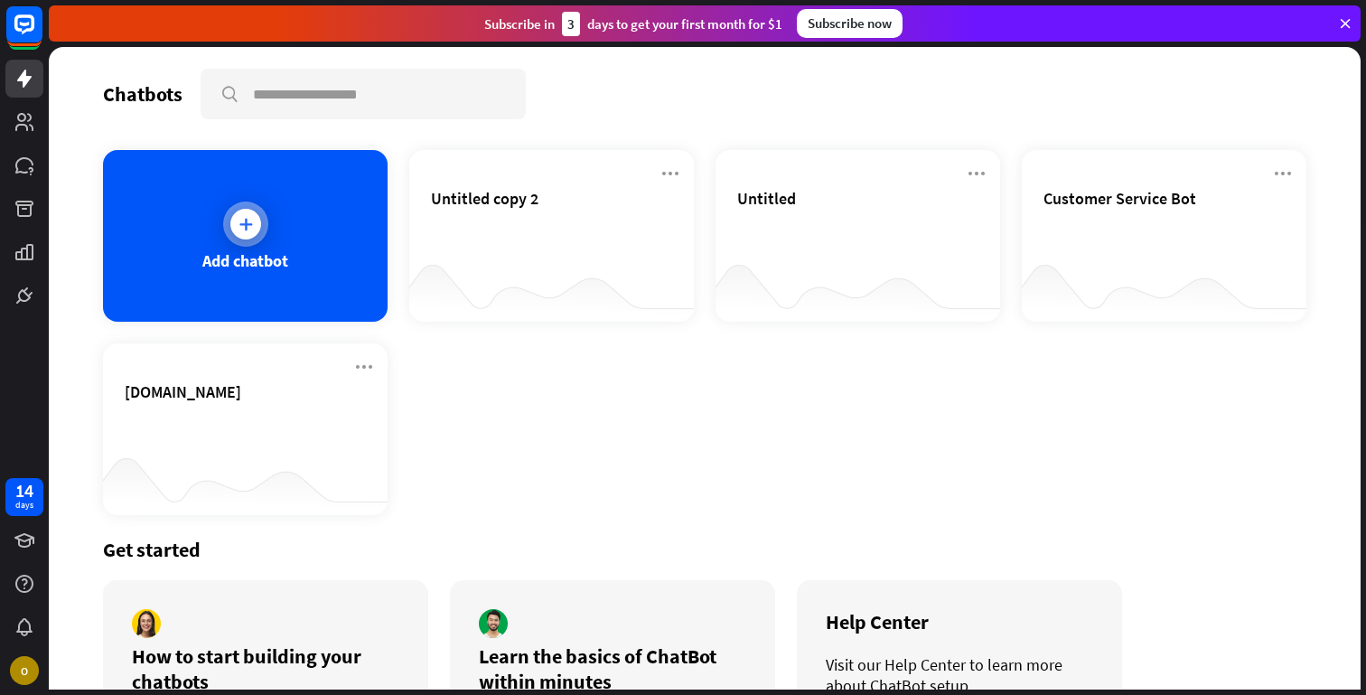
click at [248, 228] on icon at bounding box center [246, 224] width 18 height 18
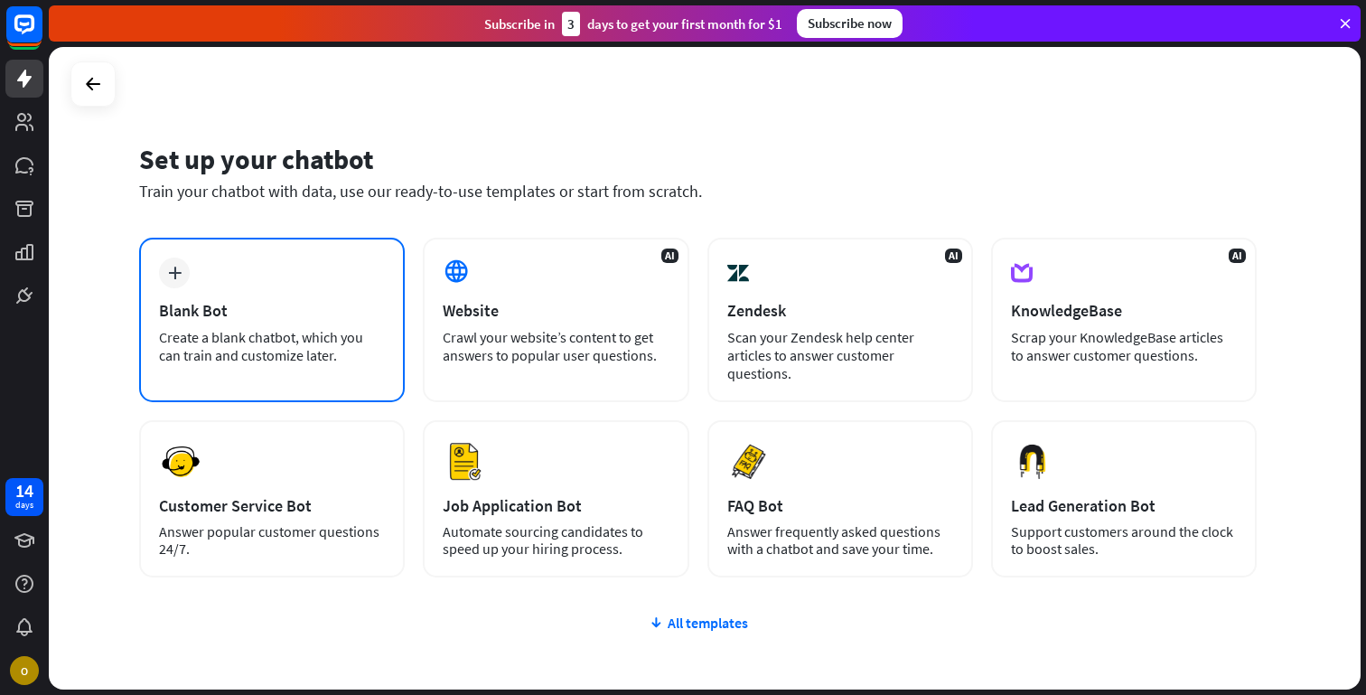
click at [316, 316] on div "Blank Bot" at bounding box center [272, 310] width 226 height 21
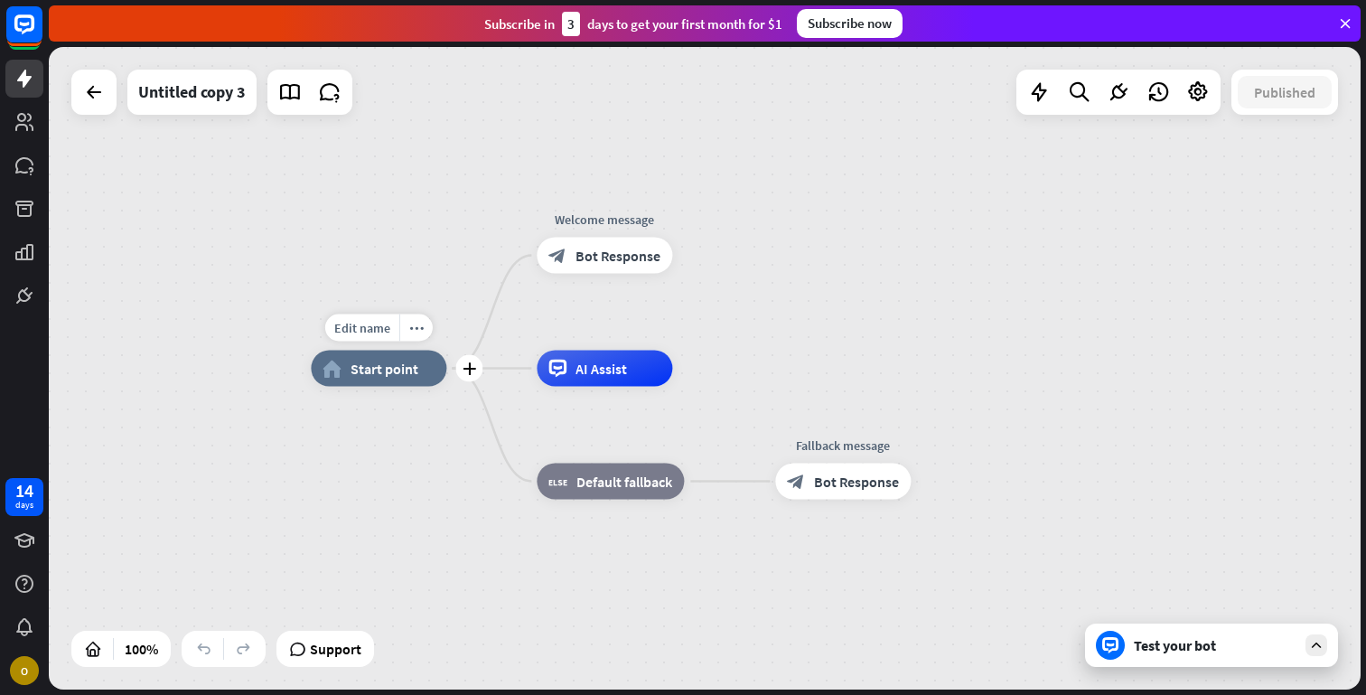
click at [402, 385] on div "home_2 Start point" at bounding box center [378, 368] width 135 height 36
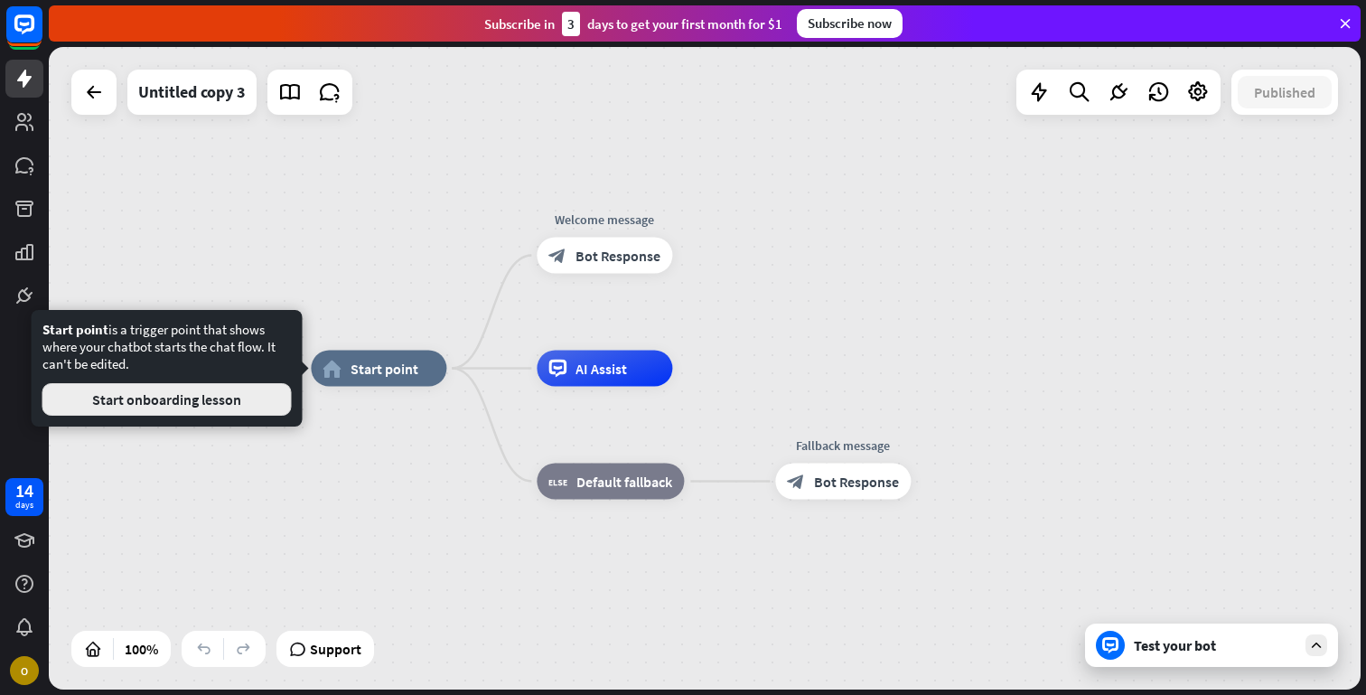
click at [222, 399] on button "Start onboarding lesson" at bounding box center [166, 399] width 249 height 33
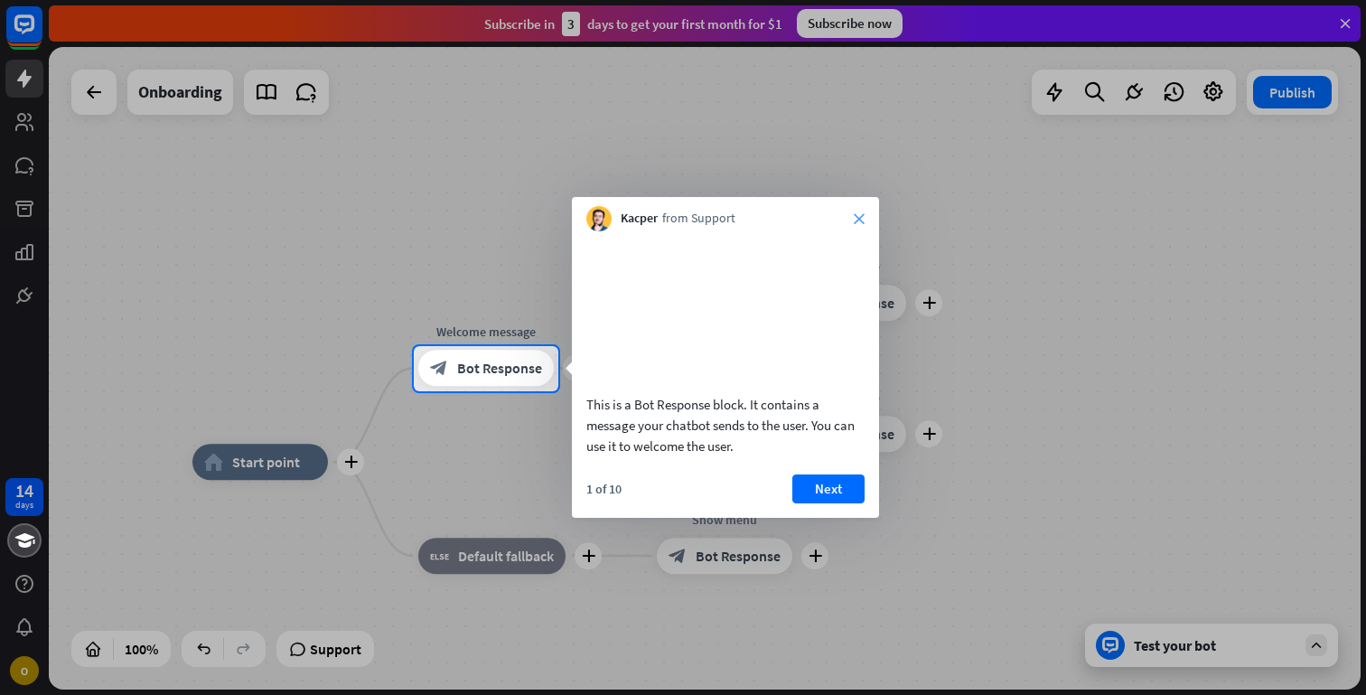
click at [862, 220] on icon "close" at bounding box center [859, 218] width 11 height 11
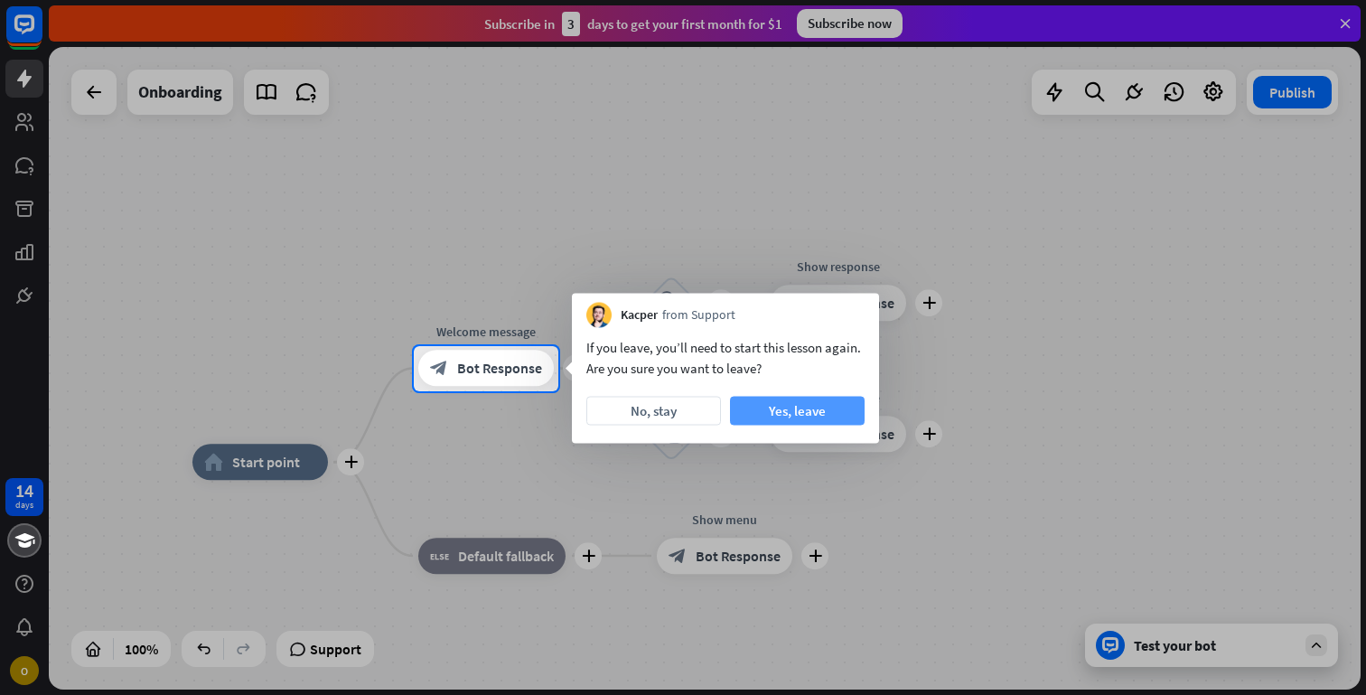
click at [812, 418] on button "Yes, leave" at bounding box center [797, 411] width 135 height 29
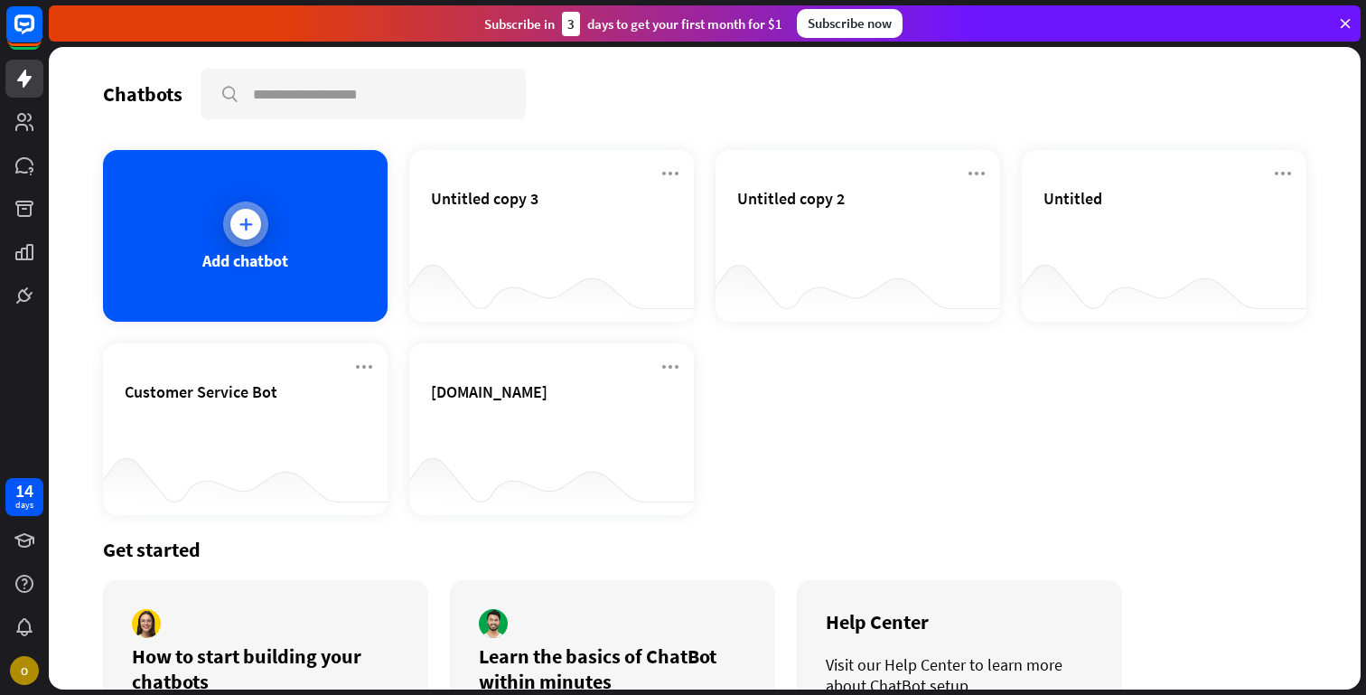
click at [313, 250] on div "Add chatbot" at bounding box center [245, 236] width 285 height 172
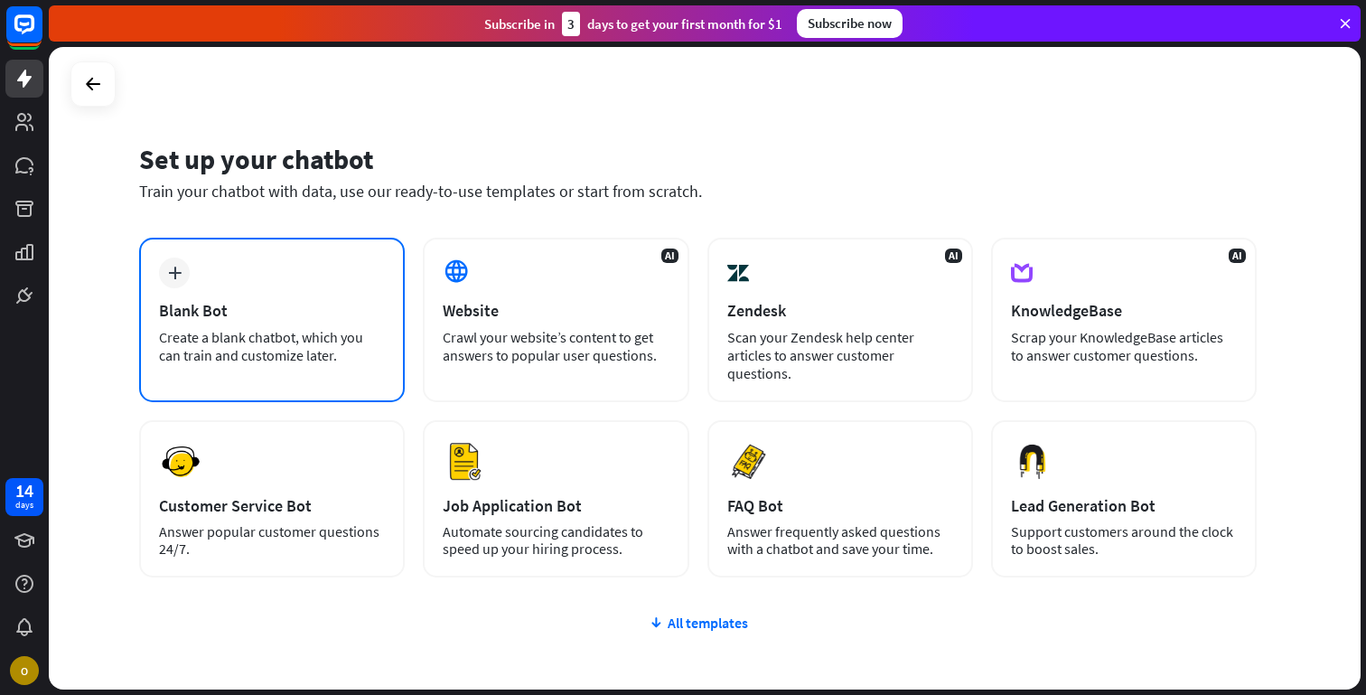
click at [257, 290] on div "plus Blank Bot Create a blank chatbot, which you can train and customize later." at bounding box center [272, 320] width 266 height 164
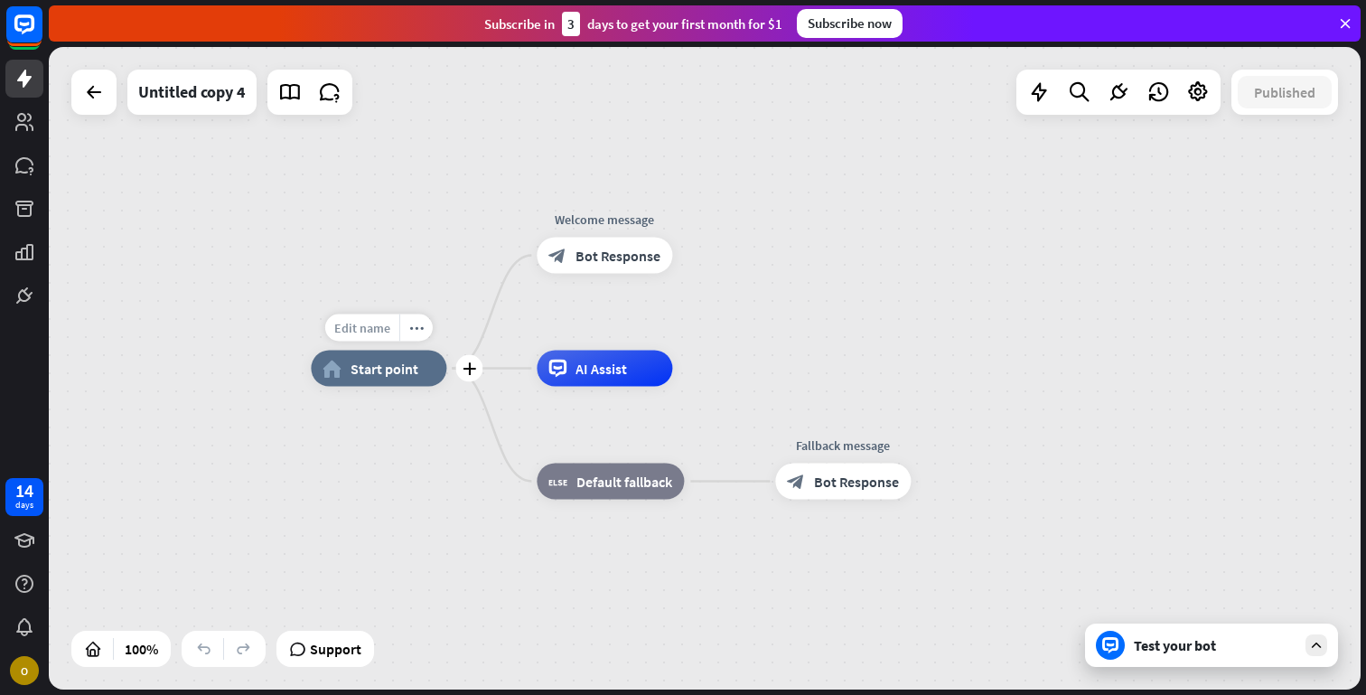
click at [372, 329] on span "Edit name" at bounding box center [362, 328] width 56 height 16
click at [215, 320] on div "home_2 Start point Welcome message block_bot_response Bot Response AI Assist bl…" at bounding box center [705, 368] width 1312 height 642
click at [416, 331] on icon "more_horiz" at bounding box center [416, 328] width 14 height 14
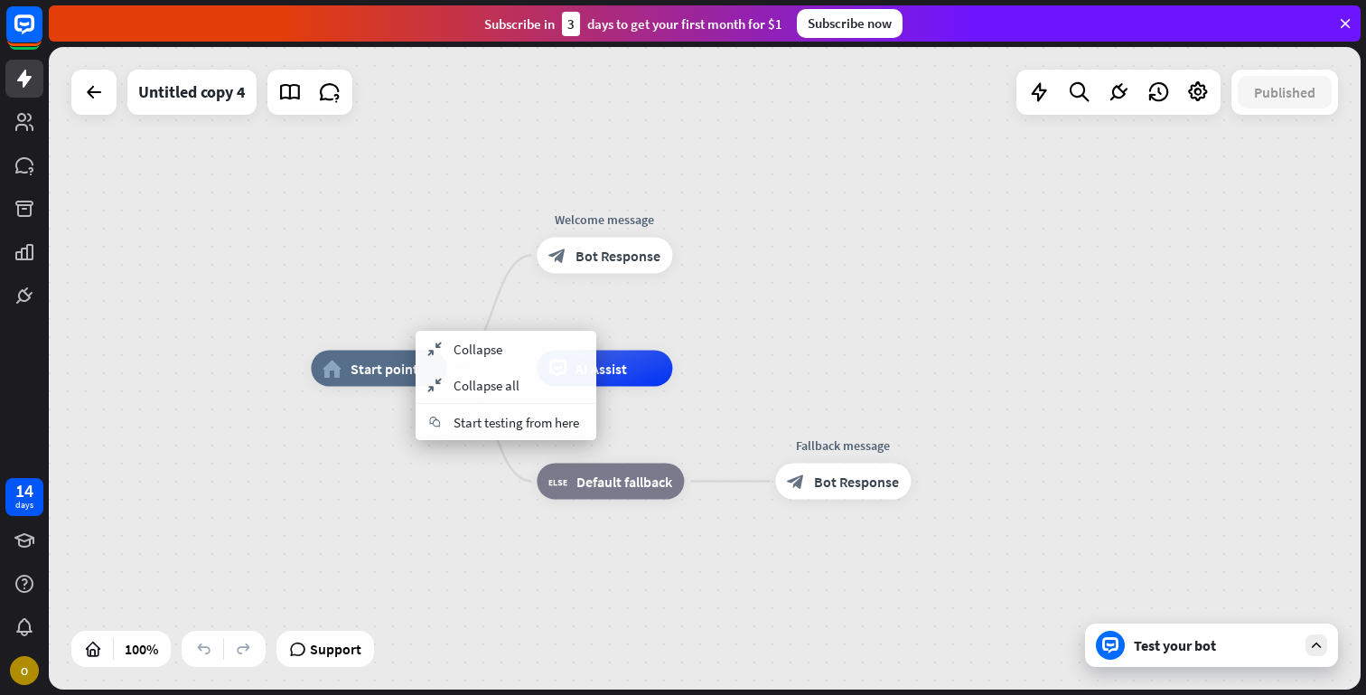
click at [358, 439] on div "home_2 Start point Welcome message block_bot_response Bot Response AI Assist bl…" at bounding box center [967, 690] width 1312 height 642
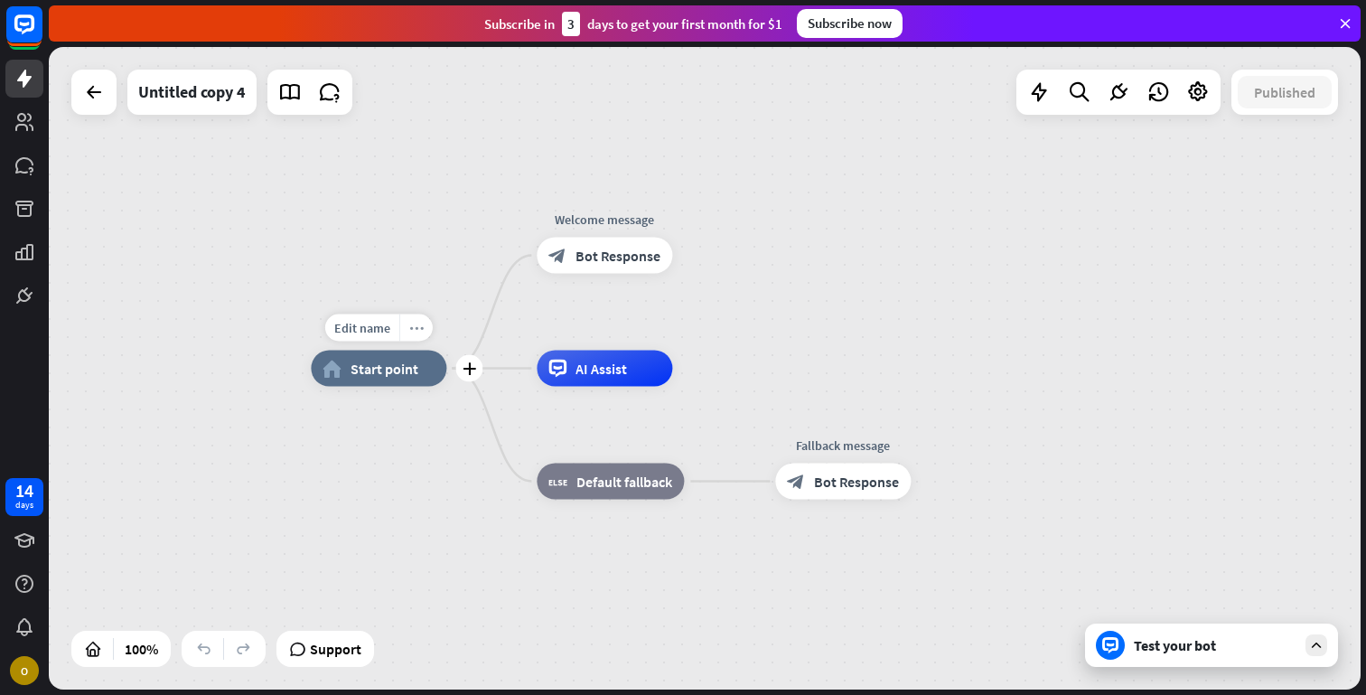
click at [423, 338] on div "more_horiz" at bounding box center [415, 327] width 33 height 27
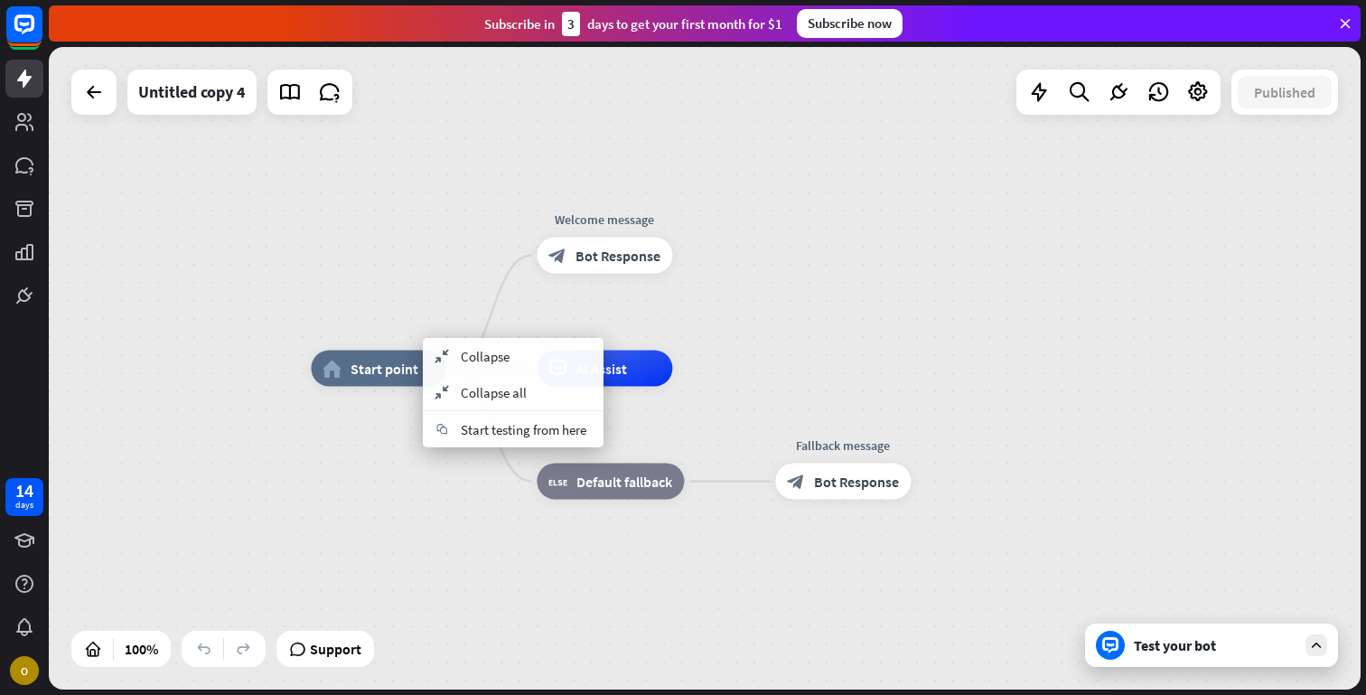
click at [381, 452] on div "home_2 Start point Welcome message block_bot_response Bot Response AI Assist bl…" at bounding box center [967, 690] width 1312 height 642
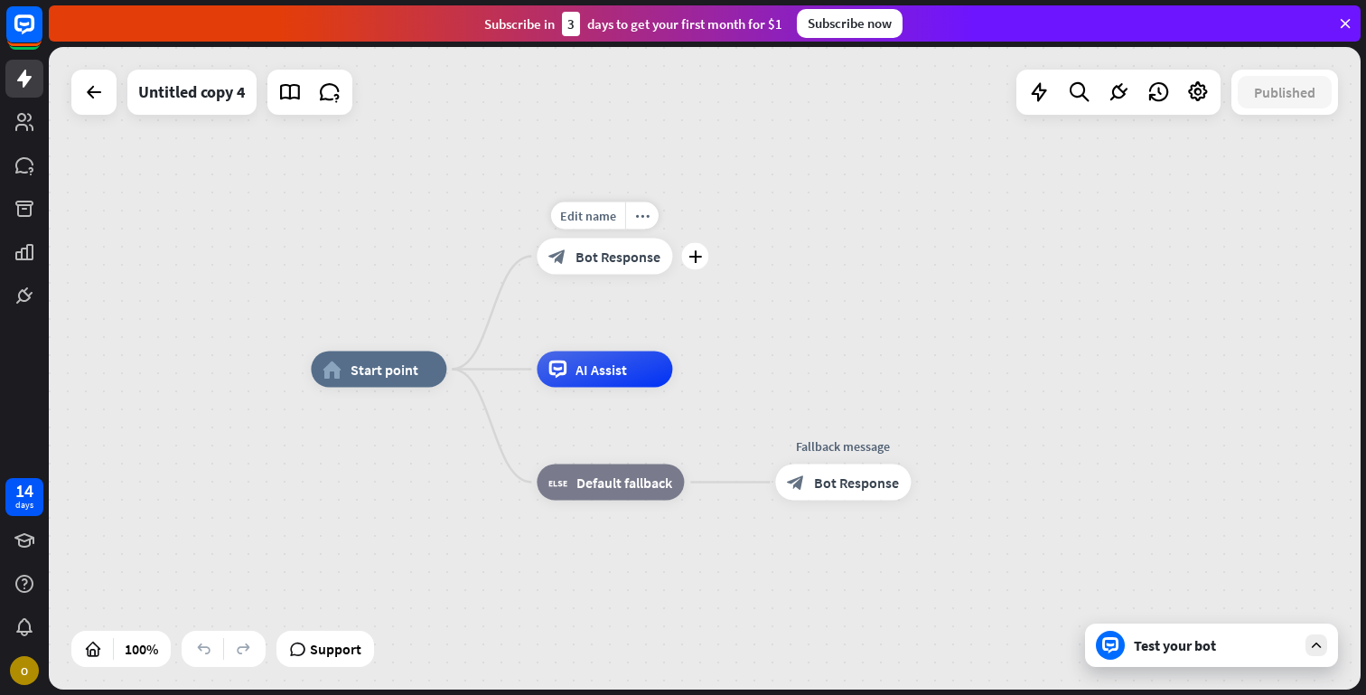
click at [604, 264] on span "Bot Response" at bounding box center [617, 256] width 85 height 18
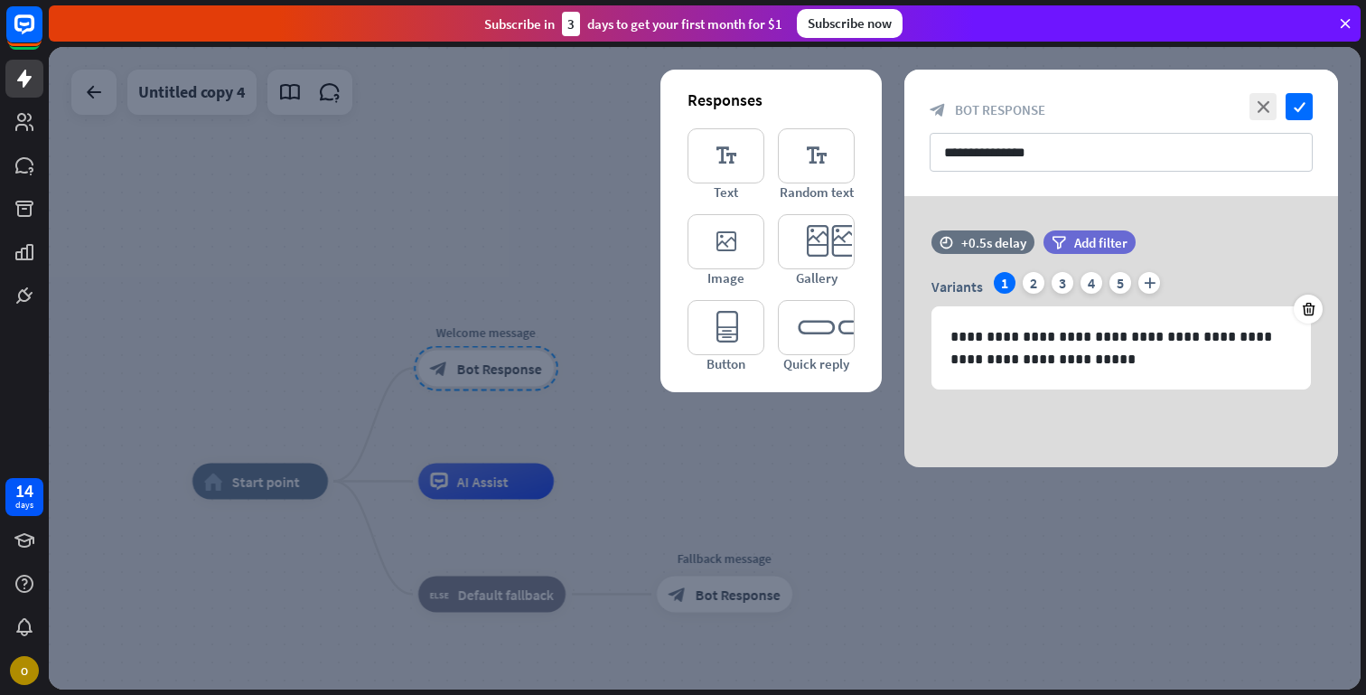
click at [578, 281] on div at bounding box center [705, 368] width 1312 height 642
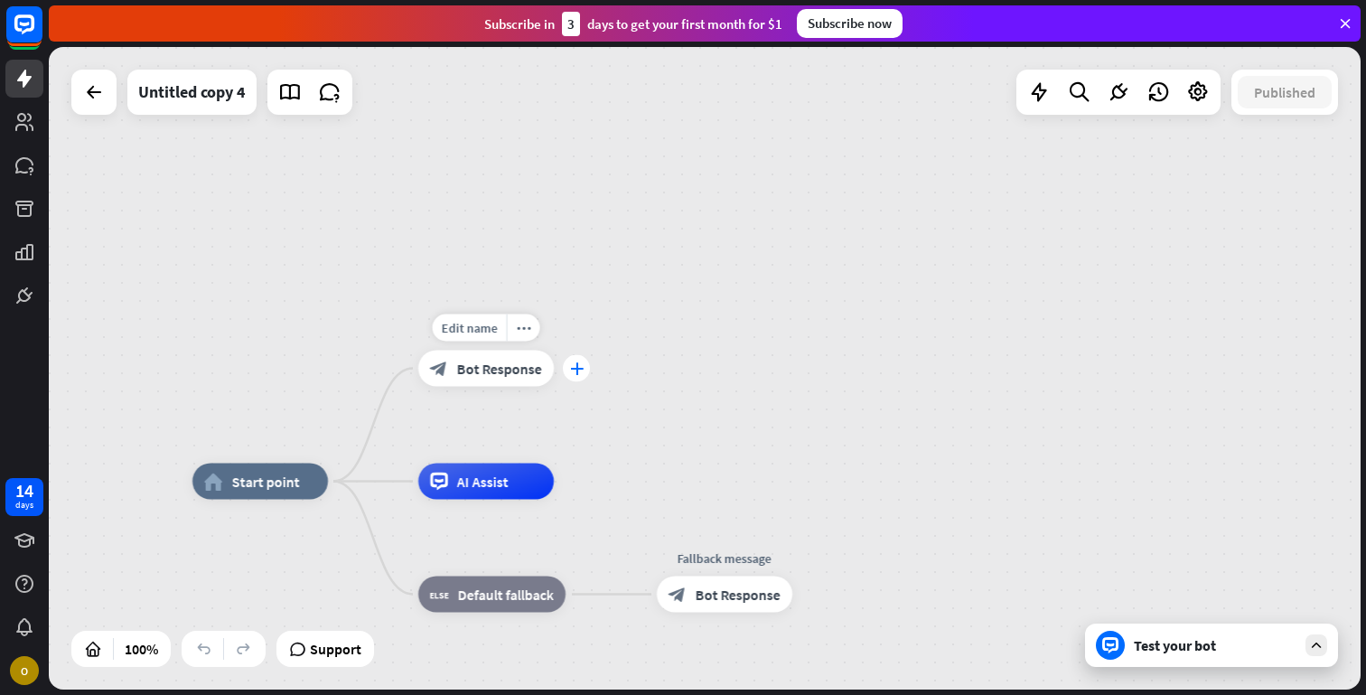
click at [574, 375] on div "plus" at bounding box center [576, 368] width 27 height 27
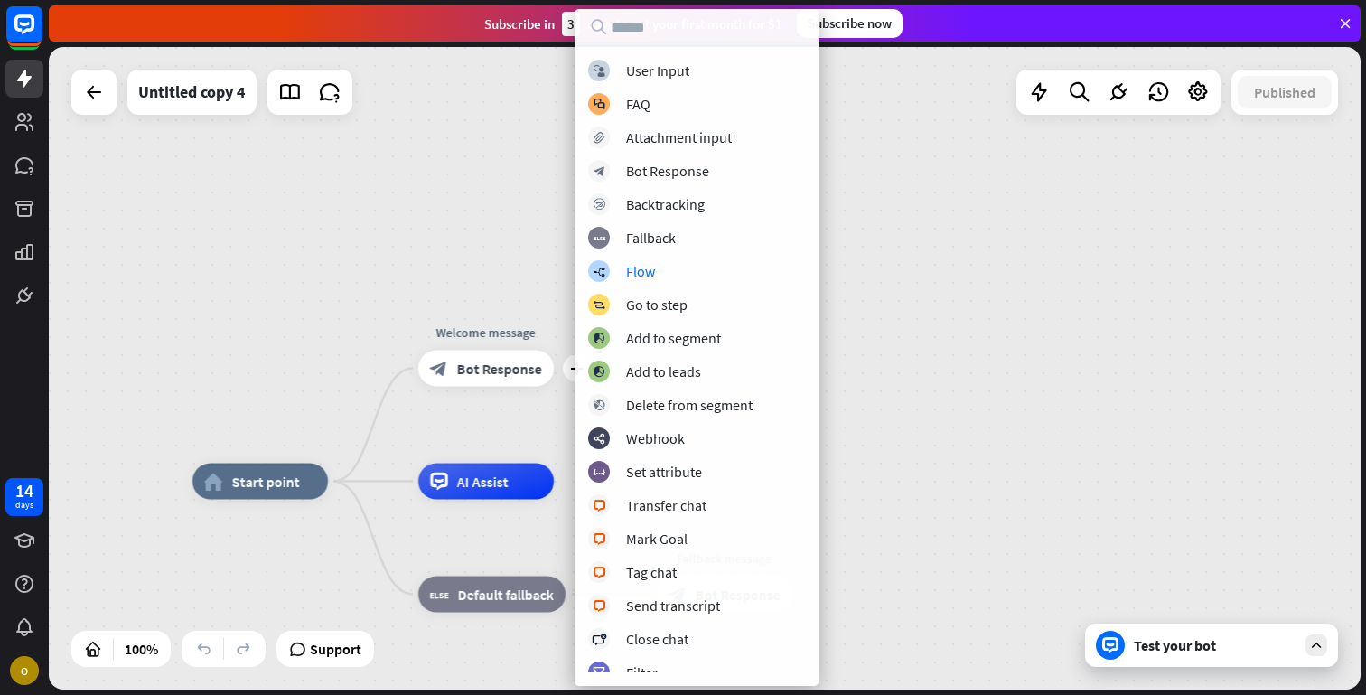
click at [486, 296] on div "home_2 Start point plus Welcome message block_bot_response Bot Response AI Assi…" at bounding box center [705, 368] width 1312 height 642
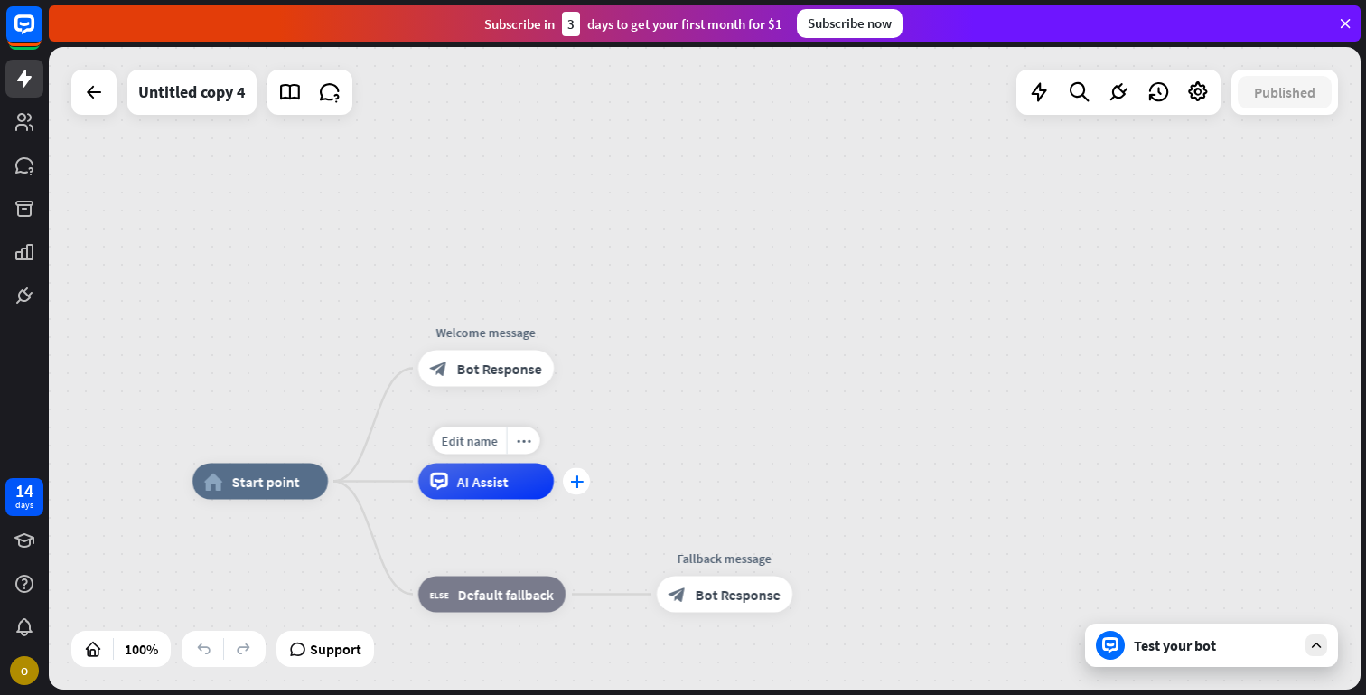
click at [572, 479] on icon "plus" at bounding box center [577, 481] width 14 height 13
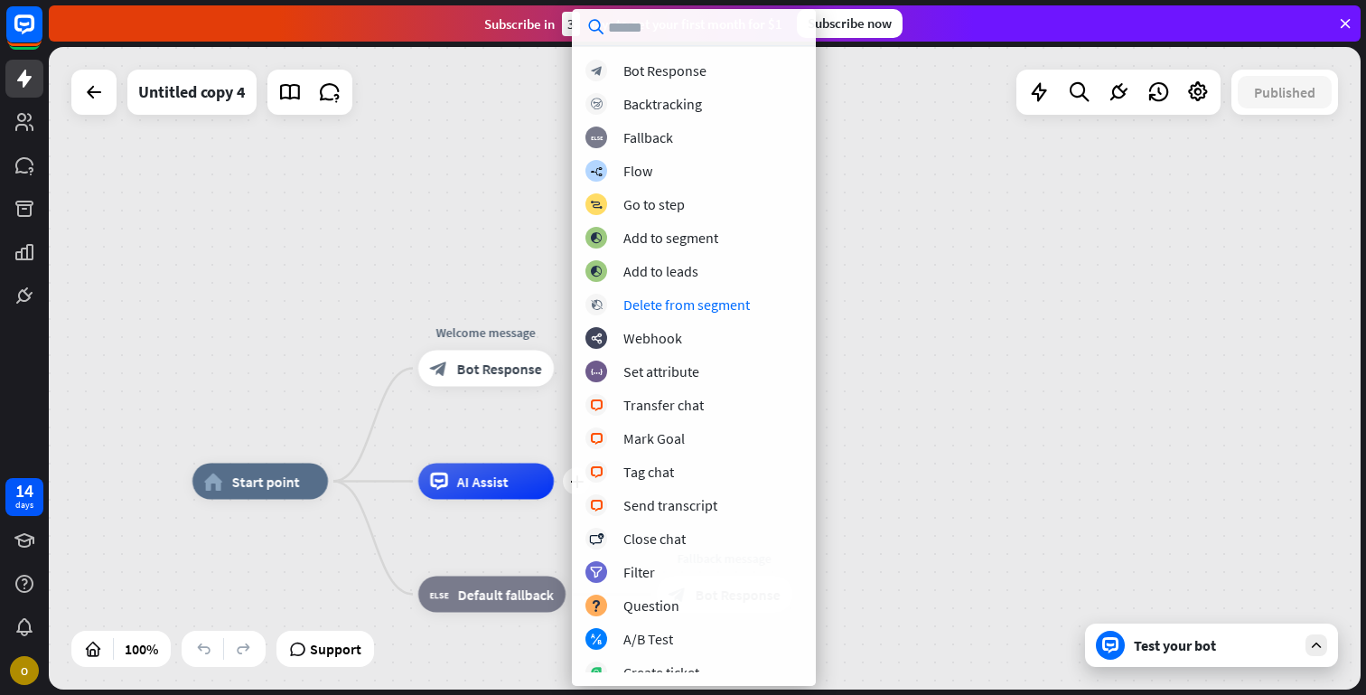
click at [394, 280] on div "home_2 Start point Welcome message block_bot_response Bot Response plus AI Assi…" at bounding box center [705, 368] width 1312 height 642
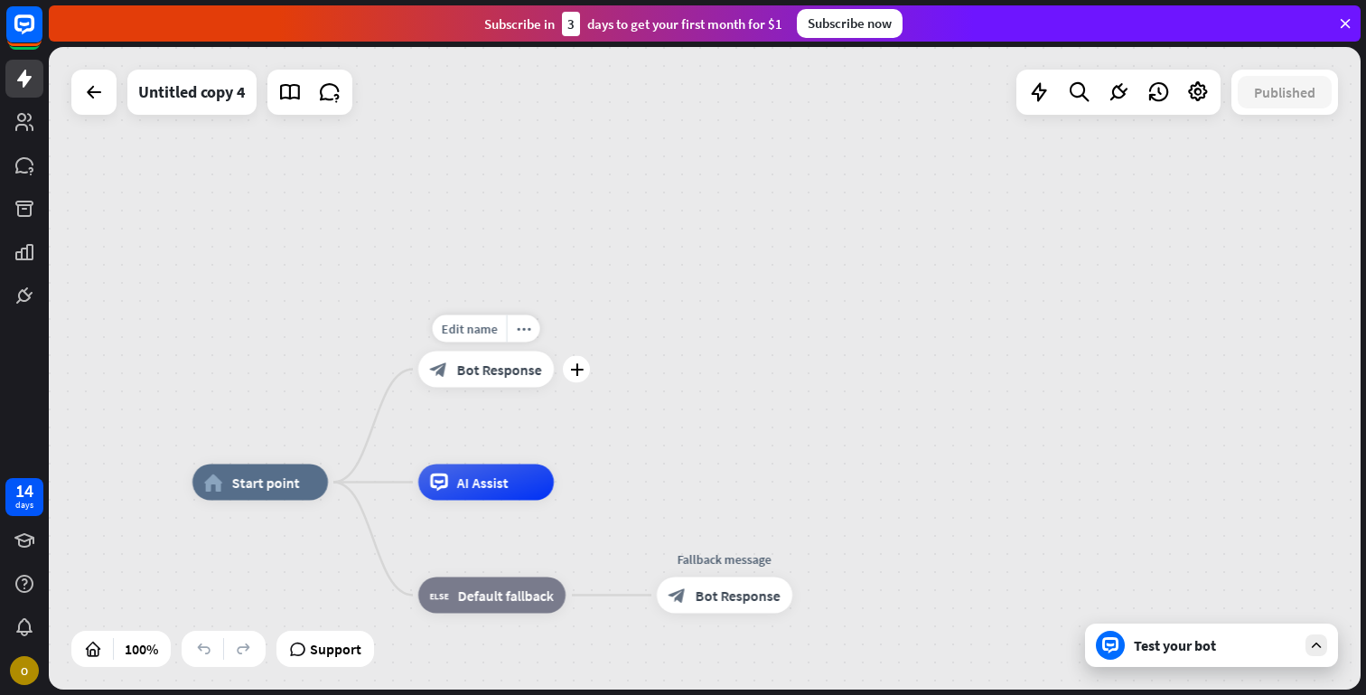
click at [446, 376] on icon "block_bot_response" at bounding box center [439, 369] width 18 height 18
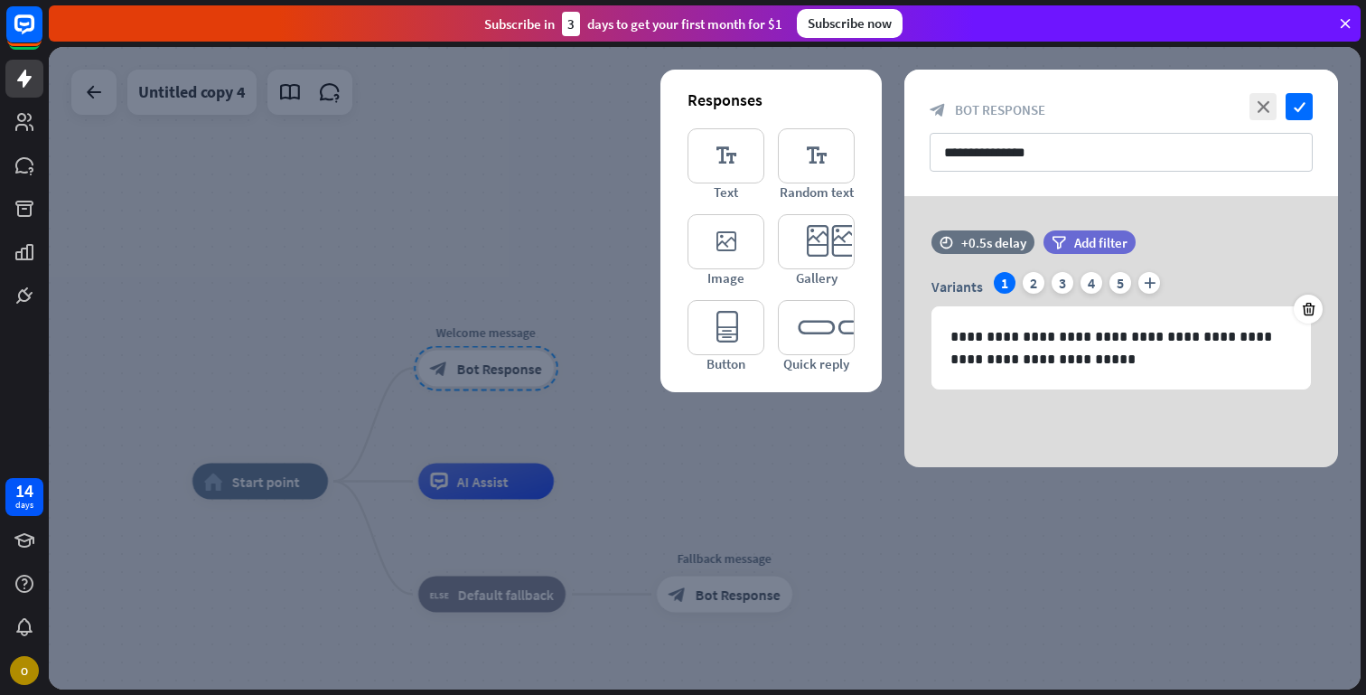
click at [446, 376] on div at bounding box center [705, 368] width 1312 height 642
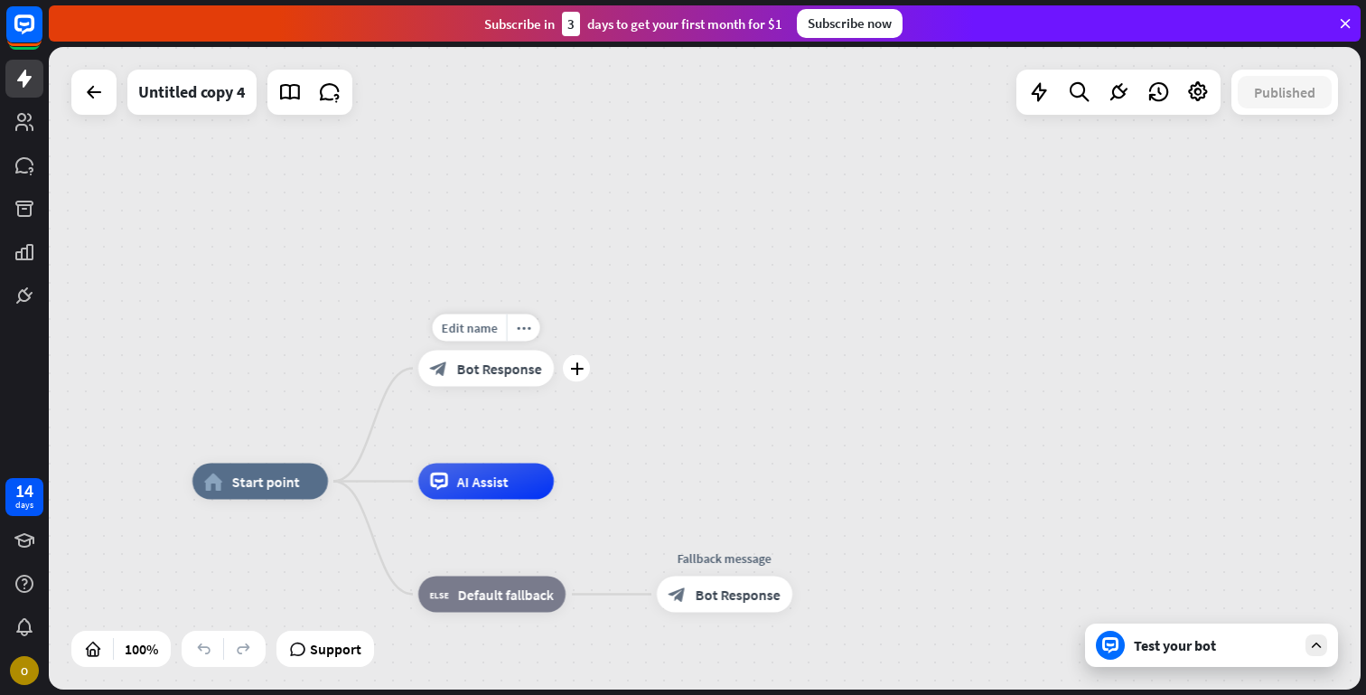
click at [479, 364] on span "Bot Response" at bounding box center [499, 369] width 85 height 18
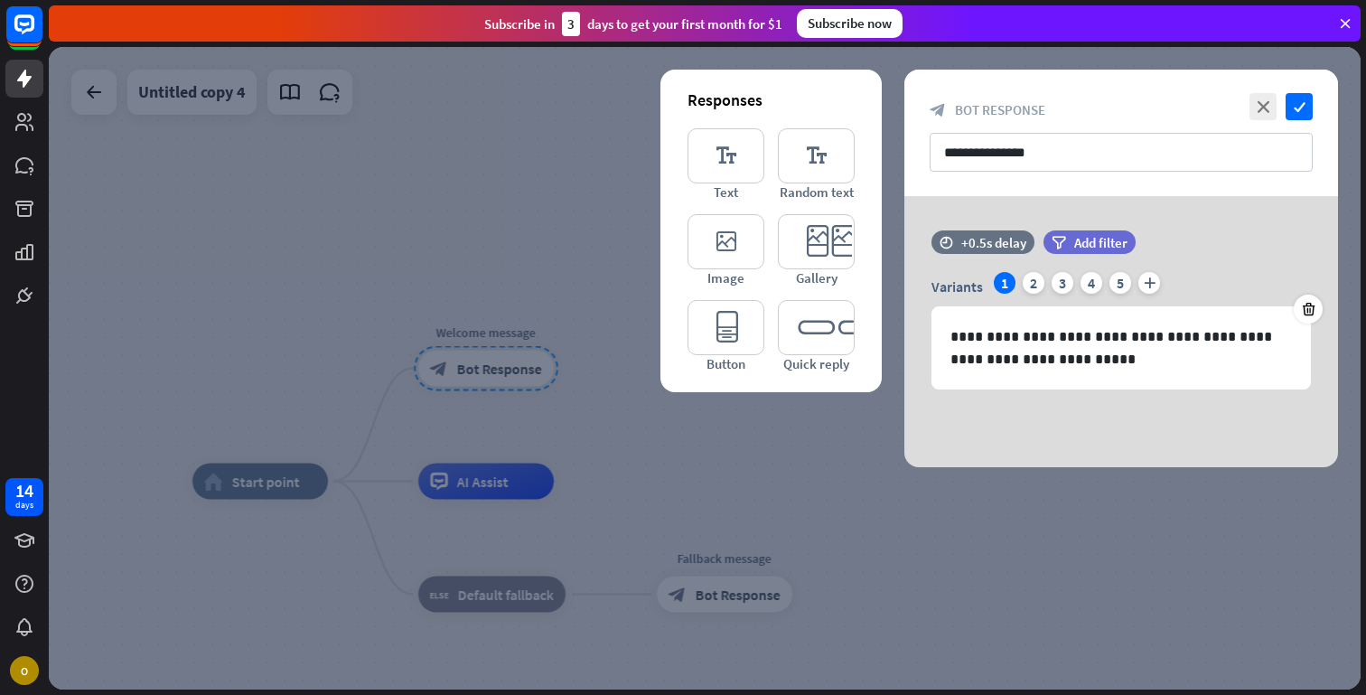
click at [481, 372] on div at bounding box center [705, 368] width 1312 height 642
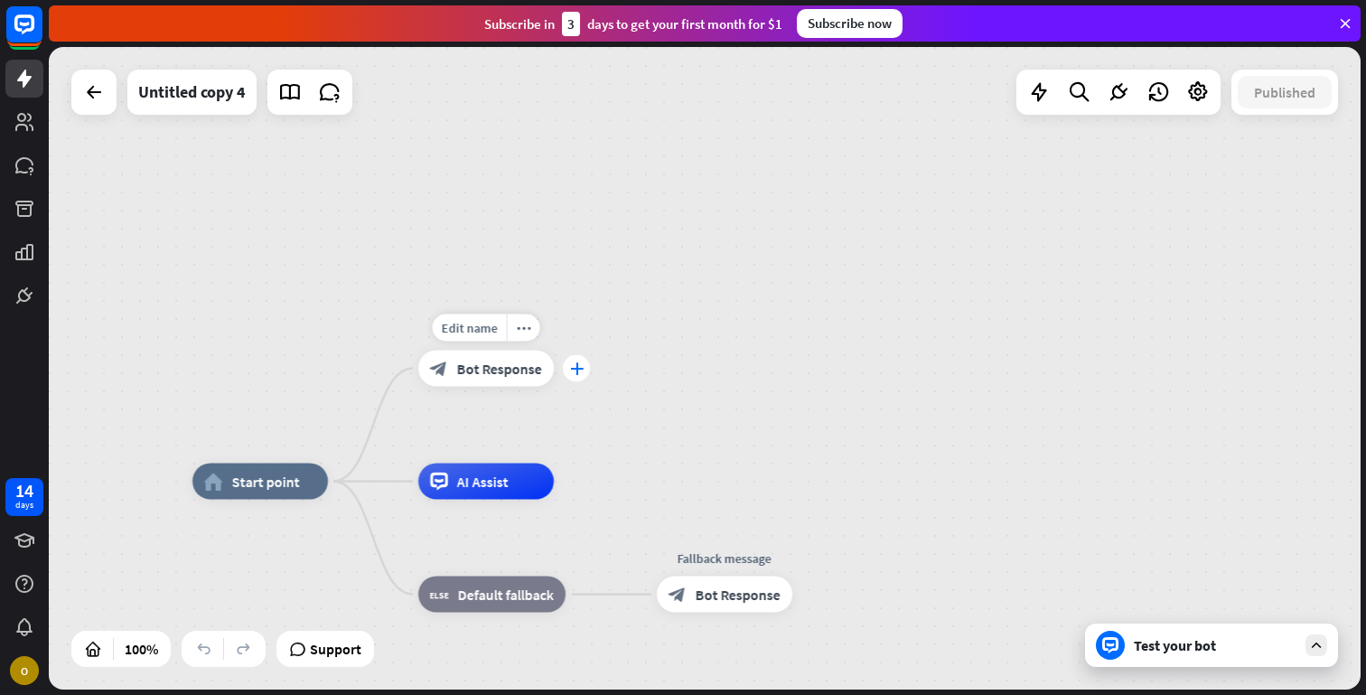
click at [578, 369] on icon "plus" at bounding box center [577, 368] width 14 height 13
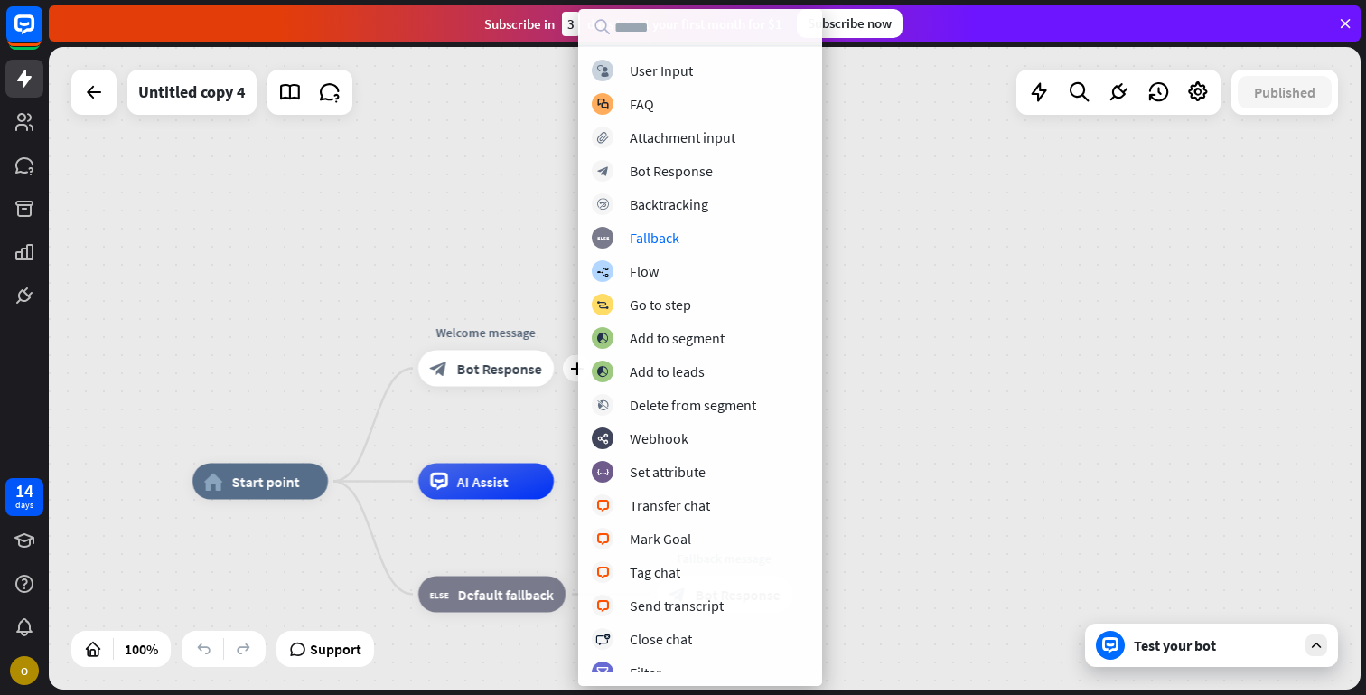
click at [424, 241] on div "home_2 Start point plus Welcome message block_bot_response Bot Response AI Assi…" at bounding box center [705, 368] width 1312 height 642
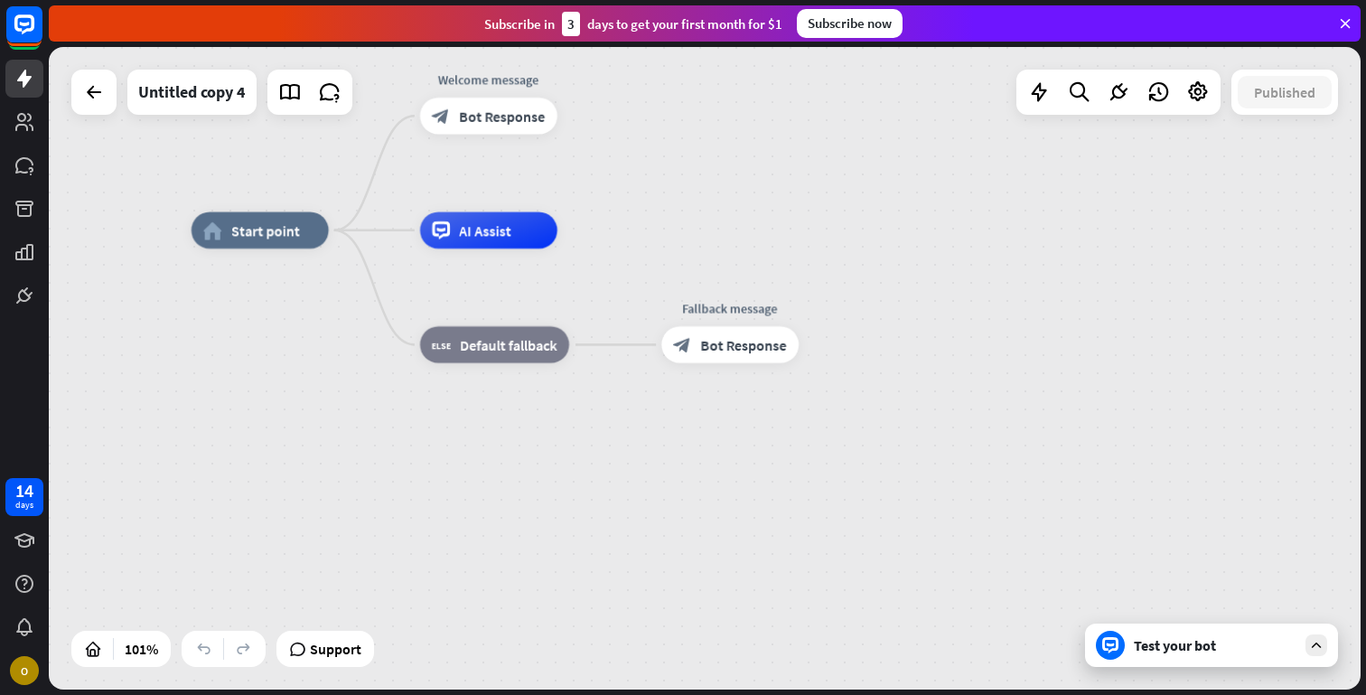
drag, startPoint x: 714, startPoint y: 424, endPoint x: 716, endPoint y: 170, distance: 253.8
click at [716, 170] on div "home_2 Start point Welcome message block_bot_response Bot Response AI Assist bl…" at bounding box center [705, 368] width 1312 height 642
click at [581, 349] on div "plus" at bounding box center [591, 344] width 27 height 27
click at [507, 425] on div "home_2 Start point Welcome message block_bot_response Bot Response AI Assist Ed…" at bounding box center [855, 556] width 1328 height 650
click at [1345, 24] on icon at bounding box center [1345, 23] width 16 height 16
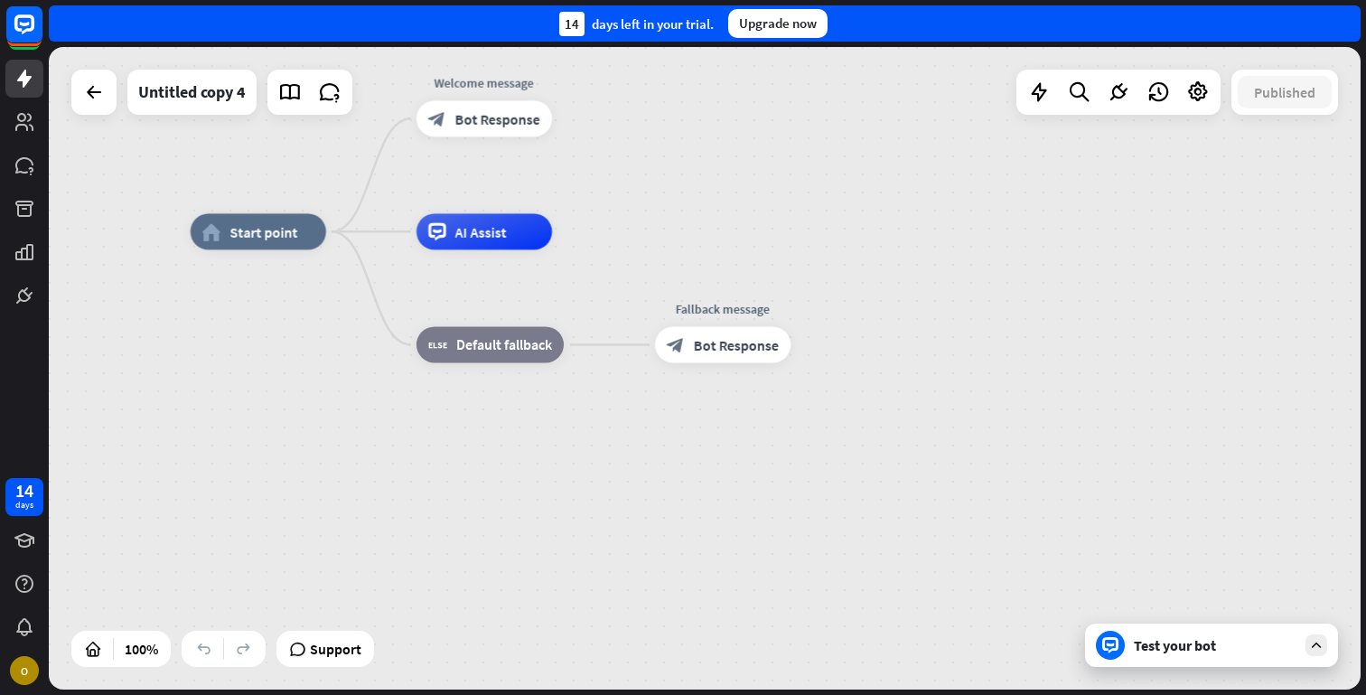
click at [875, 185] on div "home_2 Start point Welcome message block_bot_response Bot Response AI Assist bl…" at bounding box center [705, 368] width 1312 height 642
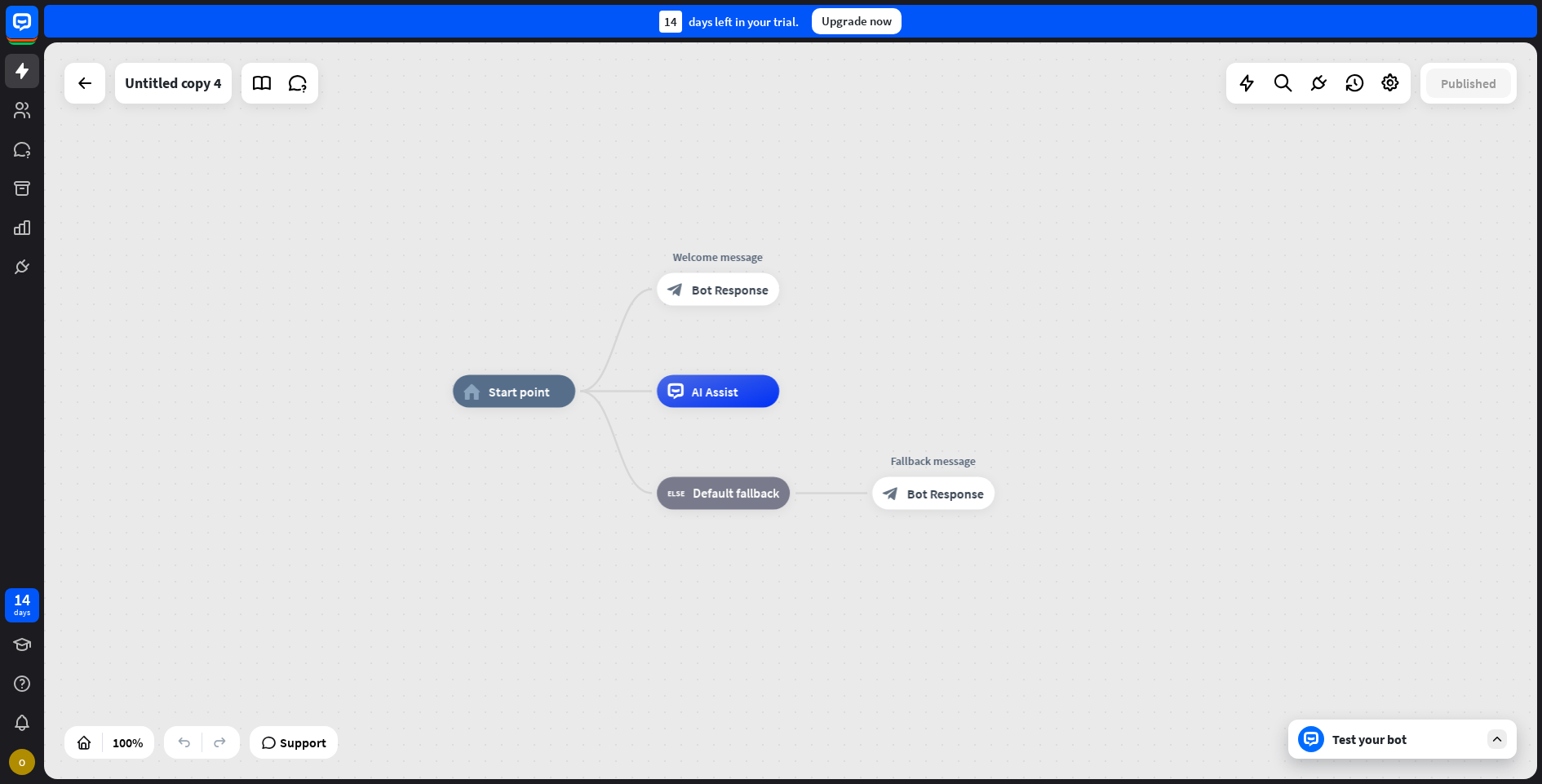
drag, startPoint x: 665, startPoint y: 135, endPoint x: 949, endPoint y: 320, distance: 338.9
click at [949, 322] on div "home_2 Start point Welcome message block_bot_response Bot Response AI Assist bl…" at bounding box center [790, 411] width 1493 height 737
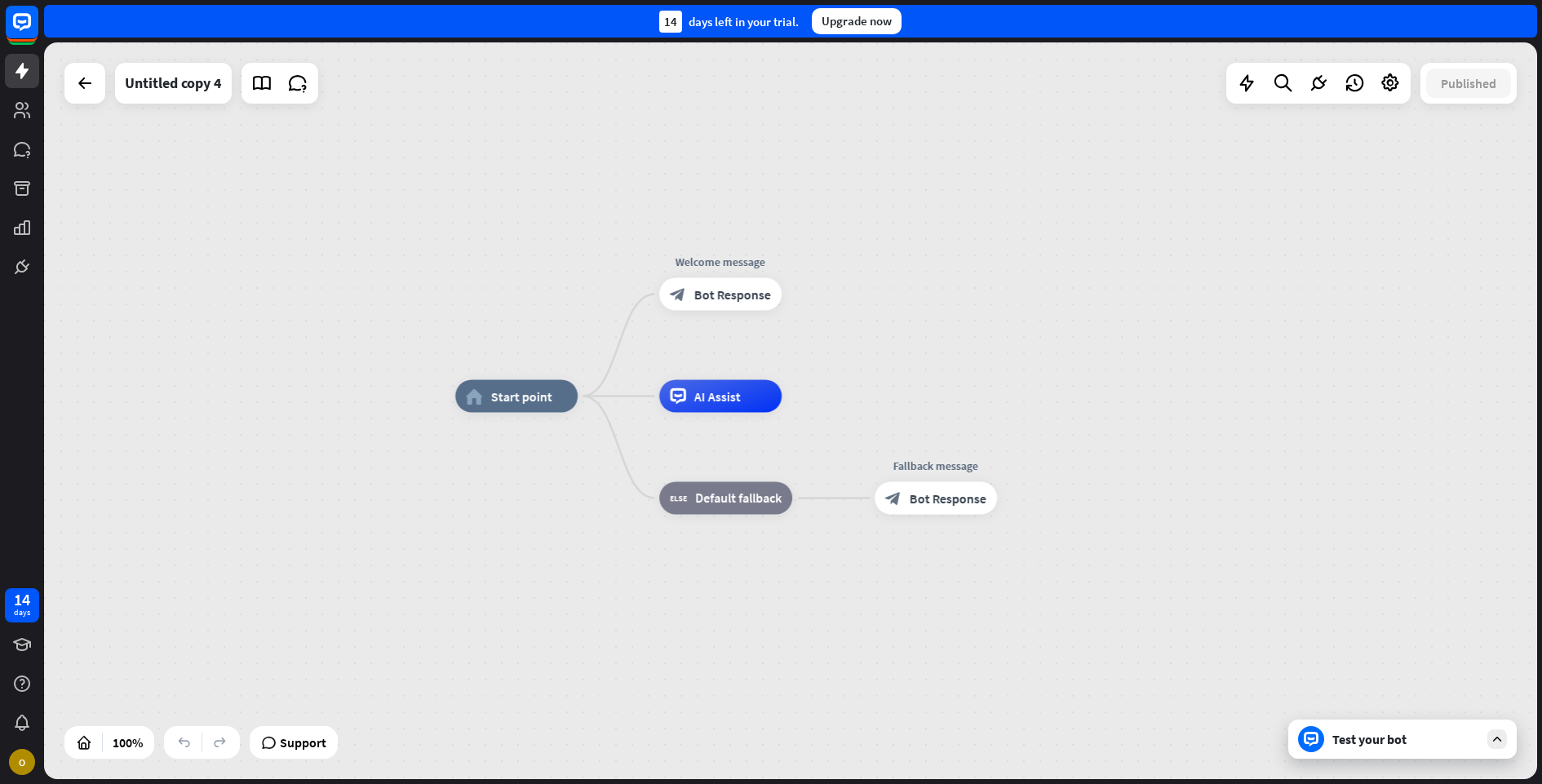
click at [1091, 185] on div "home_2 Start point Welcome message block_bot_response Bot Response AI Assist bl…" at bounding box center [790, 411] width 1493 height 737
click at [1233, 88] on icon at bounding box center [1354, 82] width 21 height 21
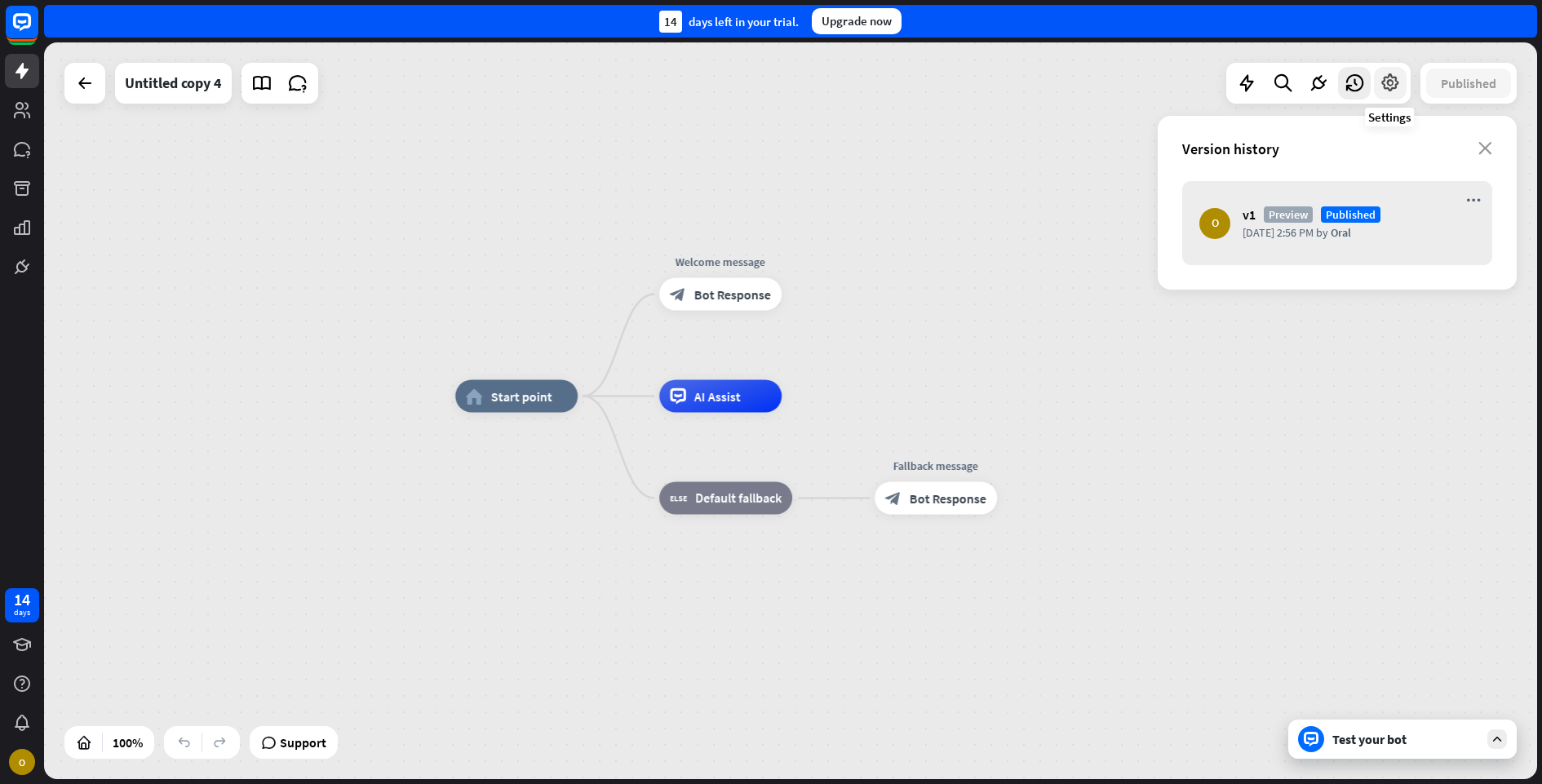
click at [1233, 80] on icon at bounding box center [1389, 82] width 21 height 21
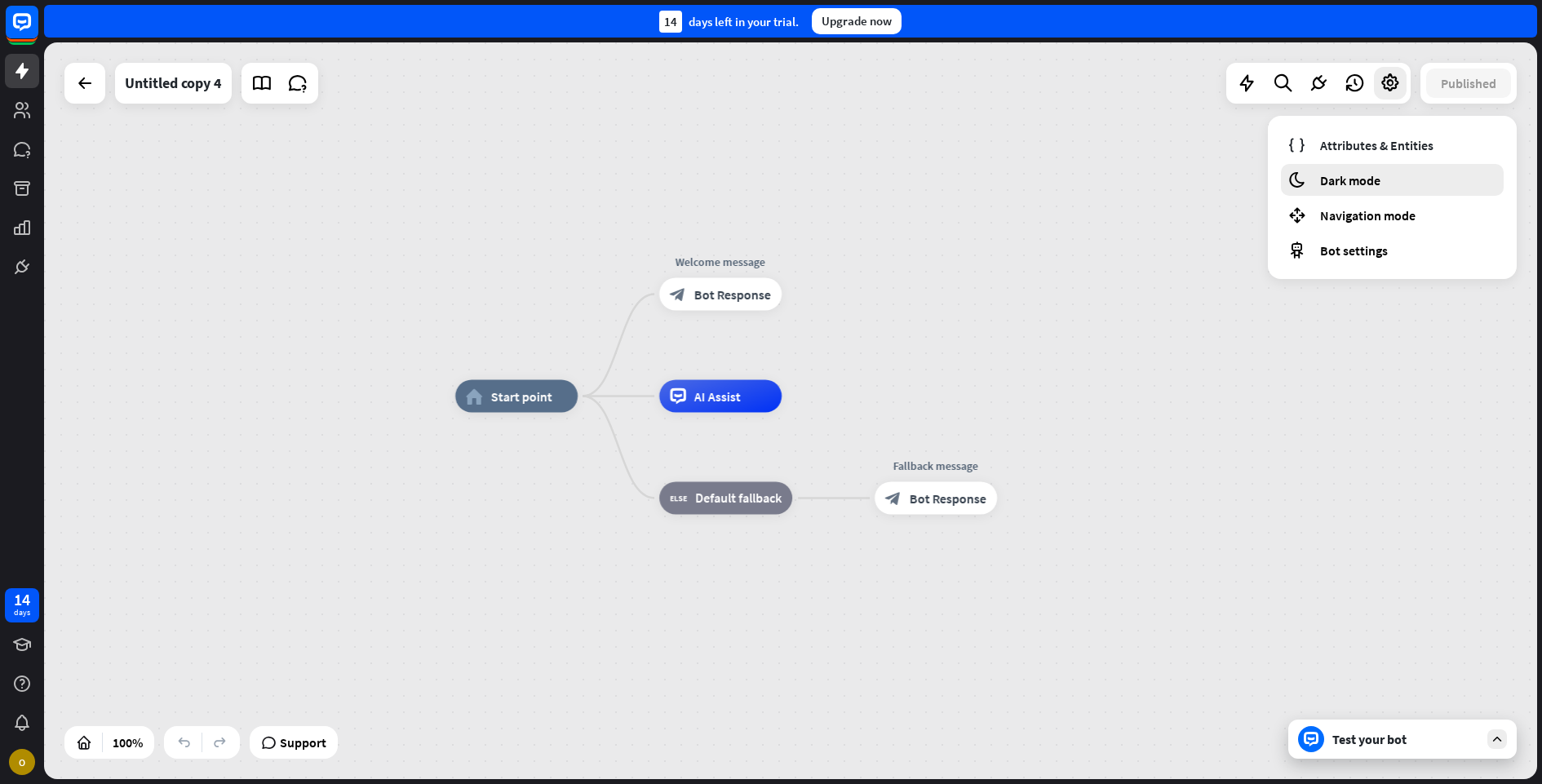
click at [1233, 173] on span "Dark mode" at bounding box center [1350, 181] width 61 height 16
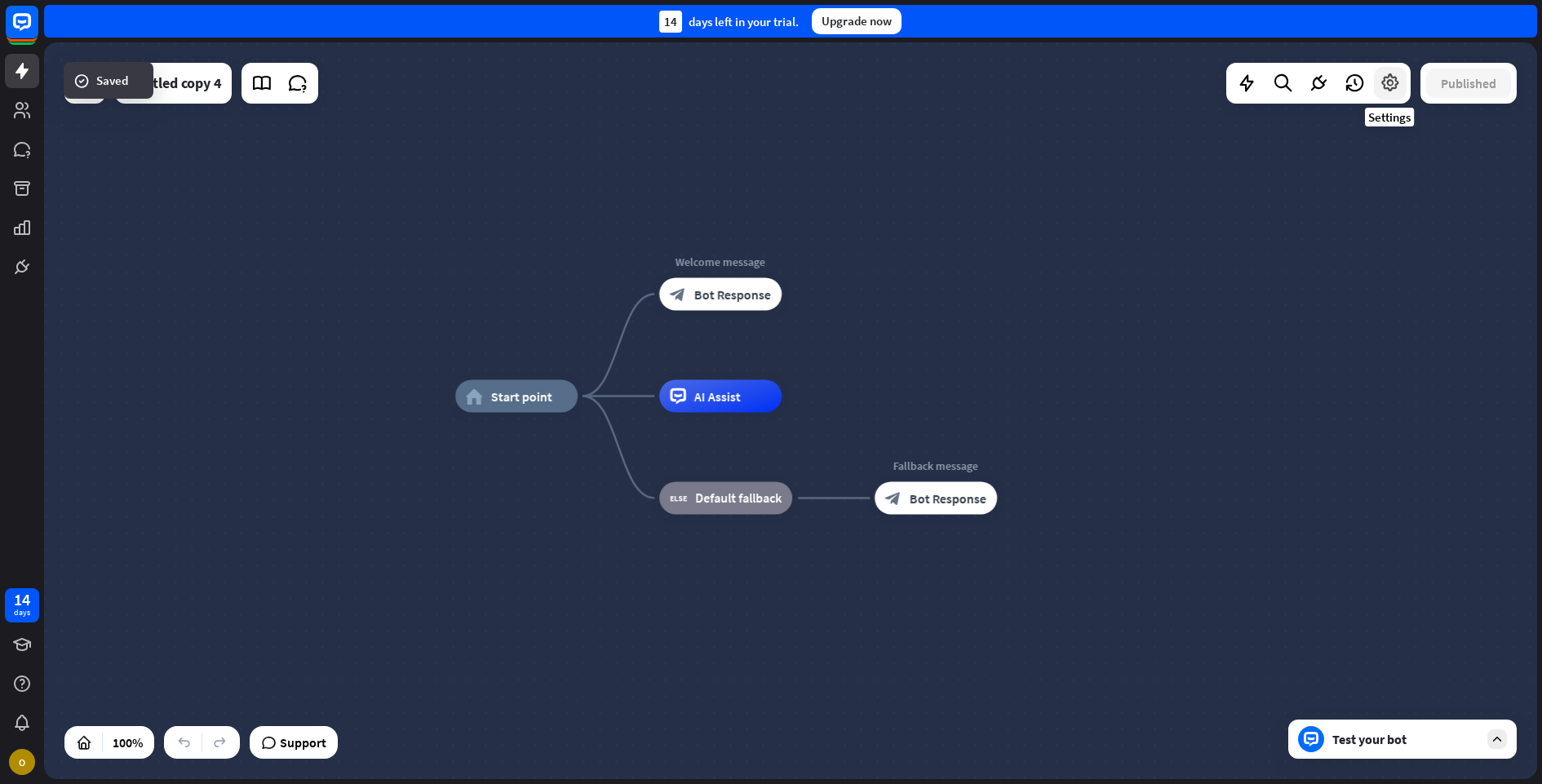
click at [1233, 82] on icon at bounding box center [1389, 82] width 21 height 21
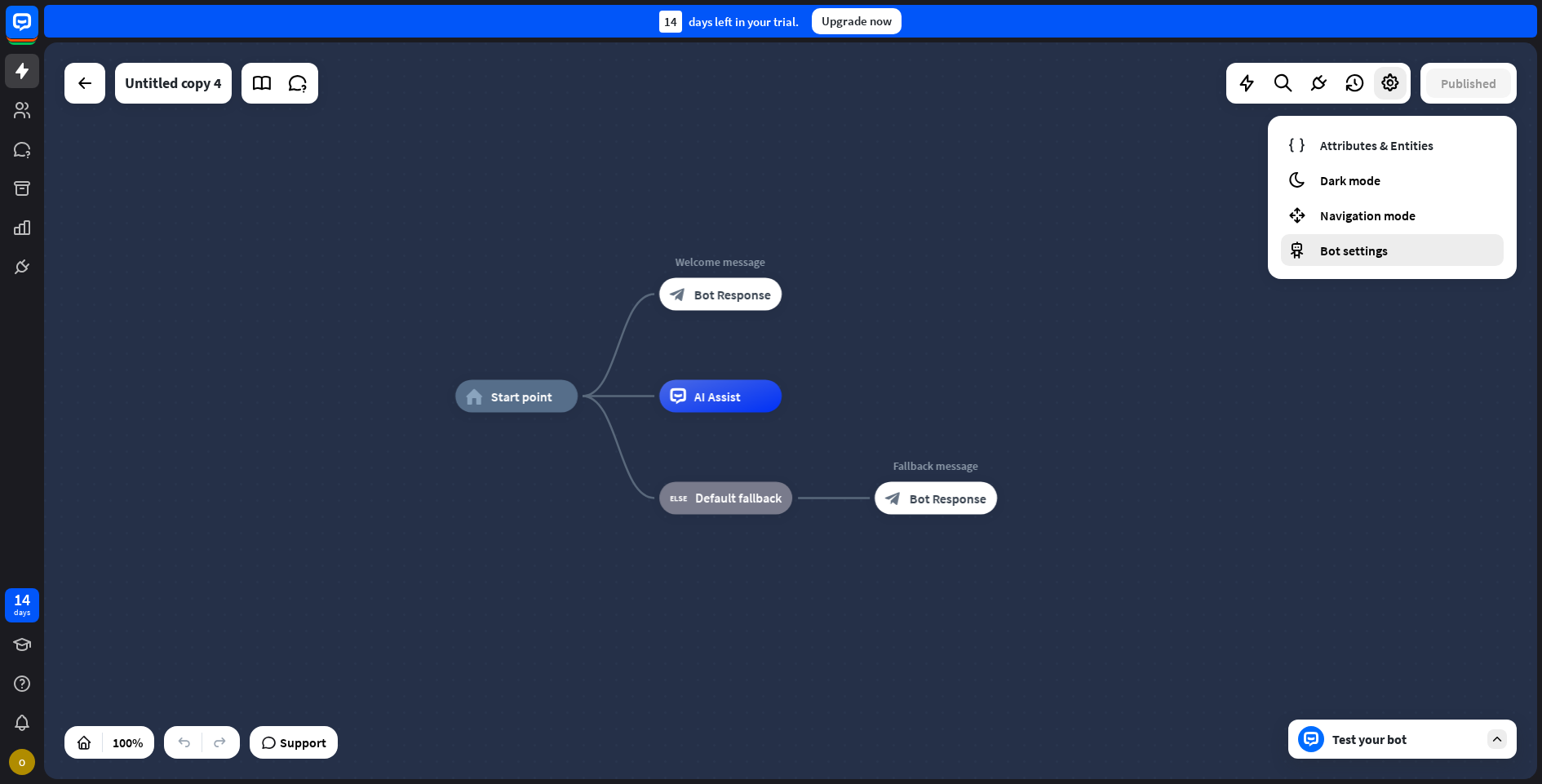
click at [1233, 238] on div "Bot settings" at bounding box center [1392, 249] width 223 height 32
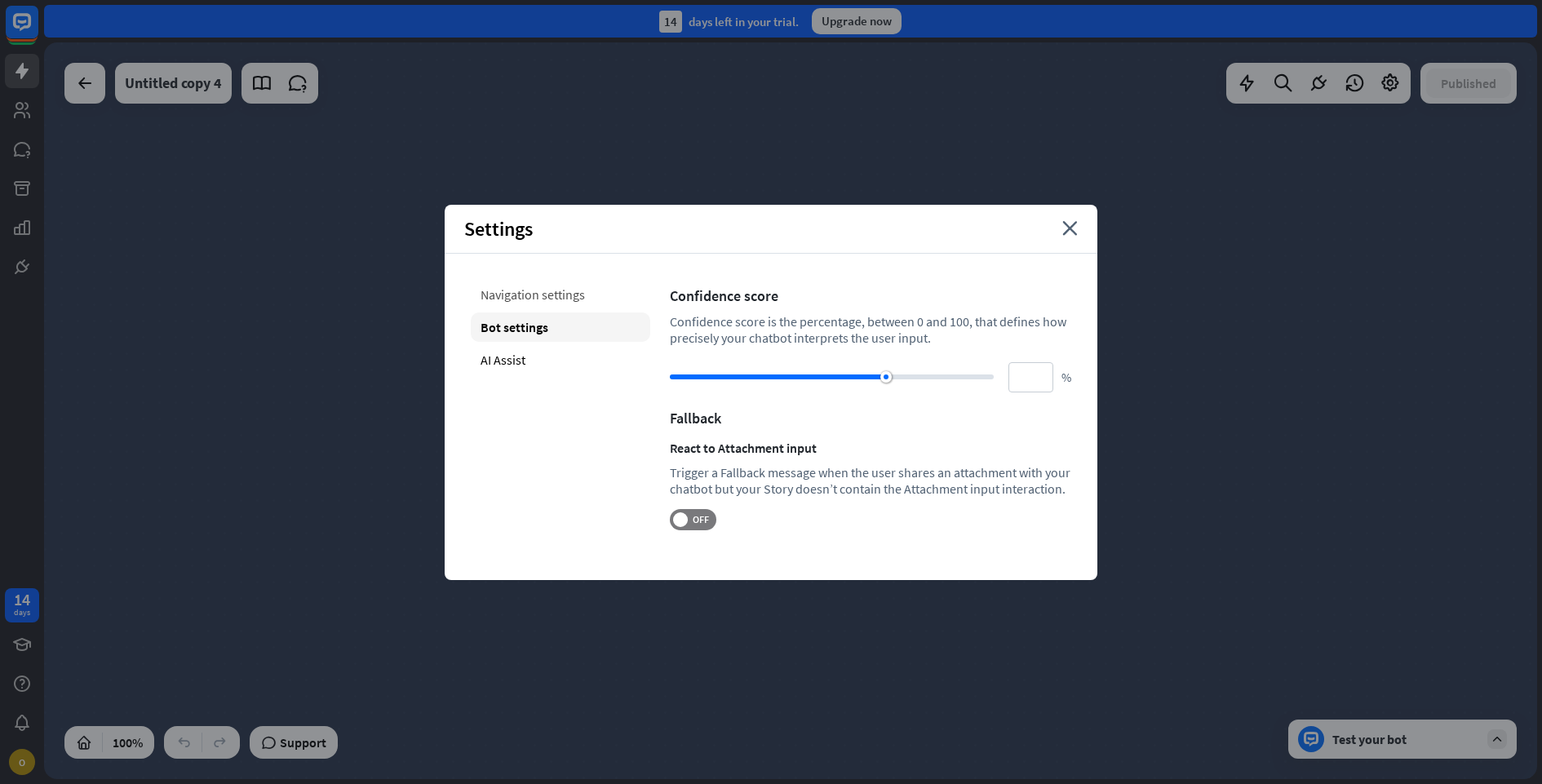
click at [510, 294] on div "Navigation settings" at bounding box center [560, 294] width 180 height 30
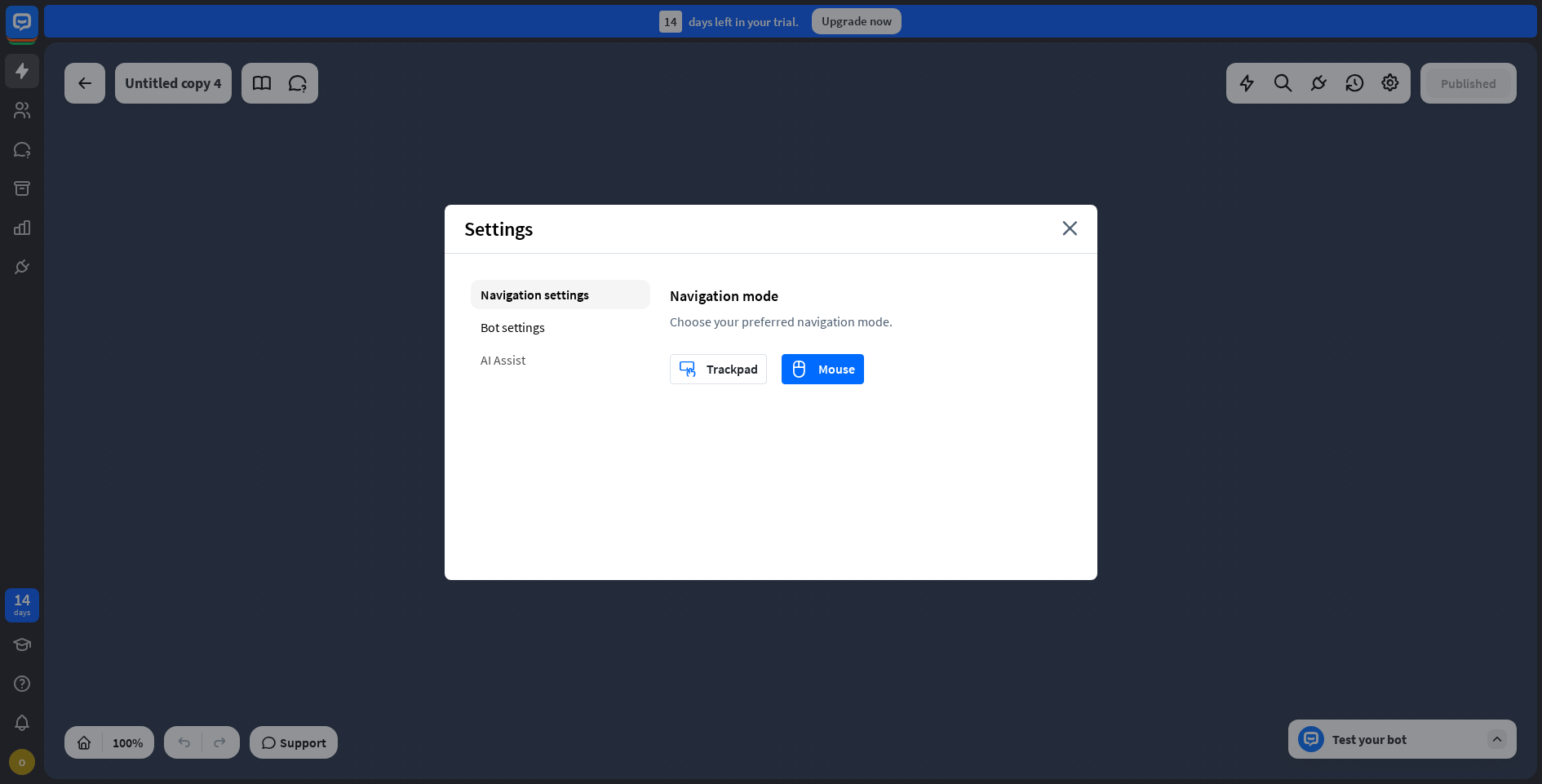
click at [491, 353] on div "AI Assist" at bounding box center [560, 359] width 180 height 30
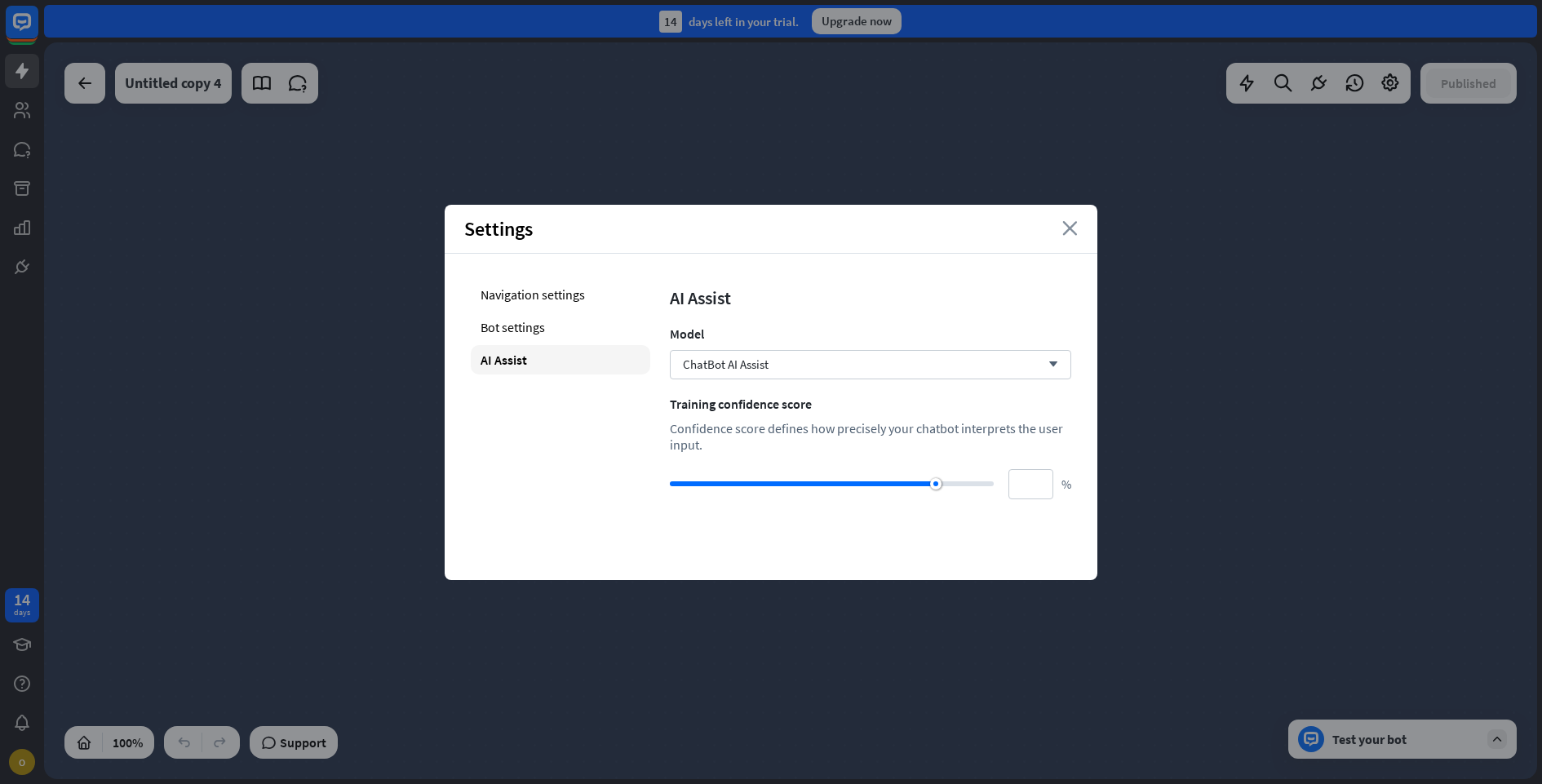
click at [1070, 228] on icon "close" at bounding box center [1070, 229] width 15 height 14
